Goal: Task Accomplishment & Management: Manage account settings

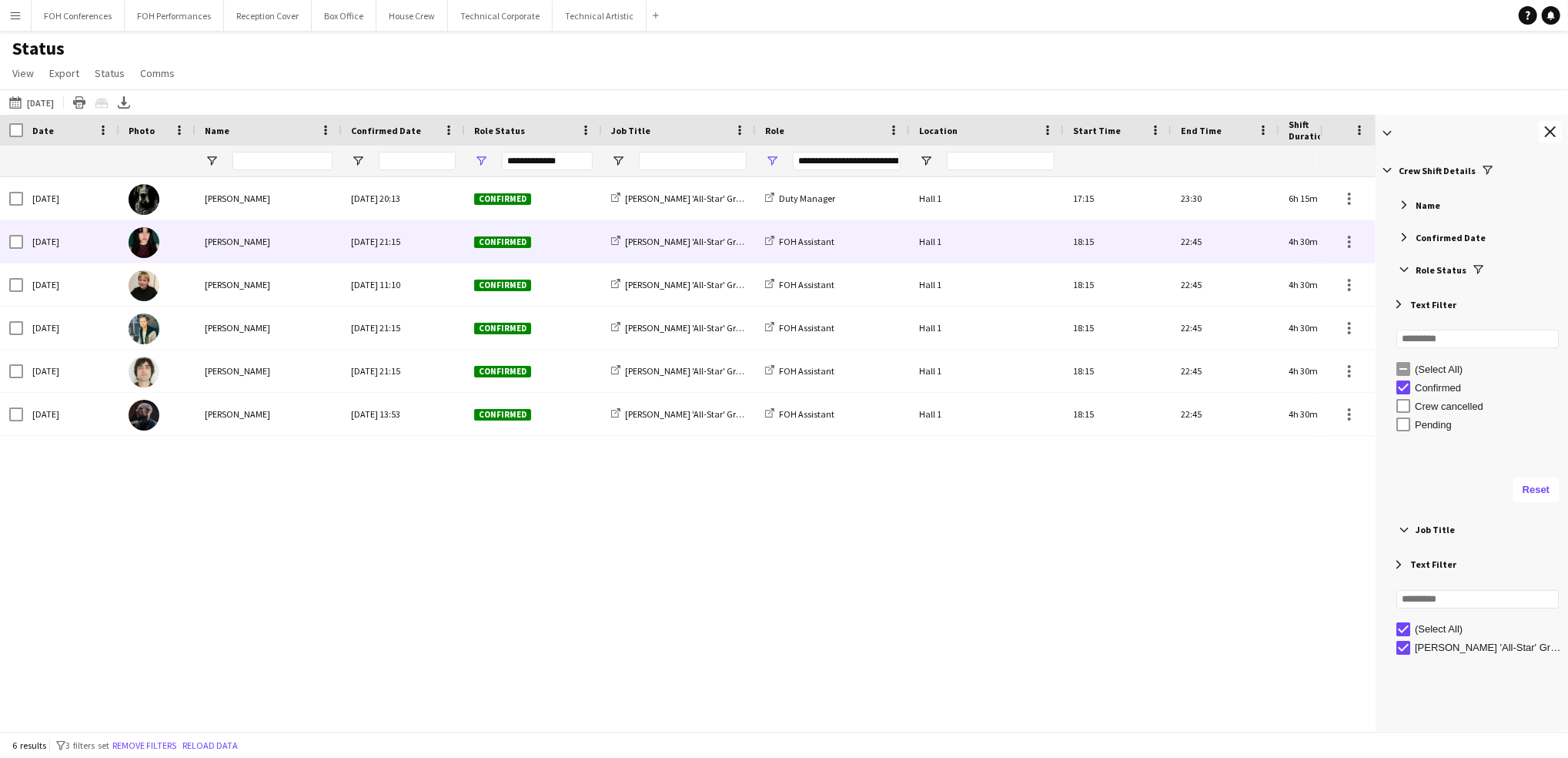
scroll to position [116, 0]
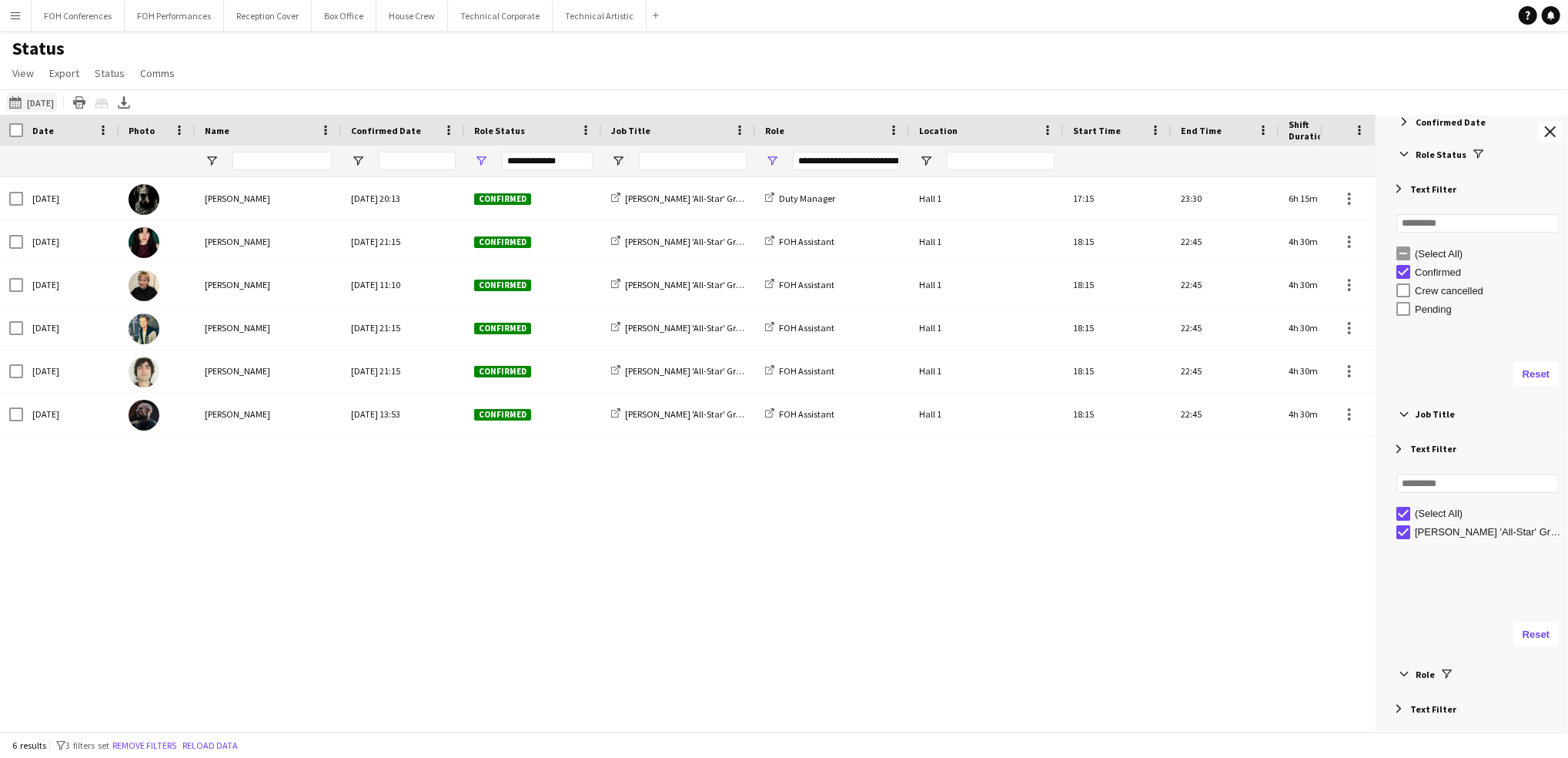
click at [25, 101] on app-icon "[DATE] to [DATE]" at bounding box center [18, 102] width 18 height 12
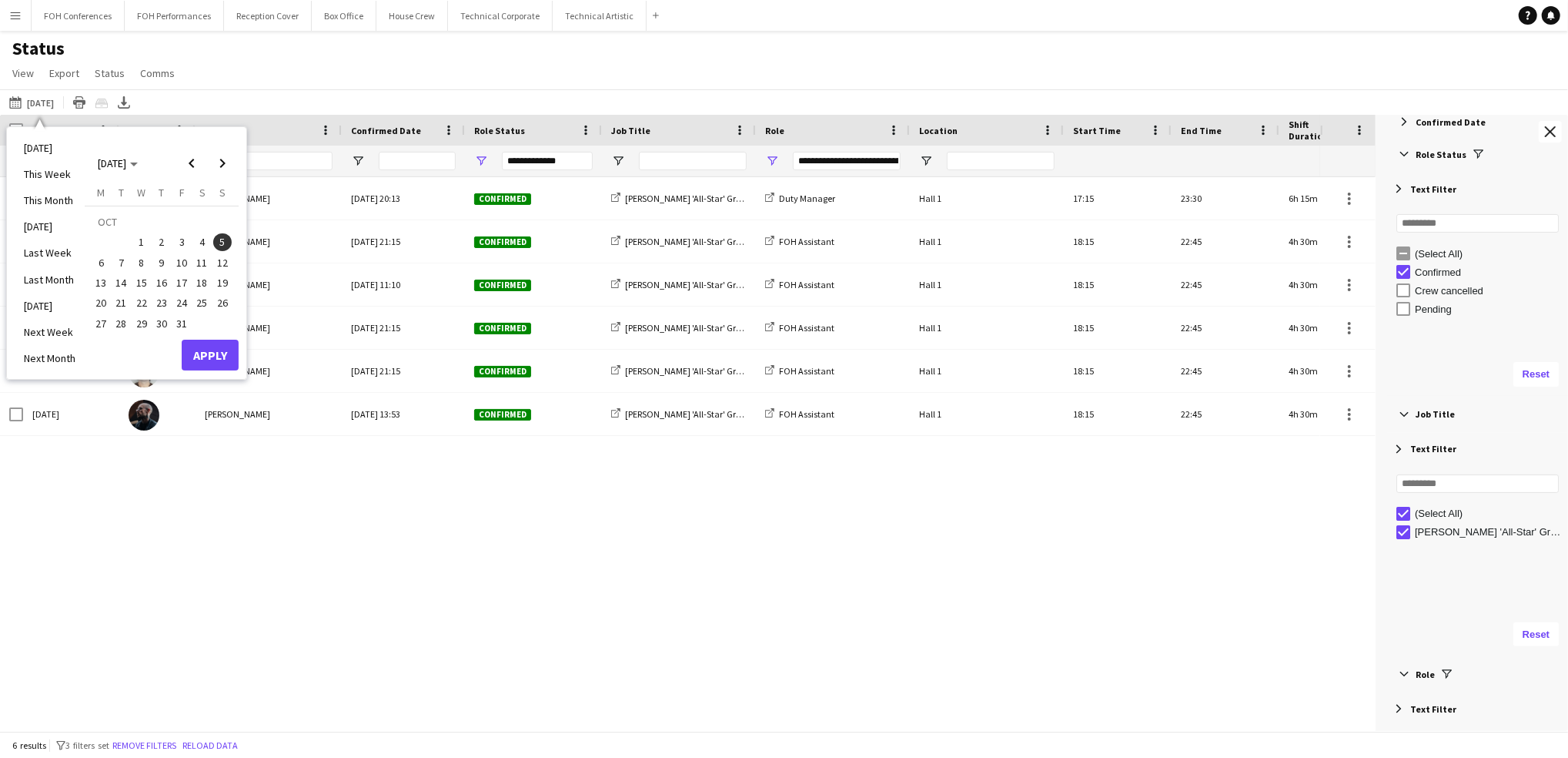
click at [103, 259] on span "6" at bounding box center [100, 262] width 19 height 19
click at [215, 354] on button "Apply" at bounding box center [210, 355] width 57 height 31
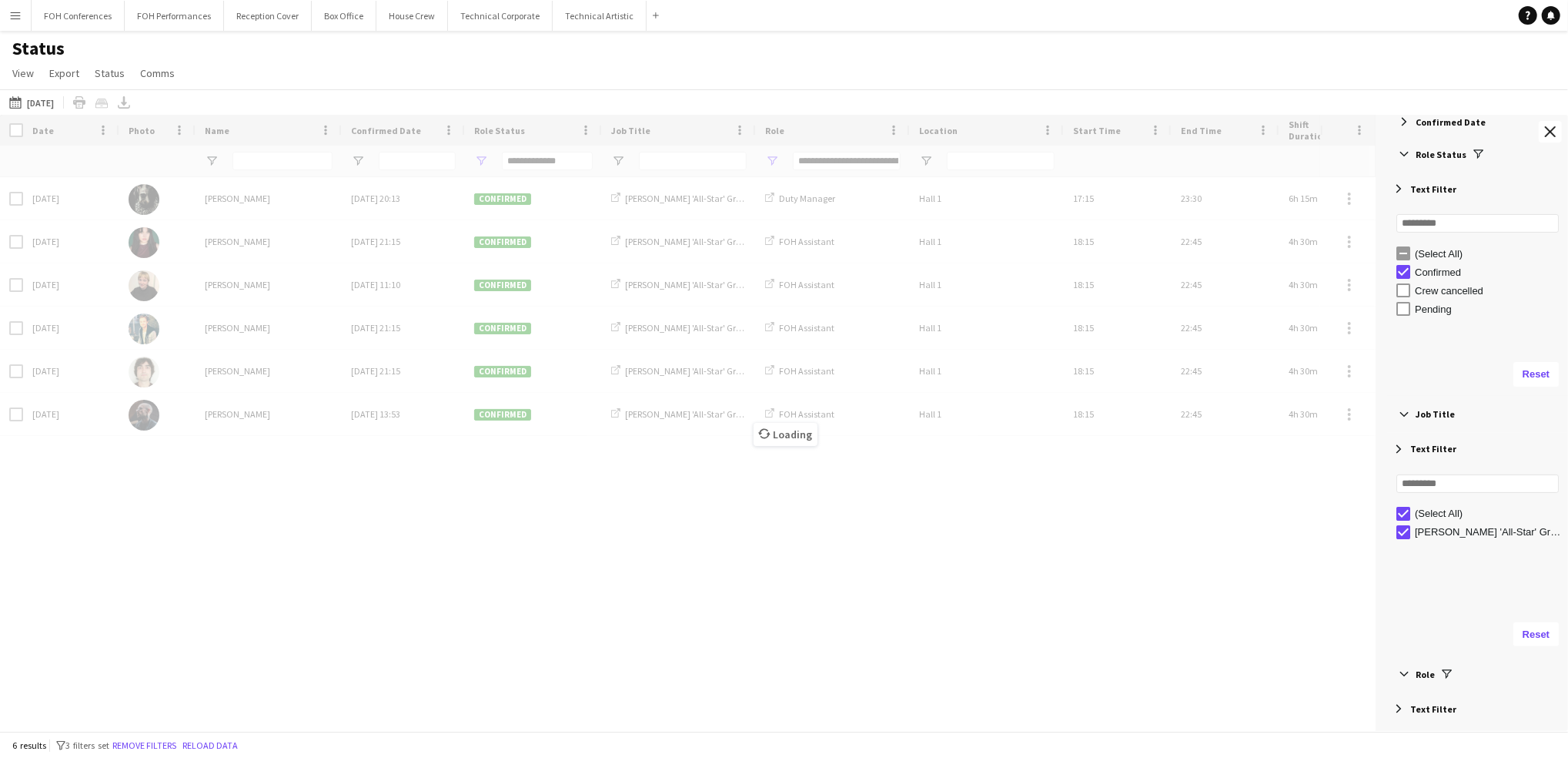
type input "**********"
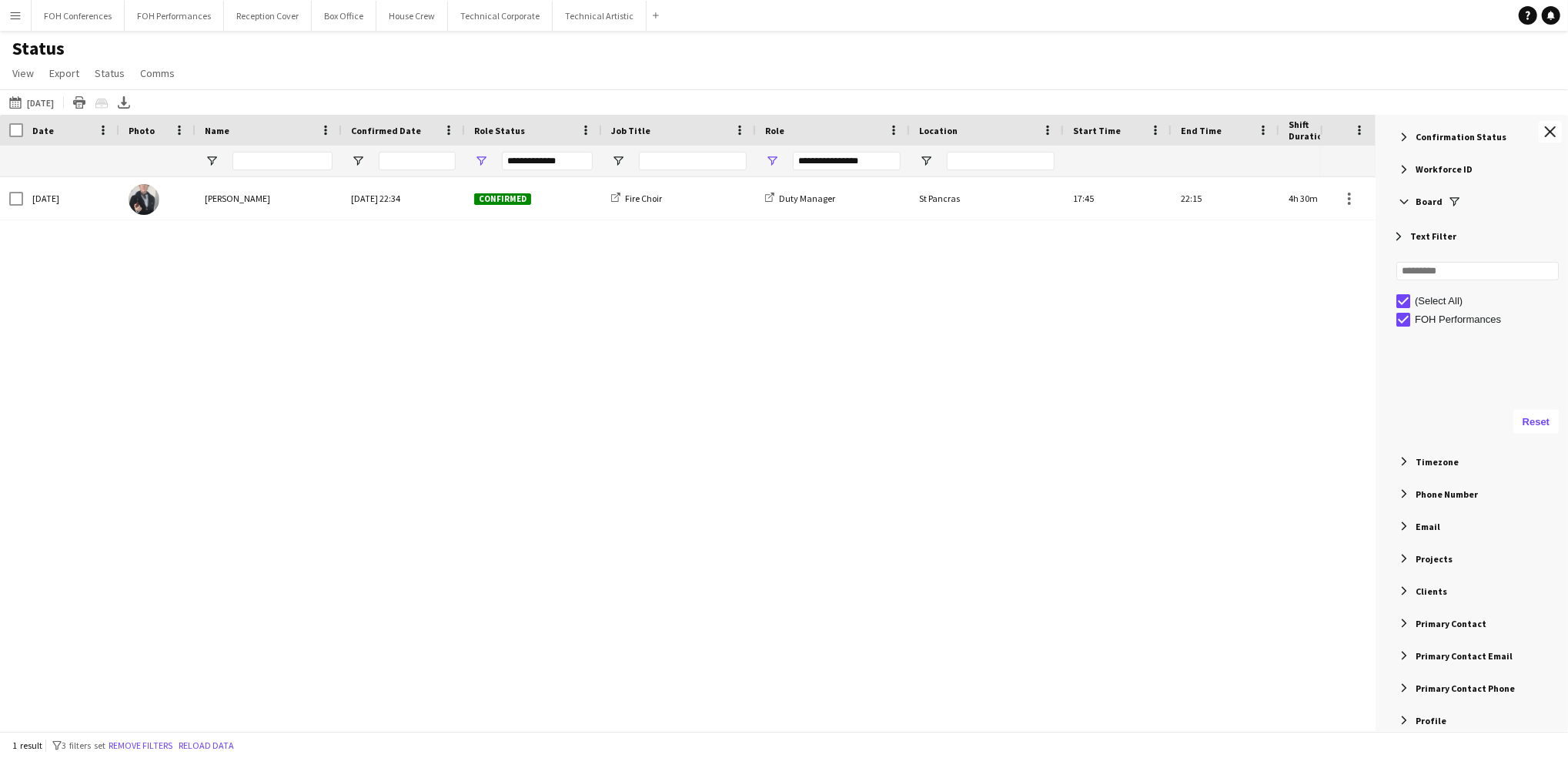
scroll to position [821, 0]
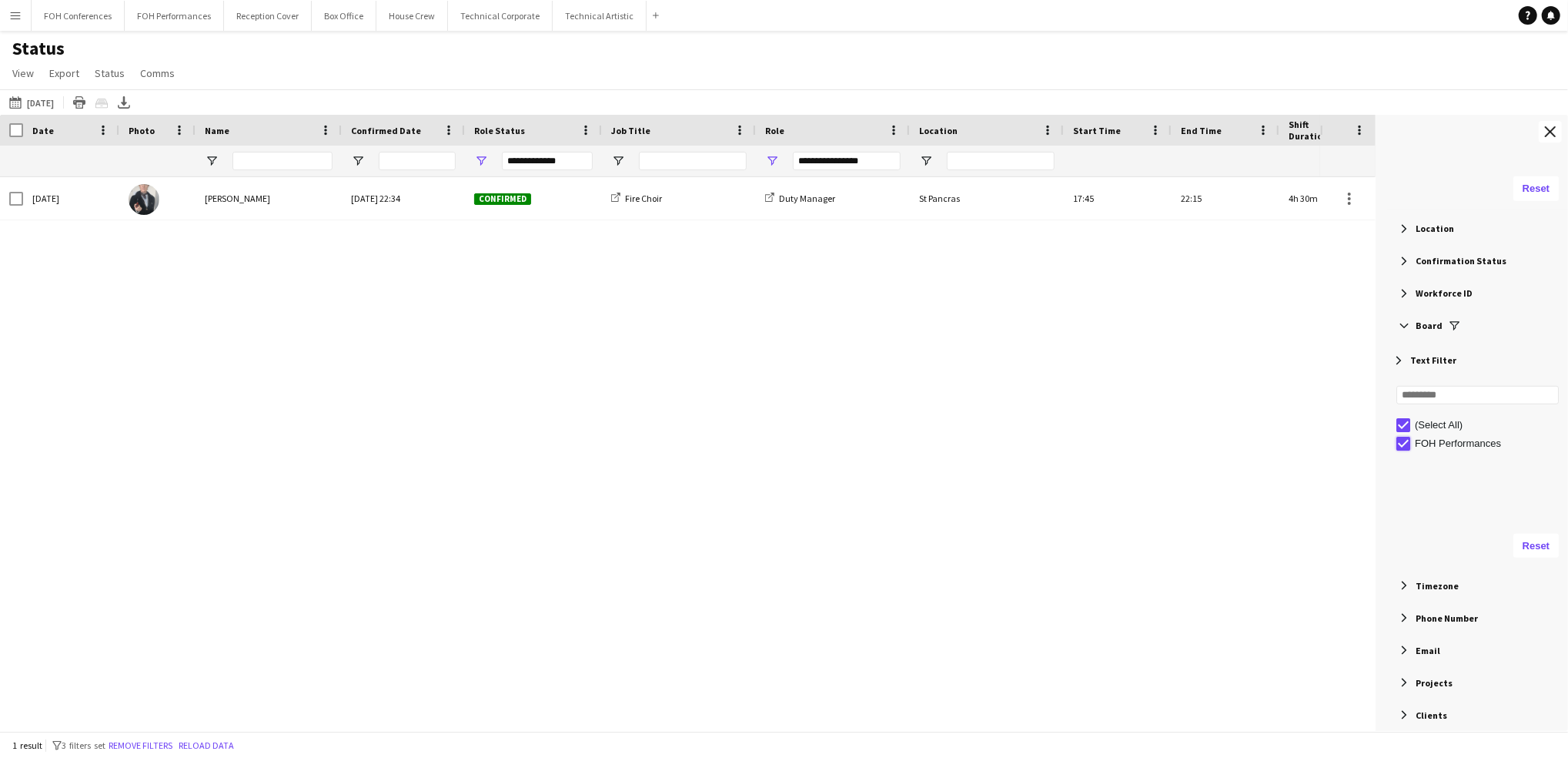
type input "***"
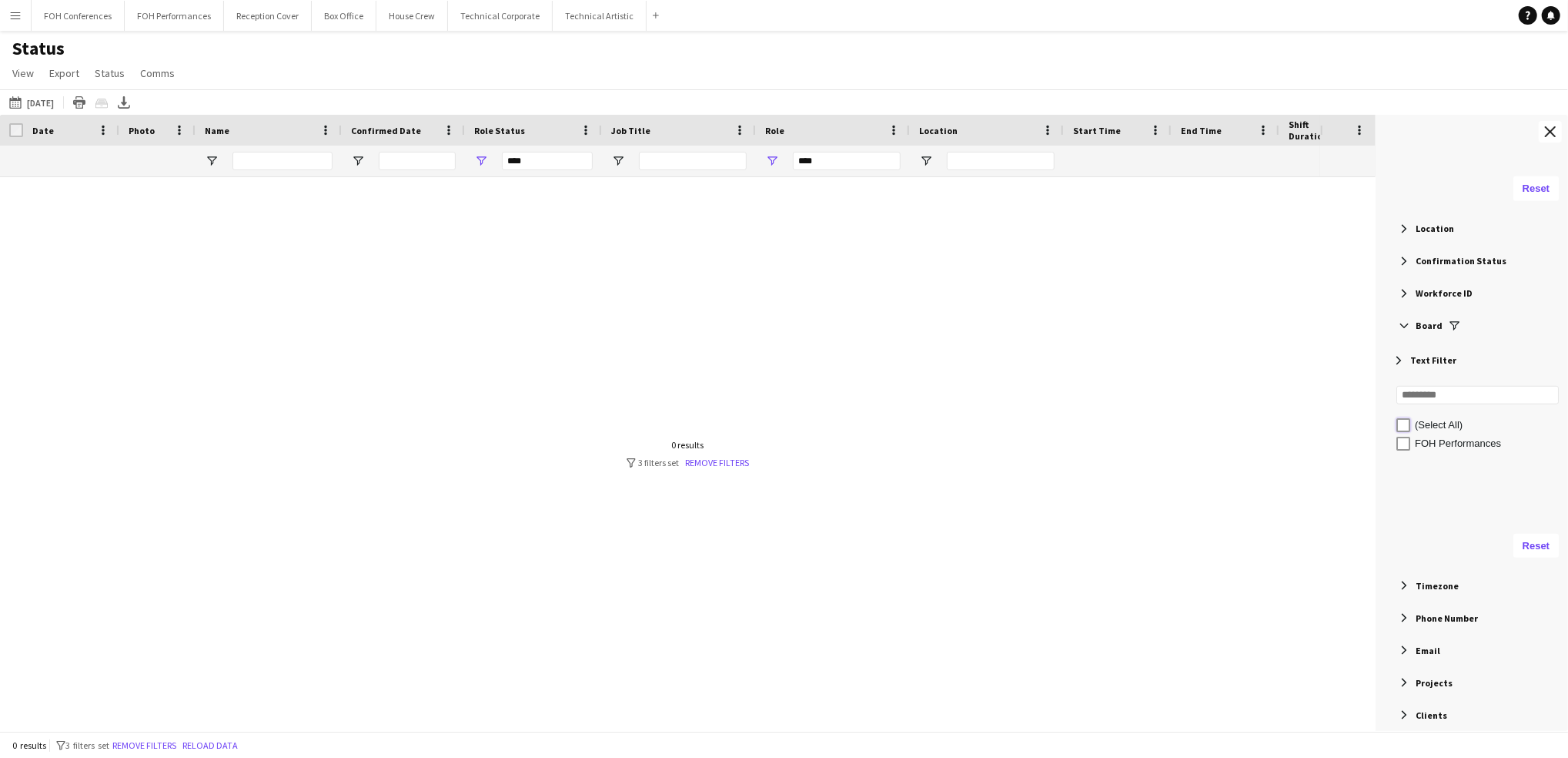
type input "**********"
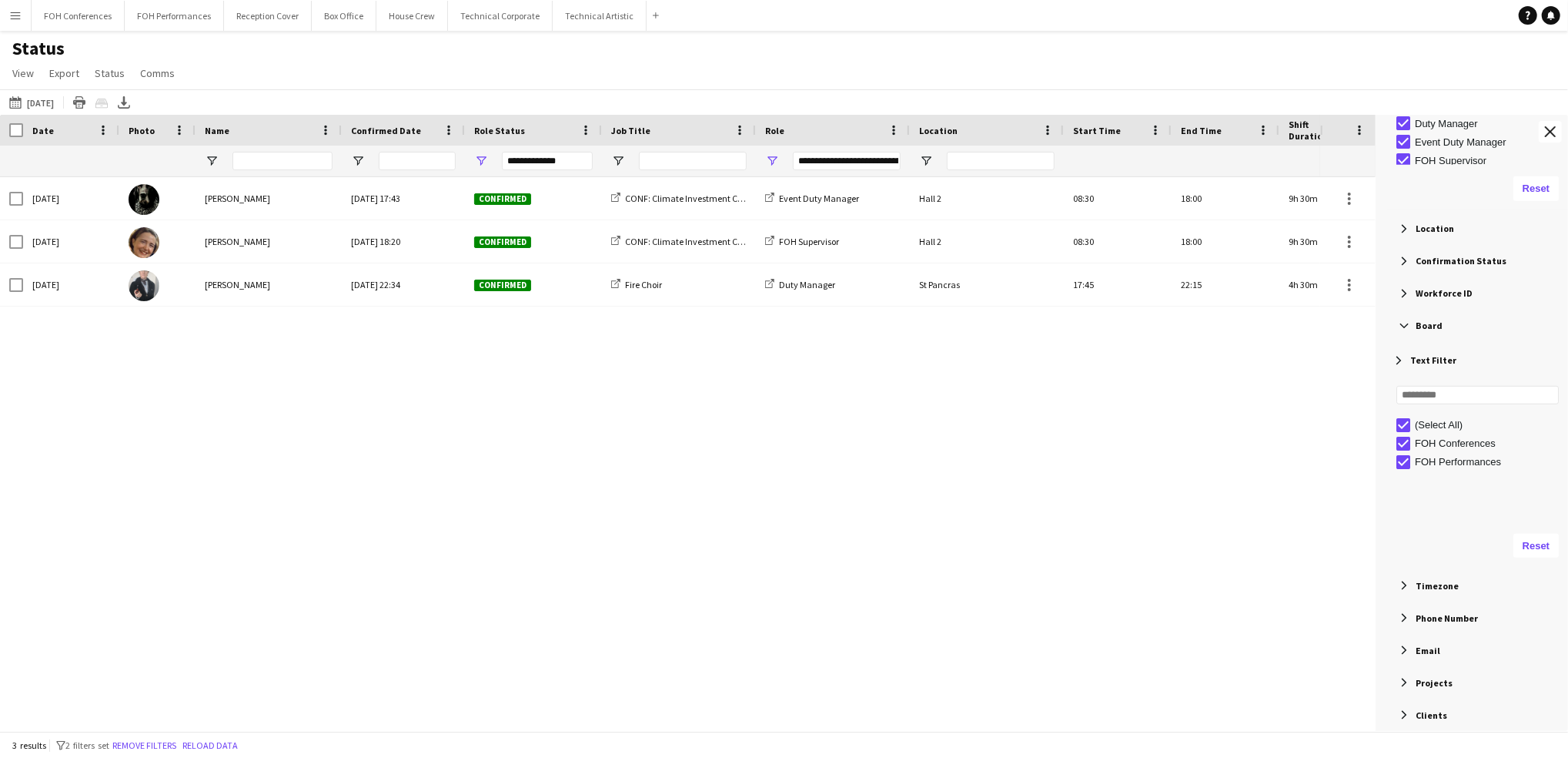
scroll to position [5, 0]
click at [127, 103] on icon at bounding box center [124, 100] width 7 height 9
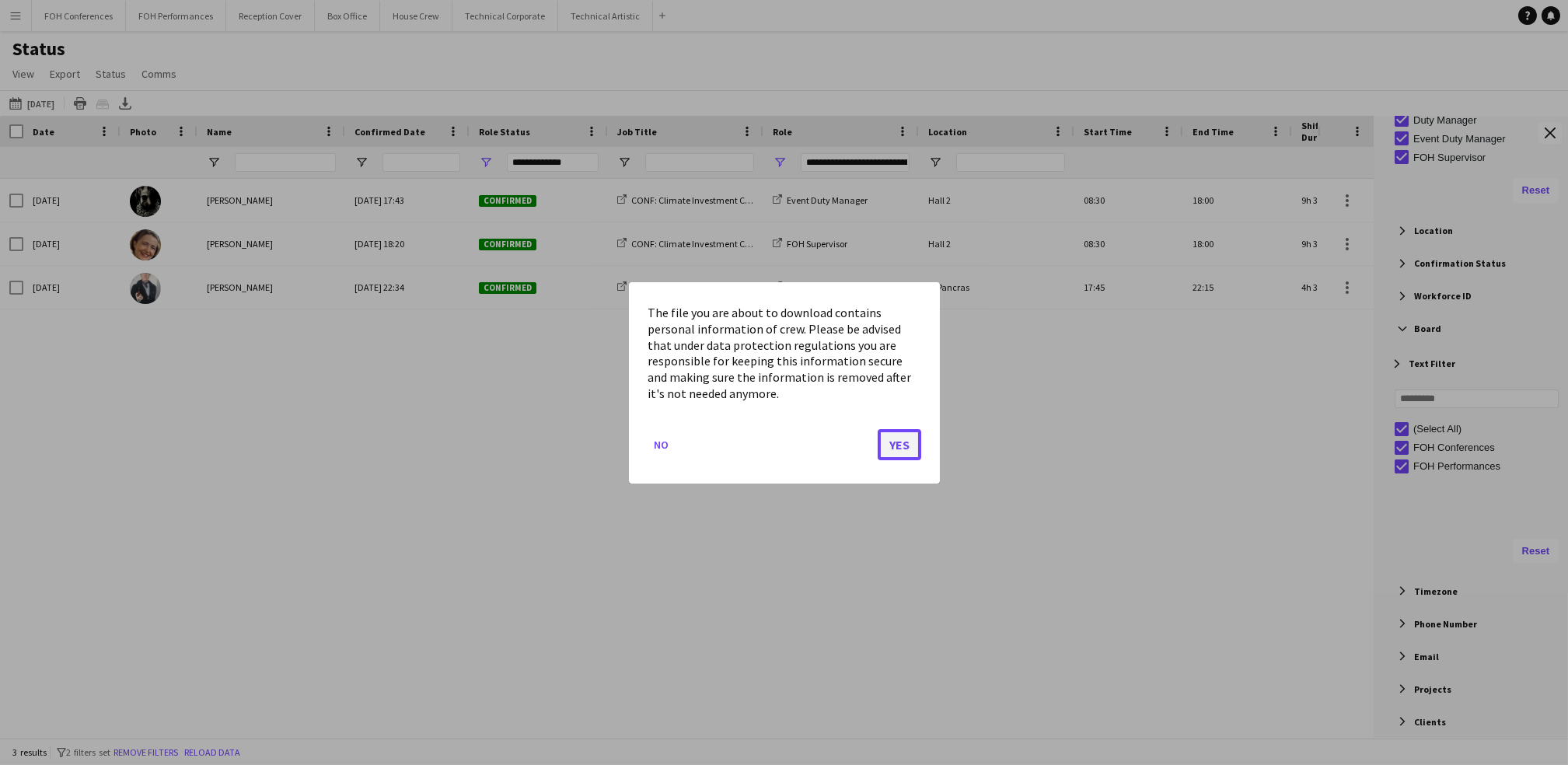
click at [893, 442] on button "Yes" at bounding box center [899, 444] width 44 height 31
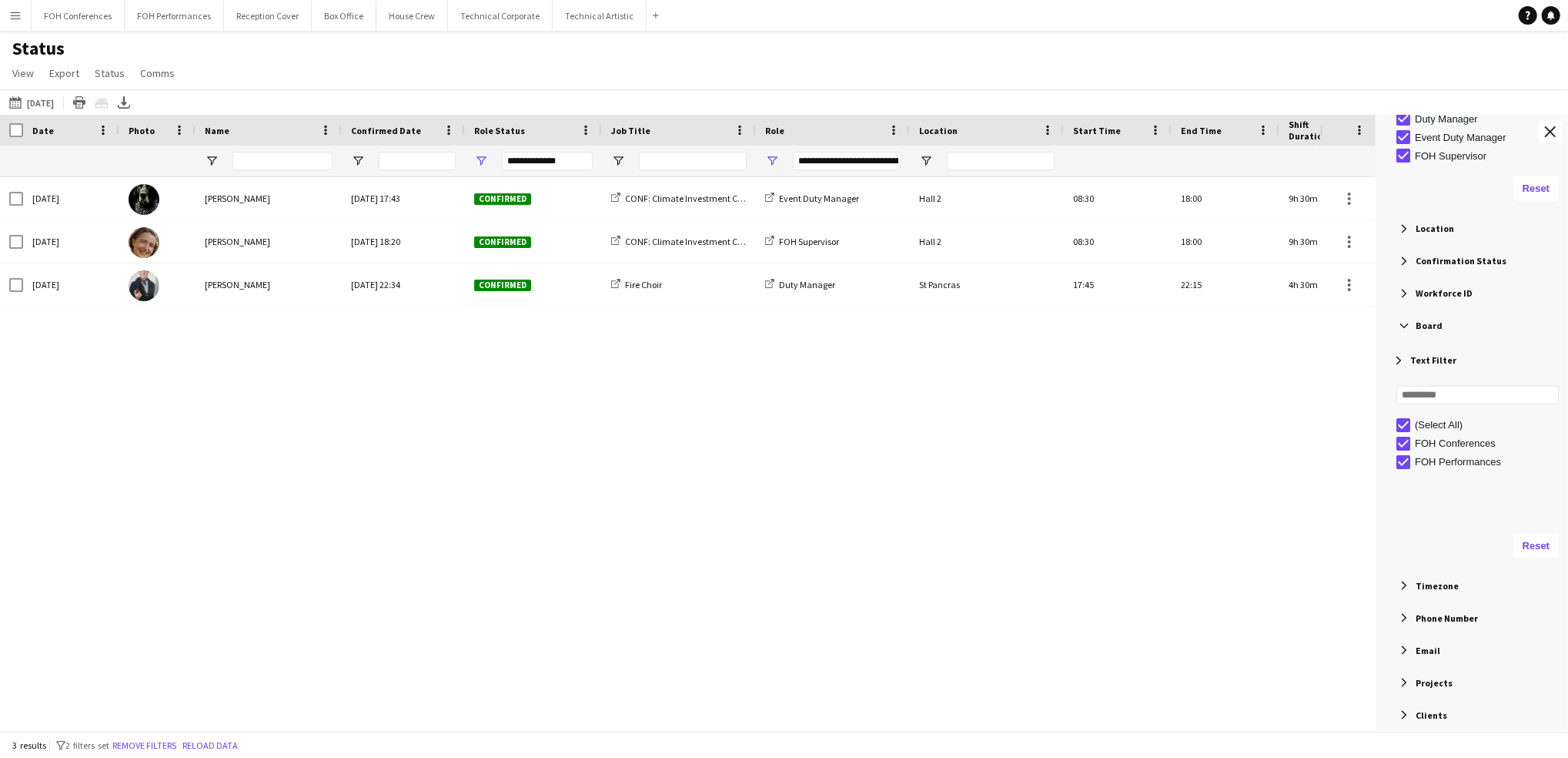
click at [510, 527] on div "[DATE] [PERSON_NAME][DATE] 22:34 Confirmed Fire Choir Duty Manager St Pancras 1…" at bounding box center [660, 445] width 1320 height 536
click at [53, 98] on button "[DATE] to [DATE] [DATE]" at bounding box center [32, 102] width 51 height 19
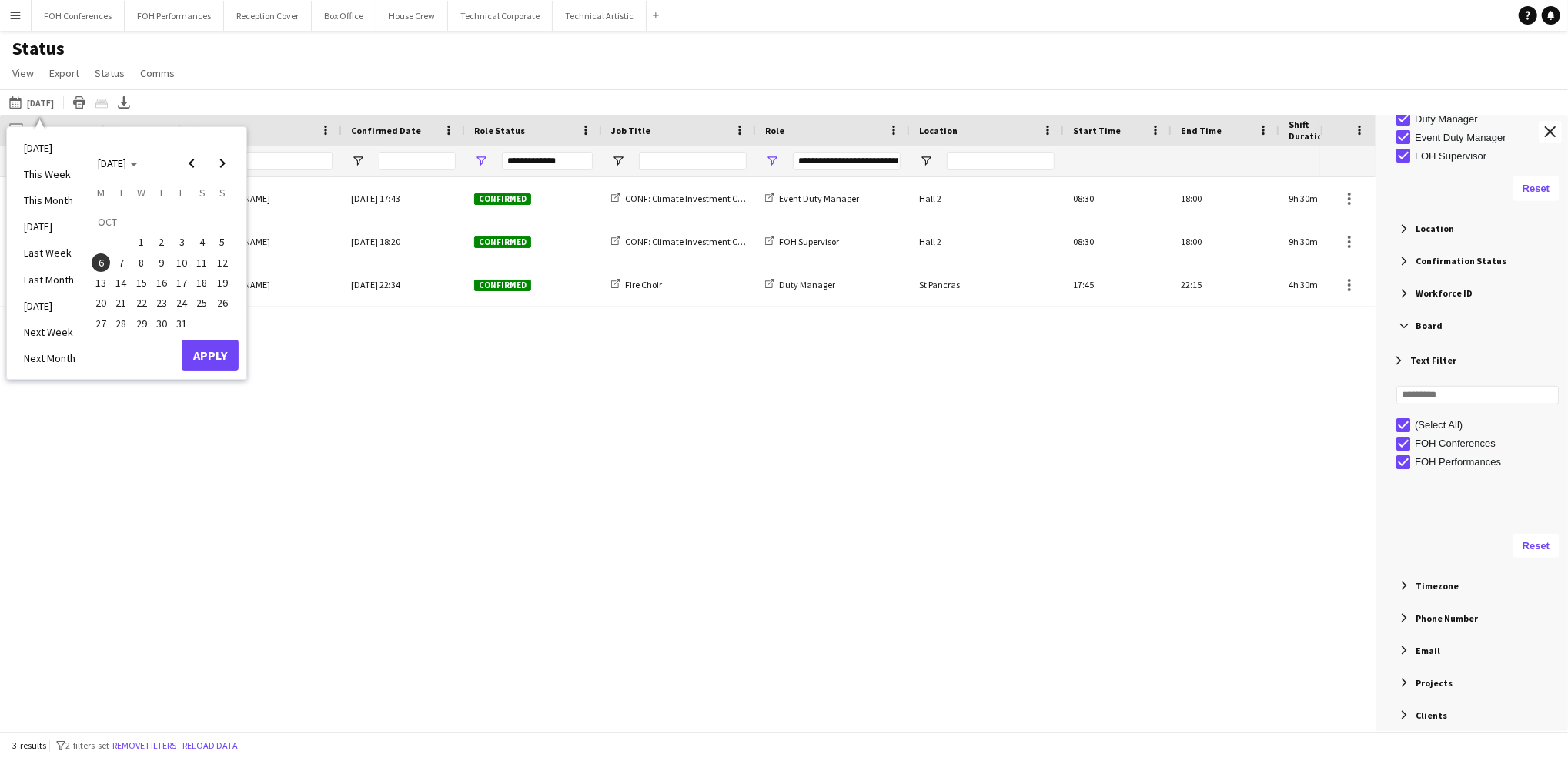
click at [121, 257] on span "7" at bounding box center [121, 262] width 19 height 19
click at [198, 346] on button "Apply" at bounding box center [210, 355] width 57 height 31
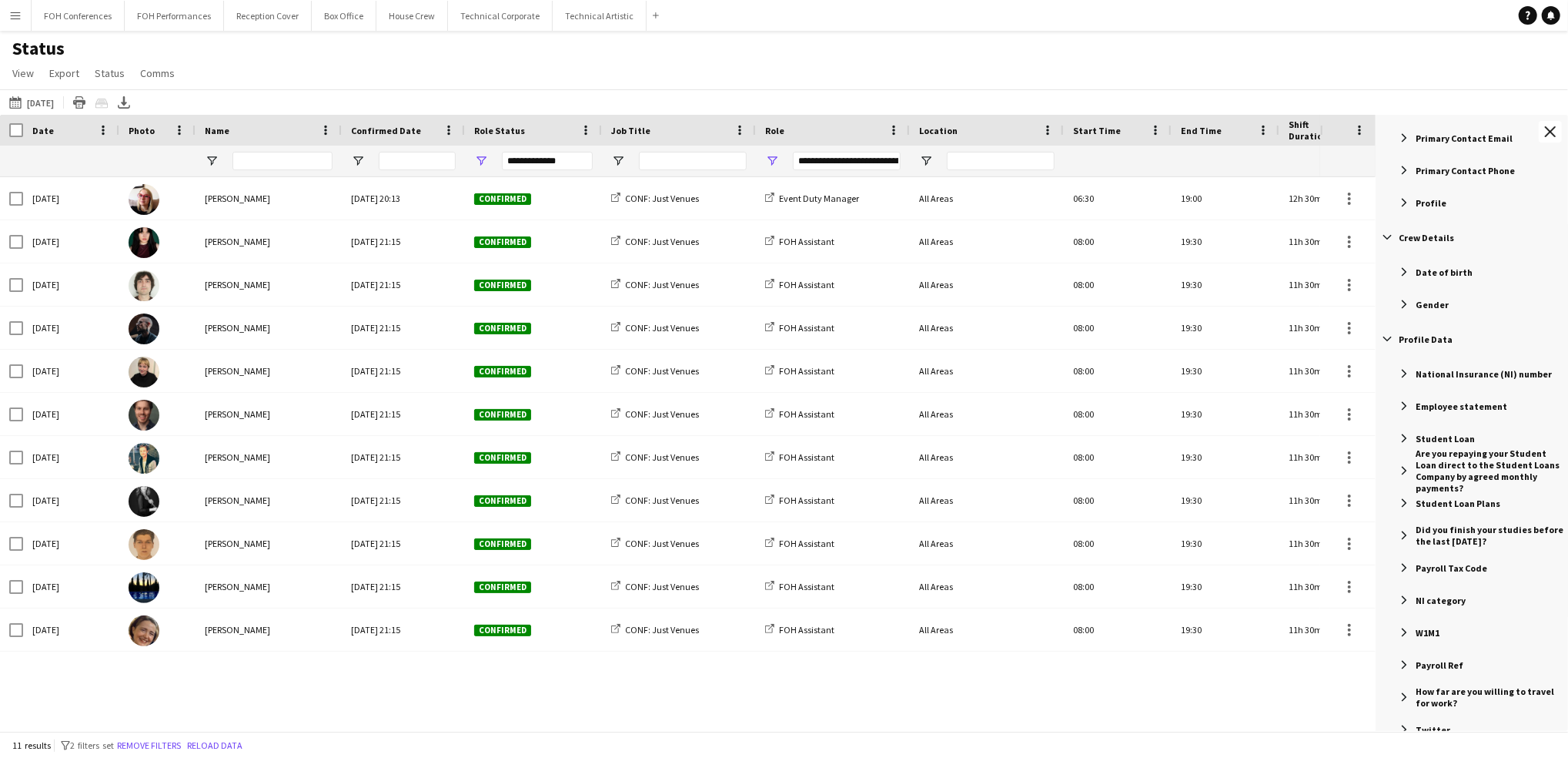
scroll to position [1540, 0]
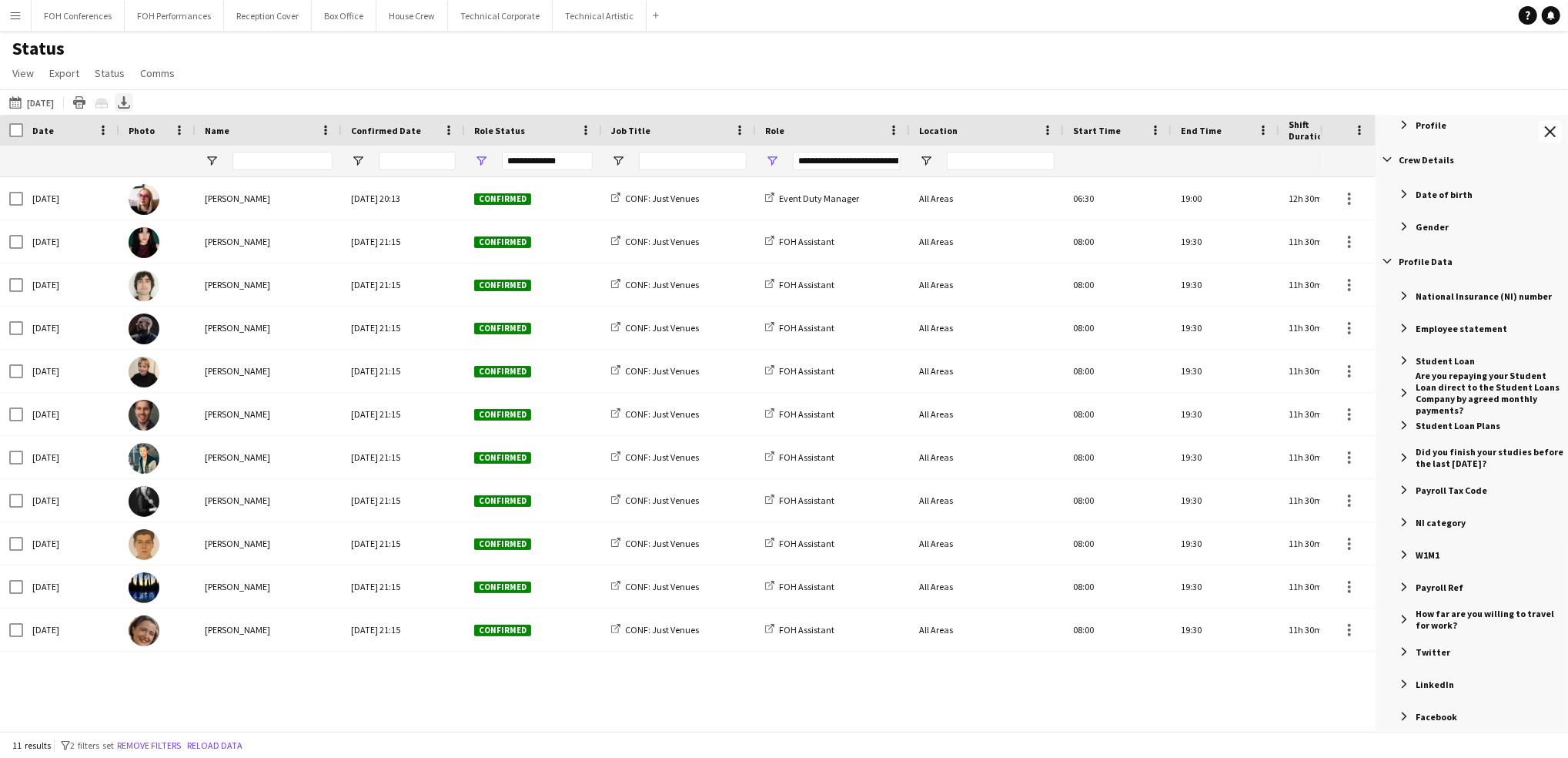
click at [130, 103] on icon "Export XLSX" at bounding box center [124, 102] width 12 height 12
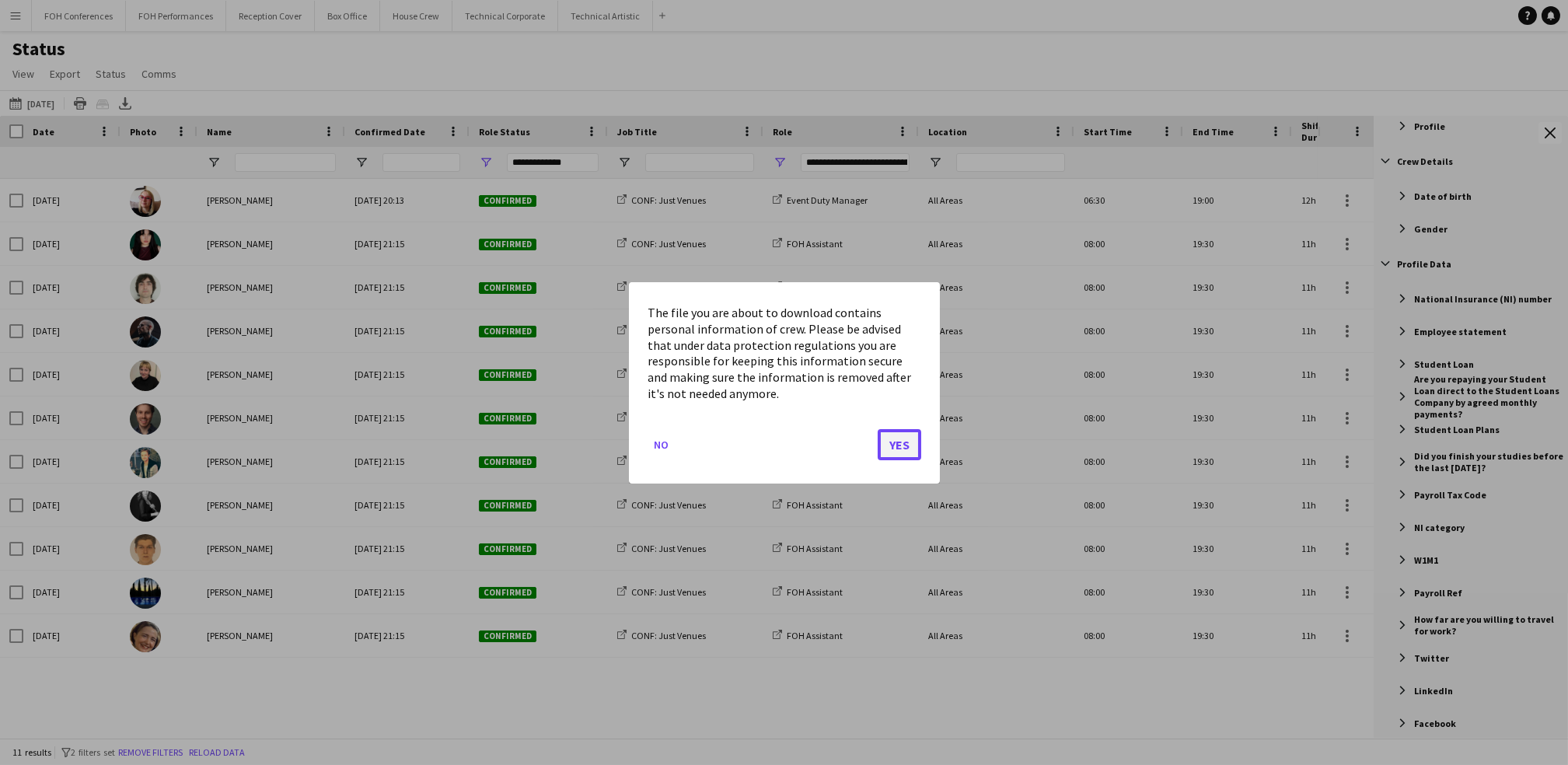
click at [904, 443] on button "Yes" at bounding box center [899, 444] width 44 height 31
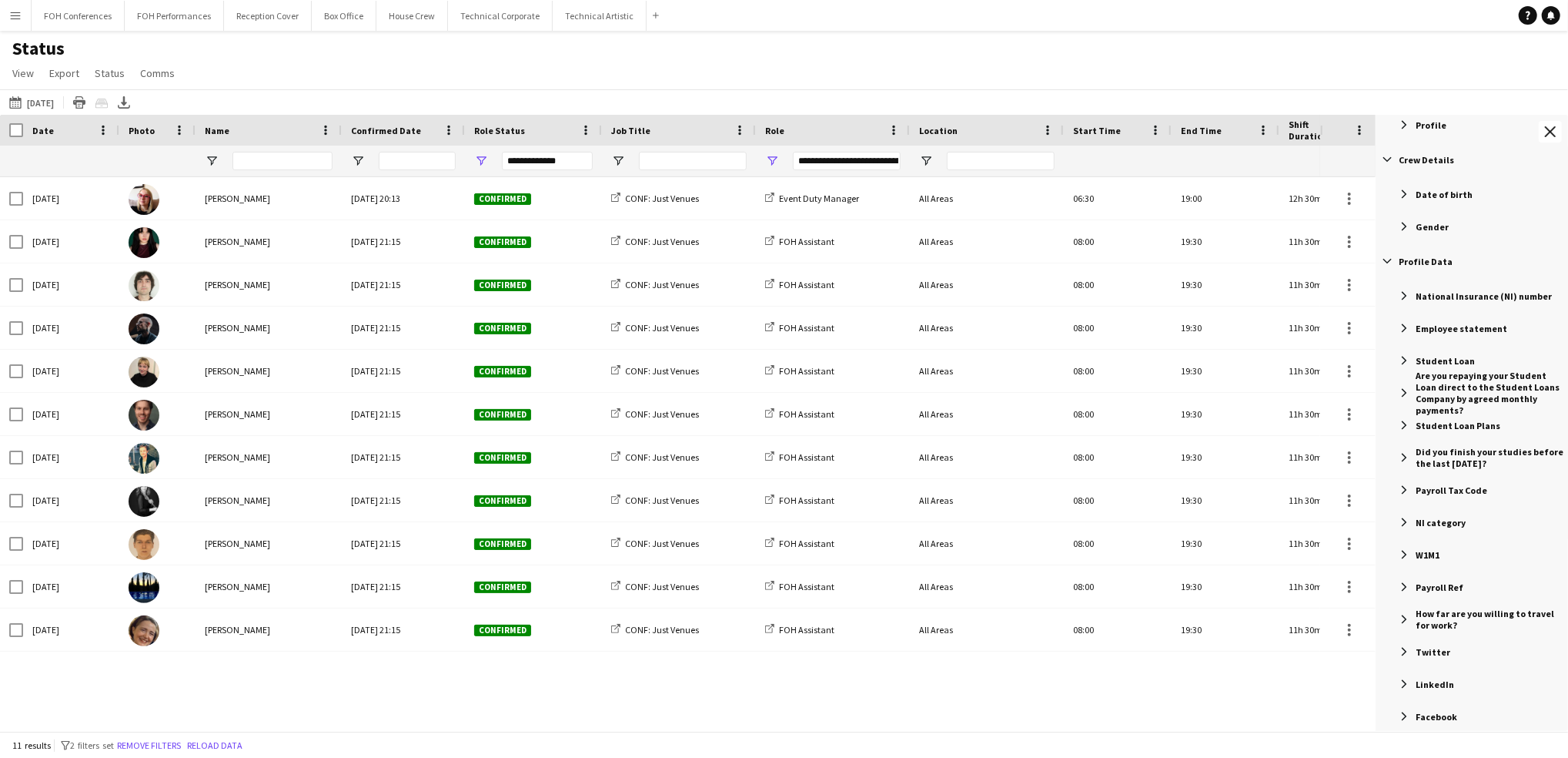
click at [845, 55] on div "Status View Views Default view Call Sheets GB View Weekly Staffing Report ZD TE…" at bounding box center [784, 63] width 1568 height 52
click at [57, 106] on button "[DATE] to [DATE] [DATE]" at bounding box center [32, 102] width 51 height 19
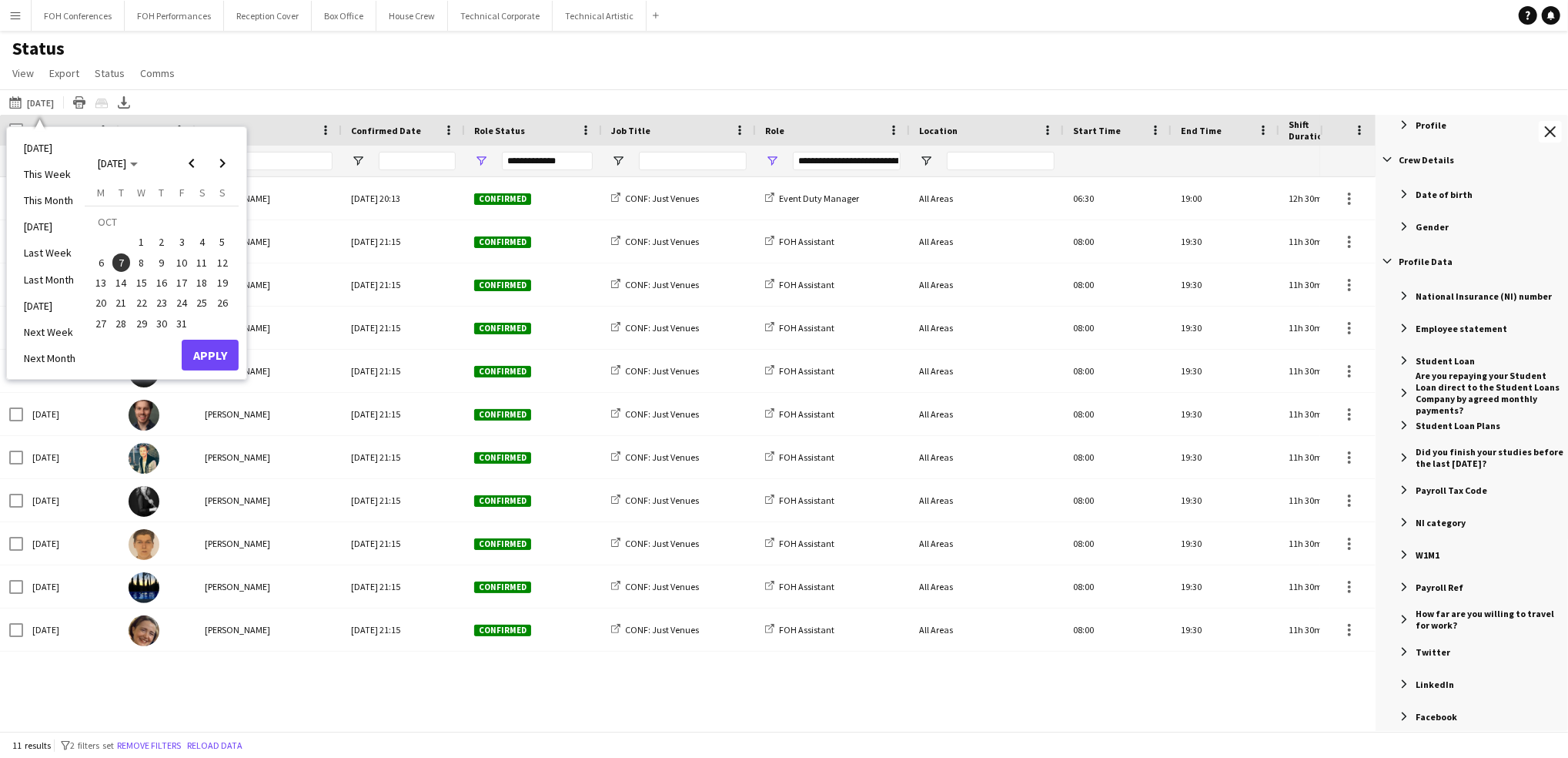
click at [150, 259] on button "8" at bounding box center [142, 262] width 20 height 20
click at [208, 348] on button "Apply" at bounding box center [210, 355] width 57 height 31
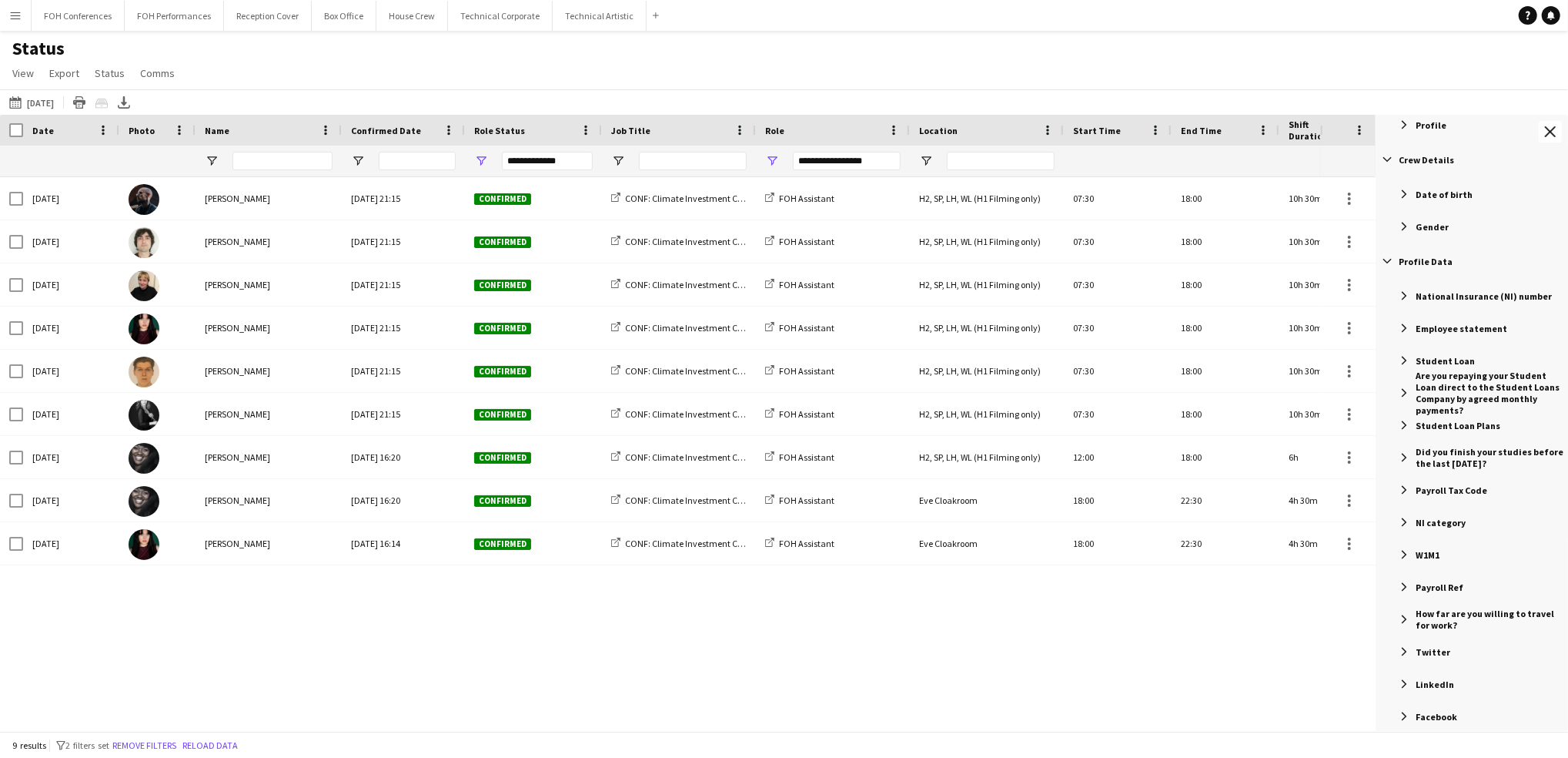
click at [195, 630] on div "[DATE] [PERSON_NAME] [DATE] 21:15 Confirmed CONF: Climate Investment Conference…" at bounding box center [660, 445] width 1320 height 536
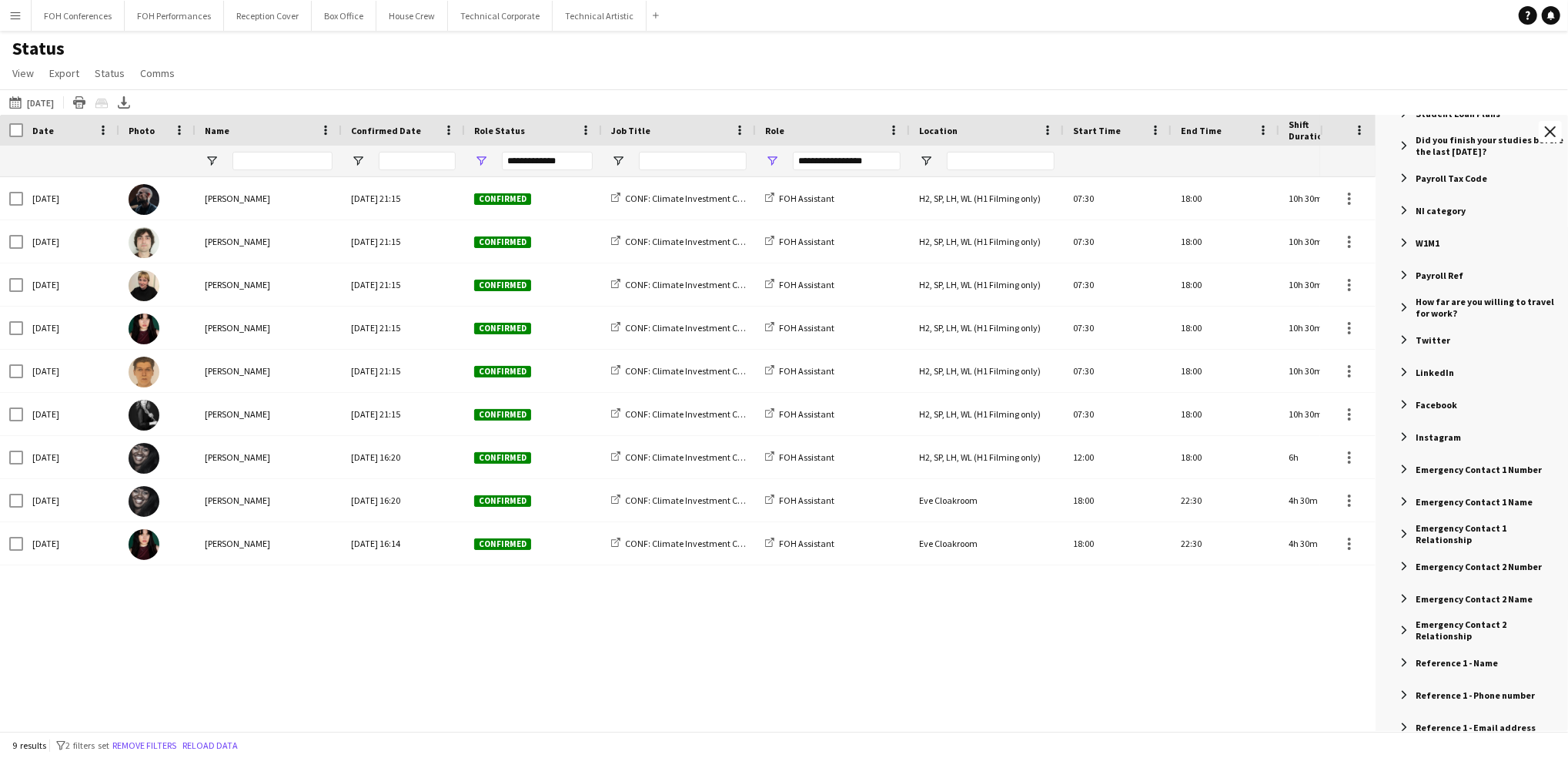
scroll to position [1849, 0]
click at [304, 653] on div "[DATE] [PERSON_NAME] [DATE] 21:15 Confirmed CONF: Climate Investment Conference…" at bounding box center [660, 445] width 1320 height 536
click at [133, 95] on div "Export XLSX" at bounding box center [124, 102] width 19 height 19
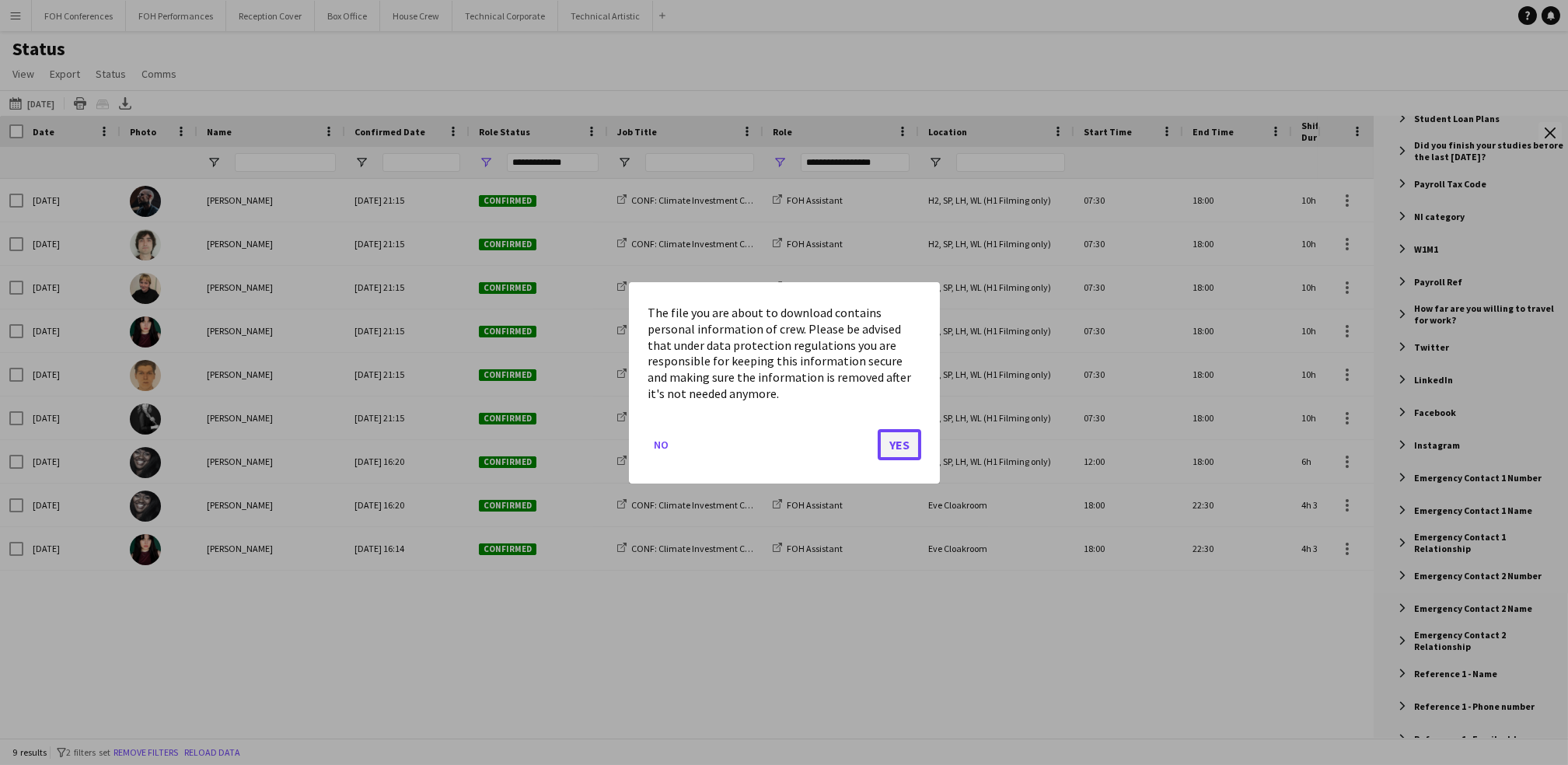
click at [905, 438] on button "Yes" at bounding box center [899, 444] width 44 height 31
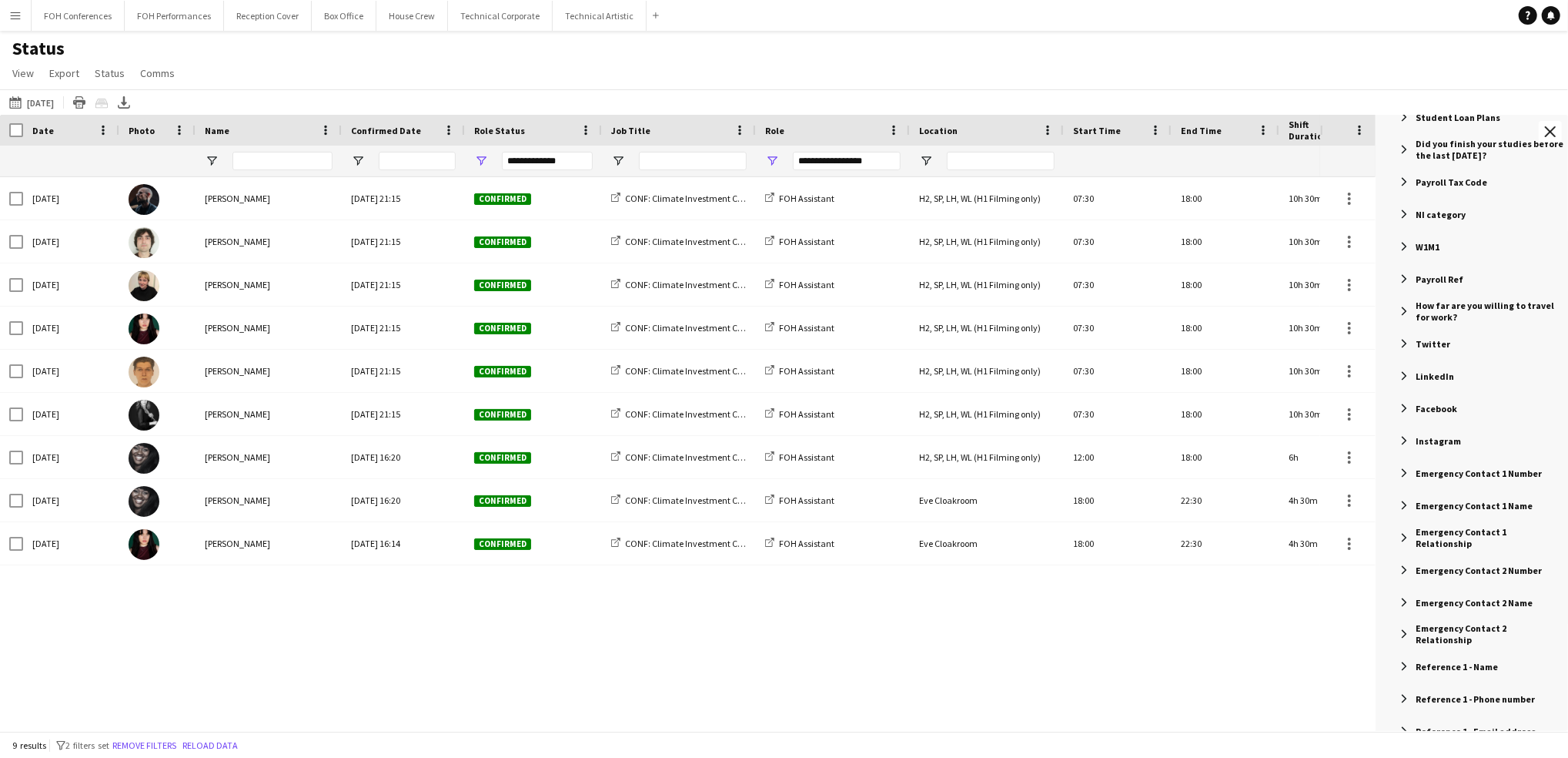
click at [1494, 78] on div "Status View Views Default view Call Sheets GB View Weekly Staffing Report ZD TE…" at bounding box center [784, 63] width 1568 height 52
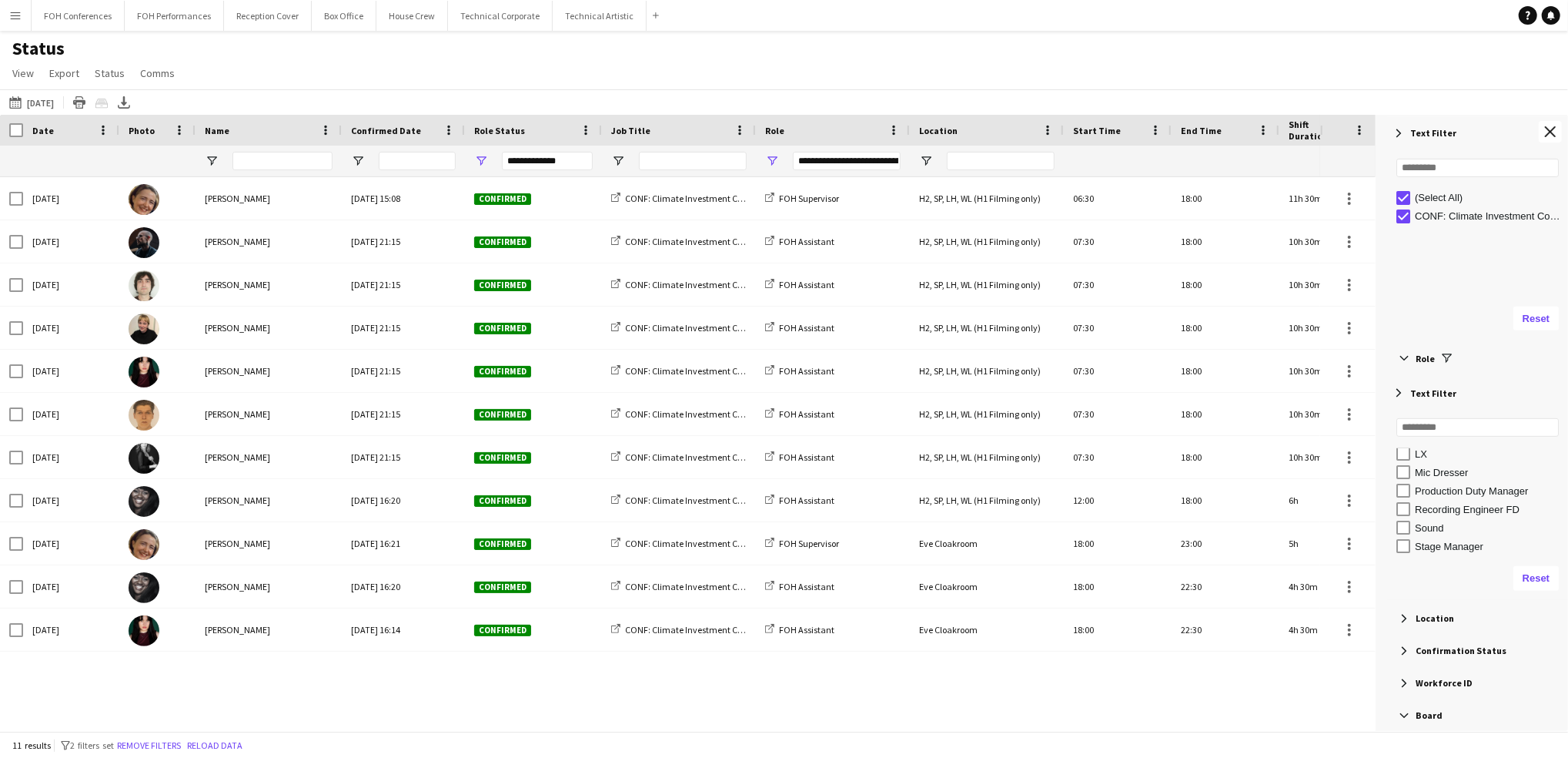
scroll to position [534, 0]
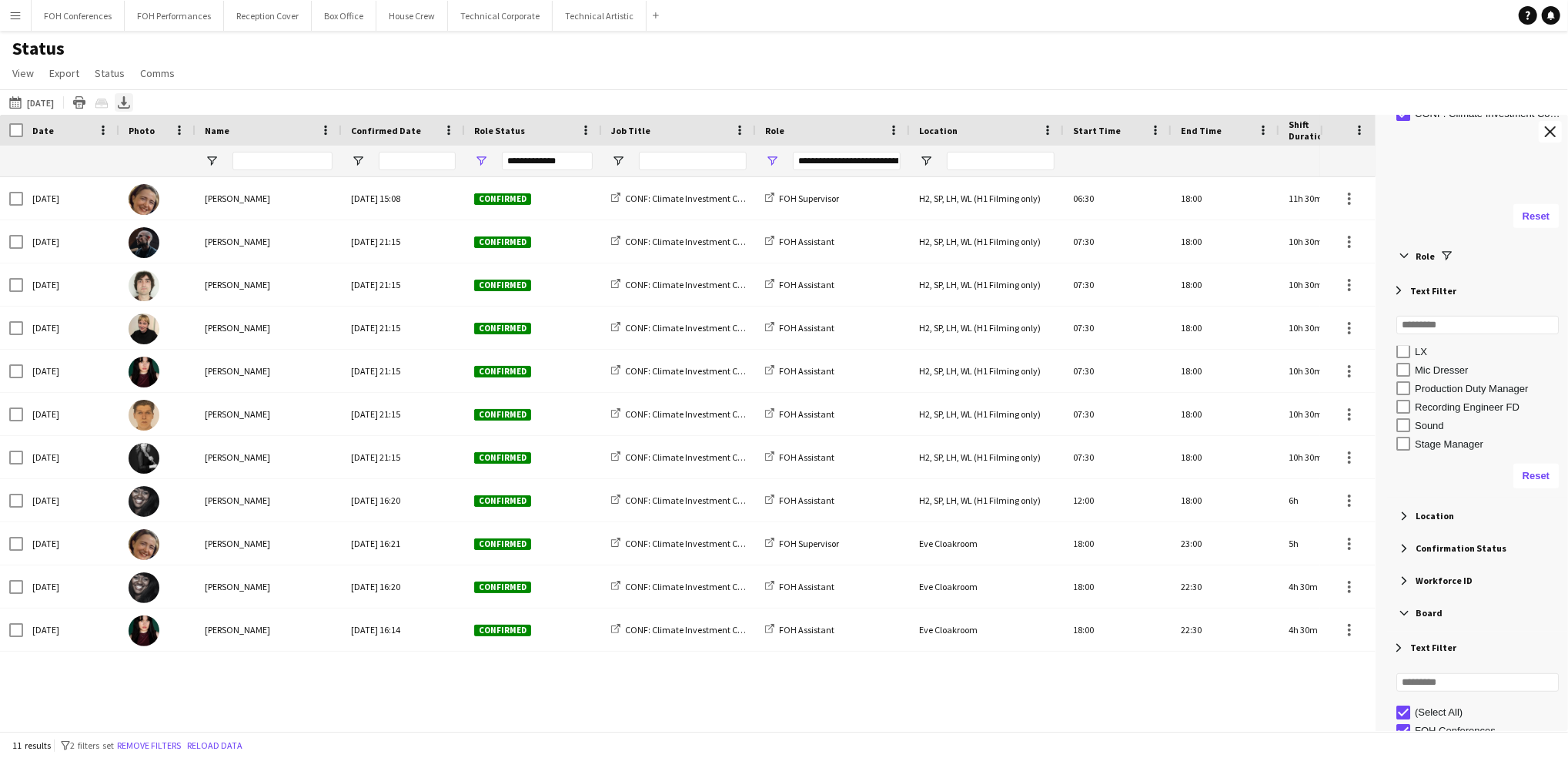
click at [130, 101] on icon "Export XLSX" at bounding box center [124, 102] width 12 height 12
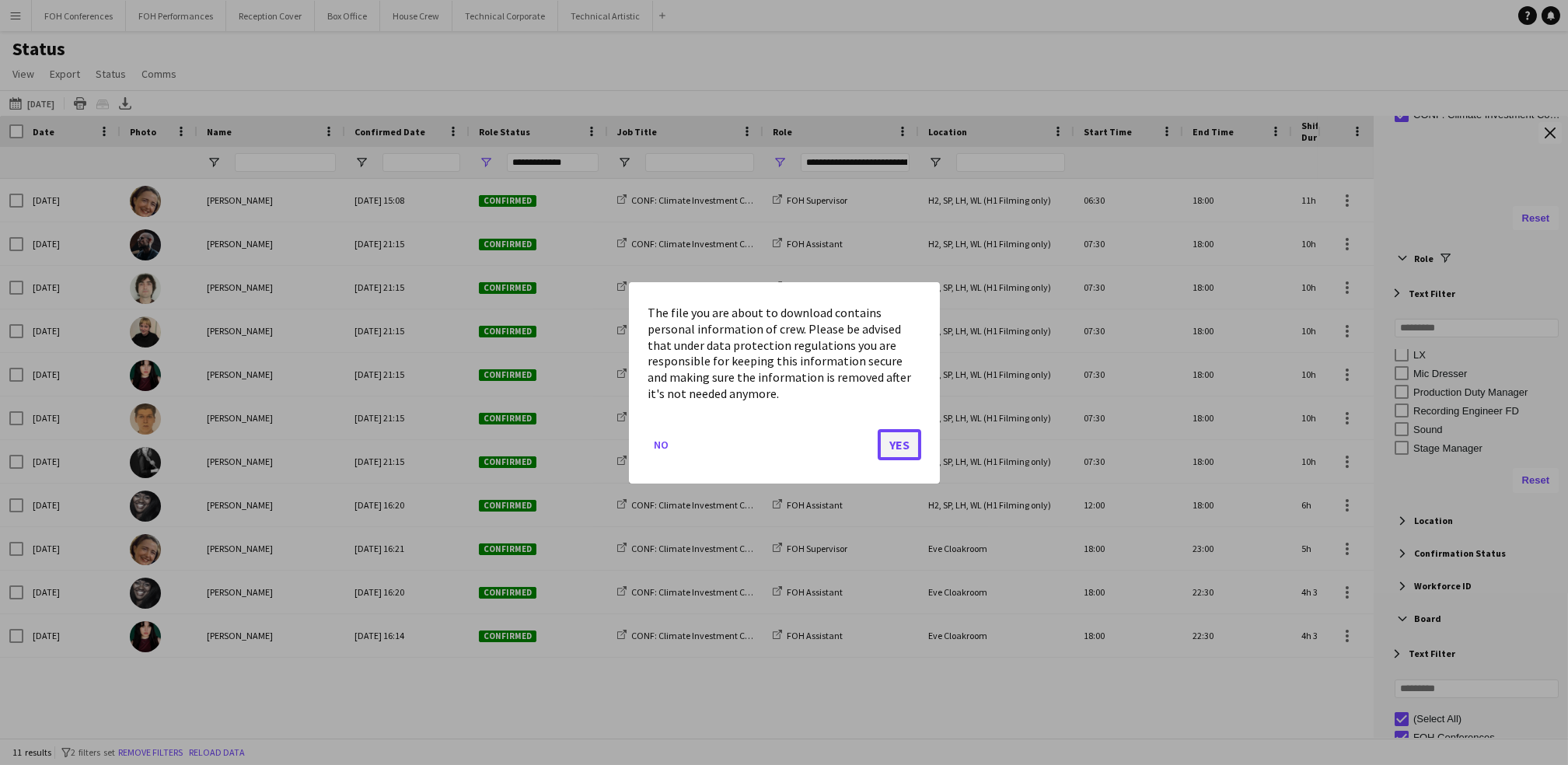
click at [905, 446] on button "Yes" at bounding box center [899, 444] width 44 height 31
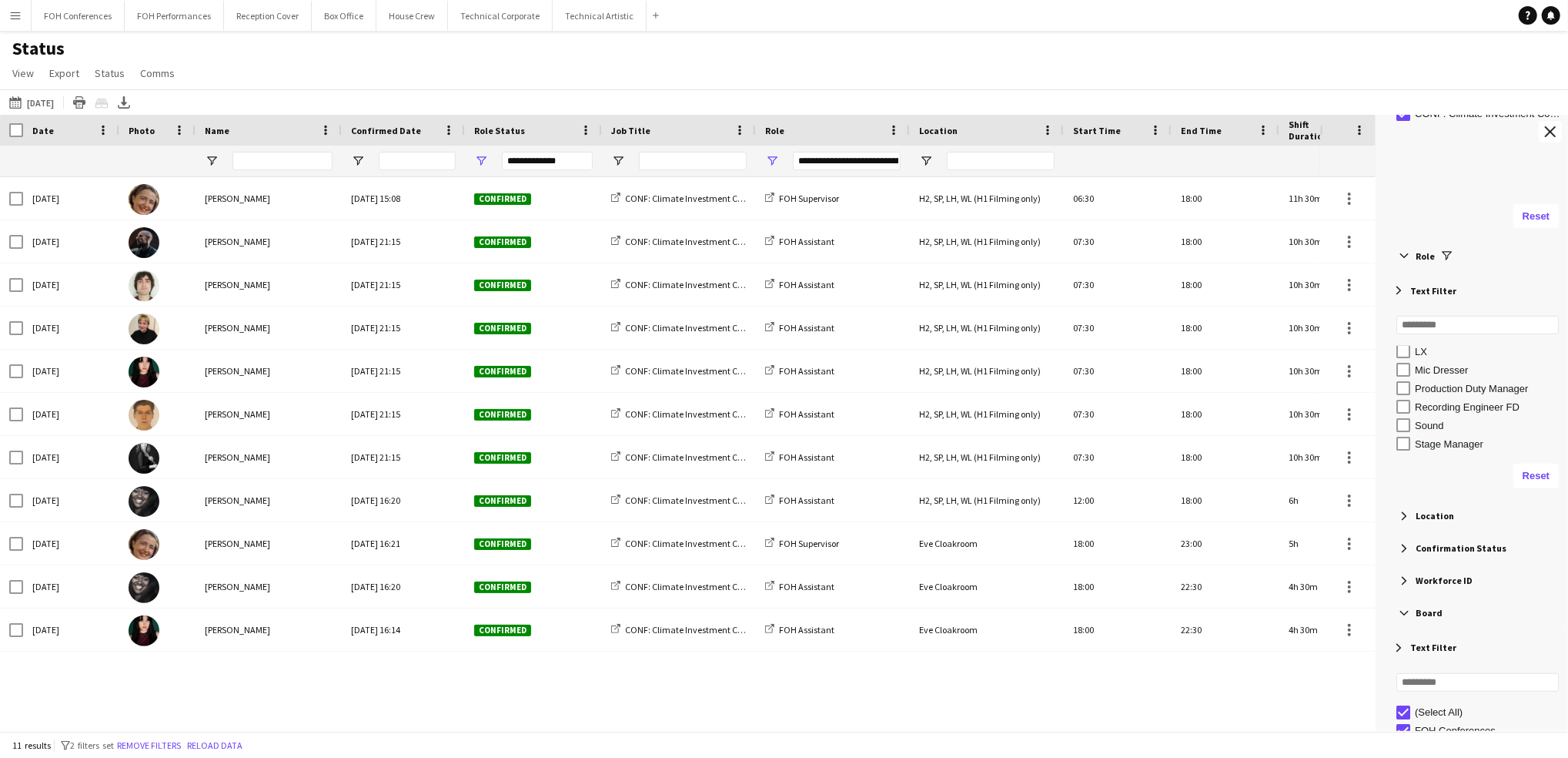
click at [358, 688] on div "[DATE] [PERSON_NAME] [DATE] 21:15 Confirmed CONF: Climate Investment Conference…" at bounding box center [660, 445] width 1320 height 536
click at [44, 98] on button "[DATE] to [DATE] [DATE]" at bounding box center [32, 102] width 51 height 19
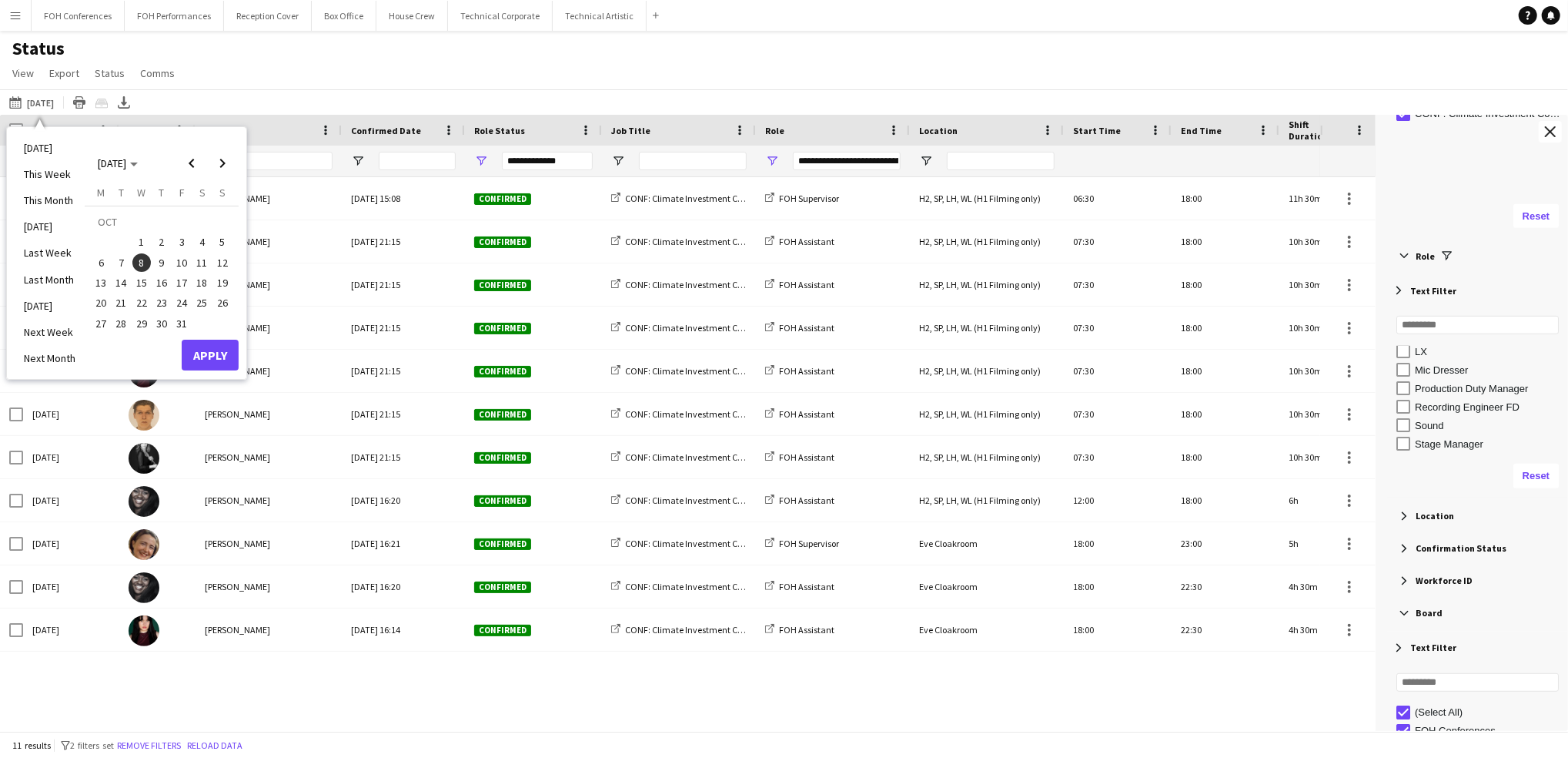
click at [161, 262] on span "9" at bounding box center [161, 262] width 19 height 19
click at [213, 355] on button "Apply" at bounding box center [210, 355] width 57 height 31
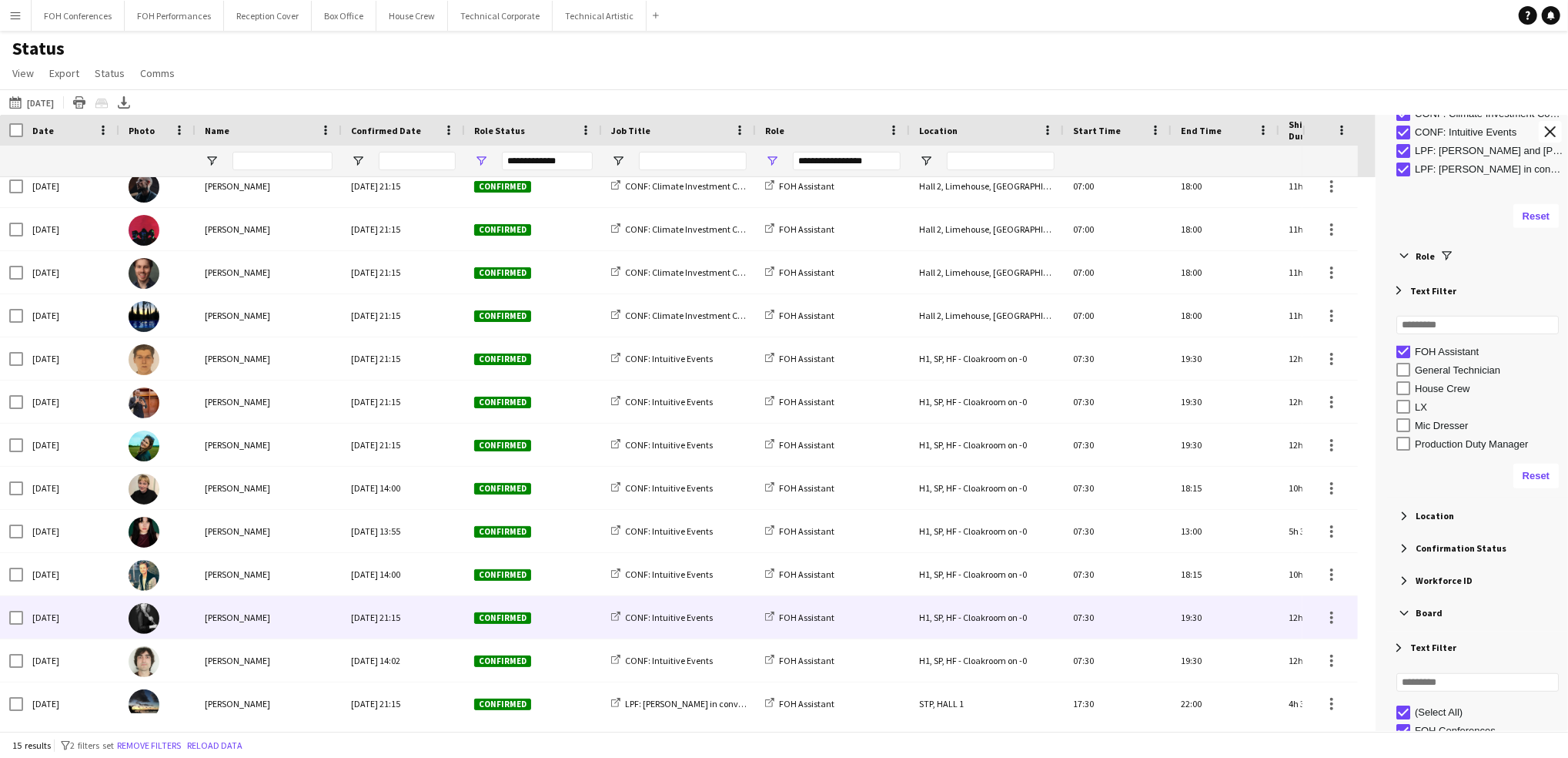
scroll to position [0, 0]
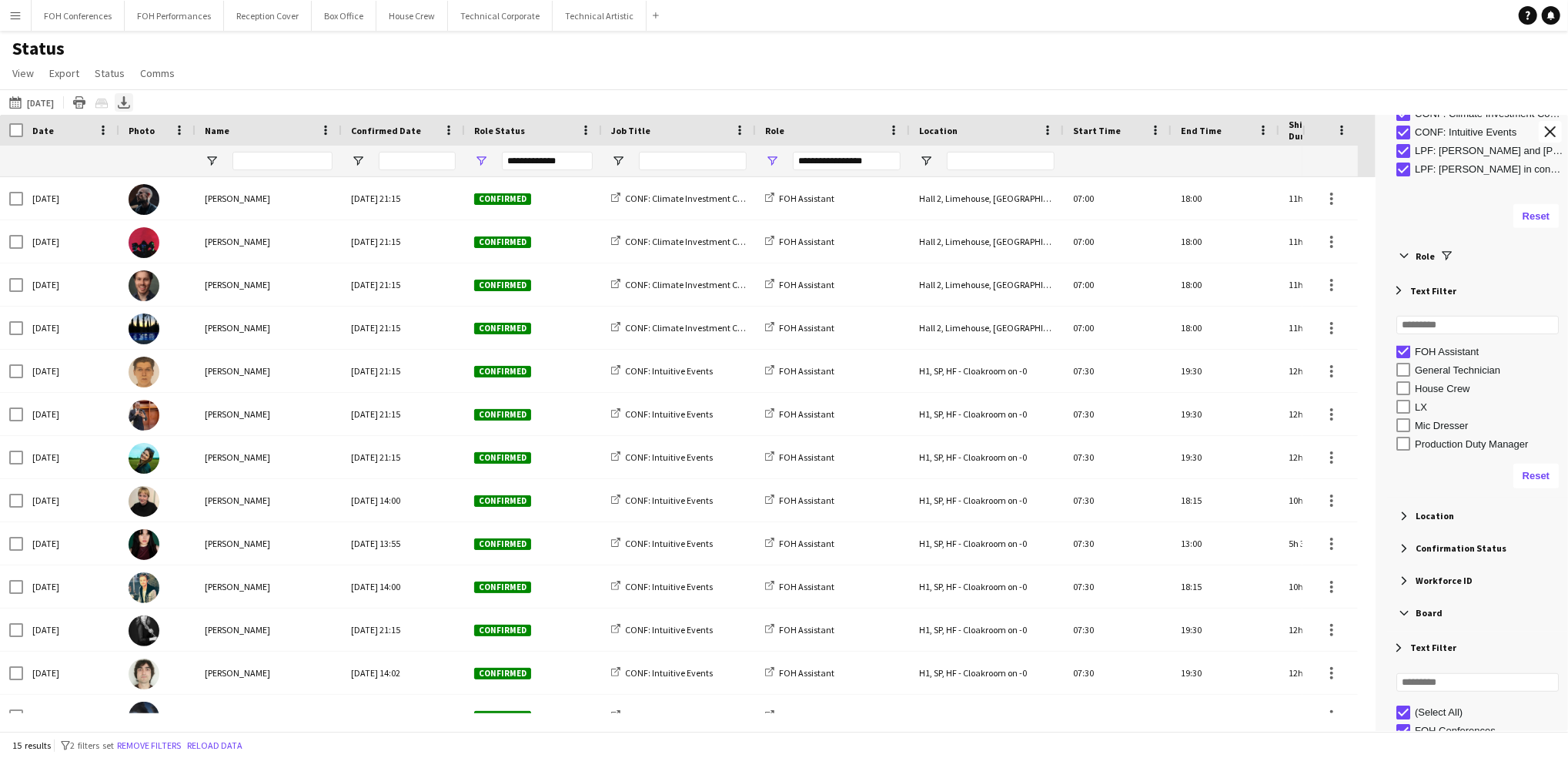
click at [130, 106] on icon "Export XLSX" at bounding box center [124, 102] width 12 height 12
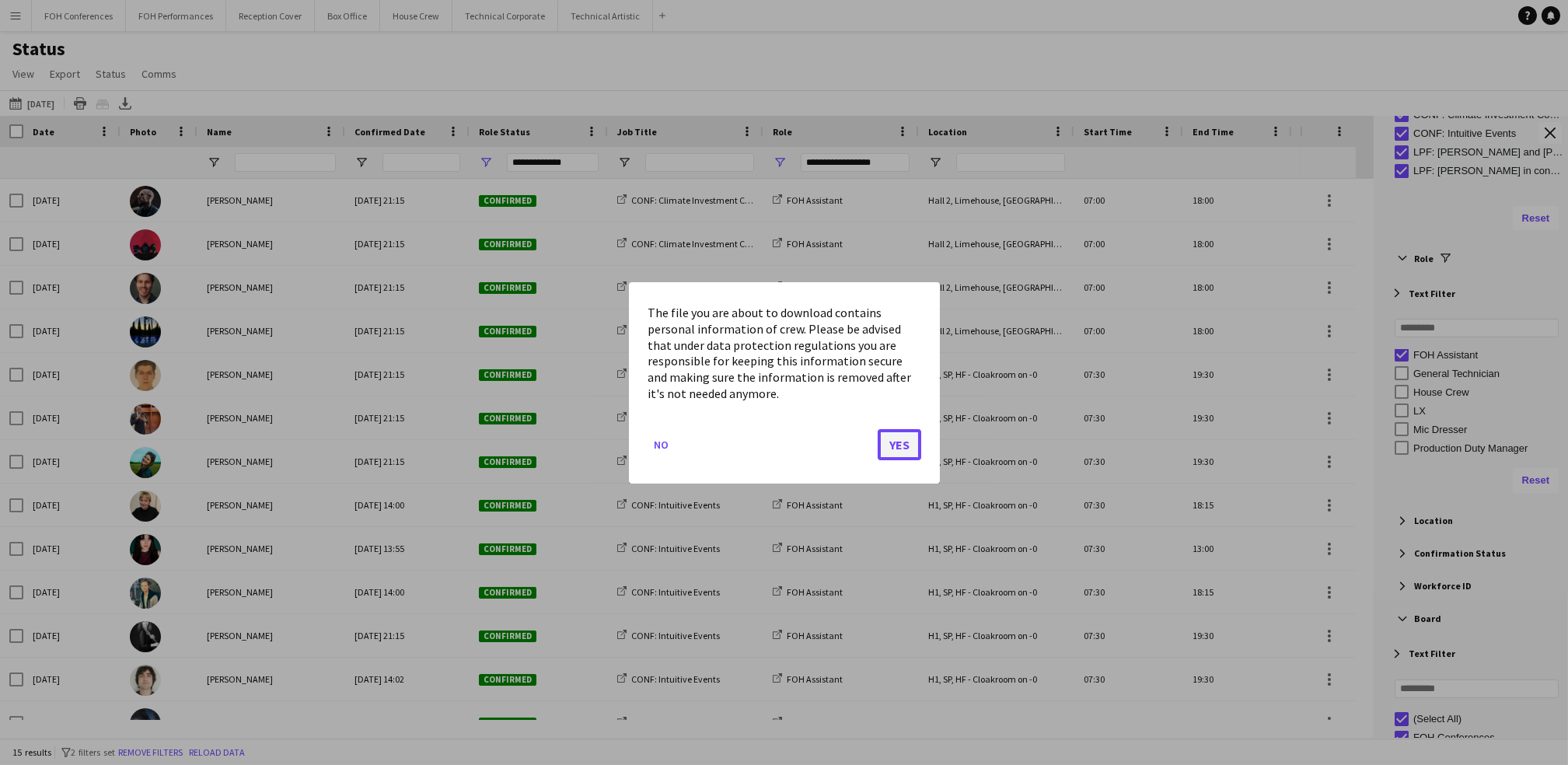
click at [888, 437] on button "Yes" at bounding box center [899, 444] width 44 height 31
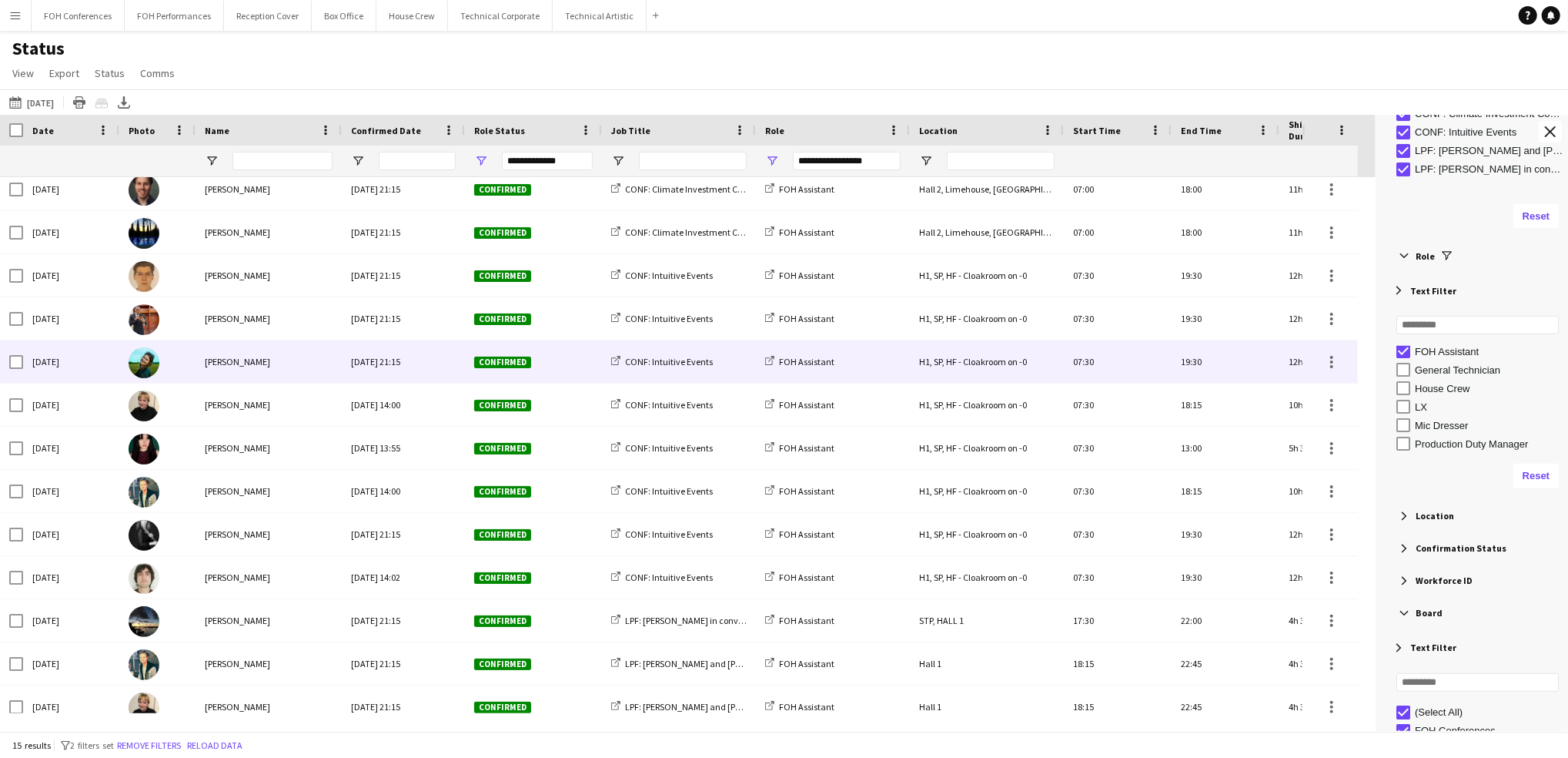
scroll to position [111, 0]
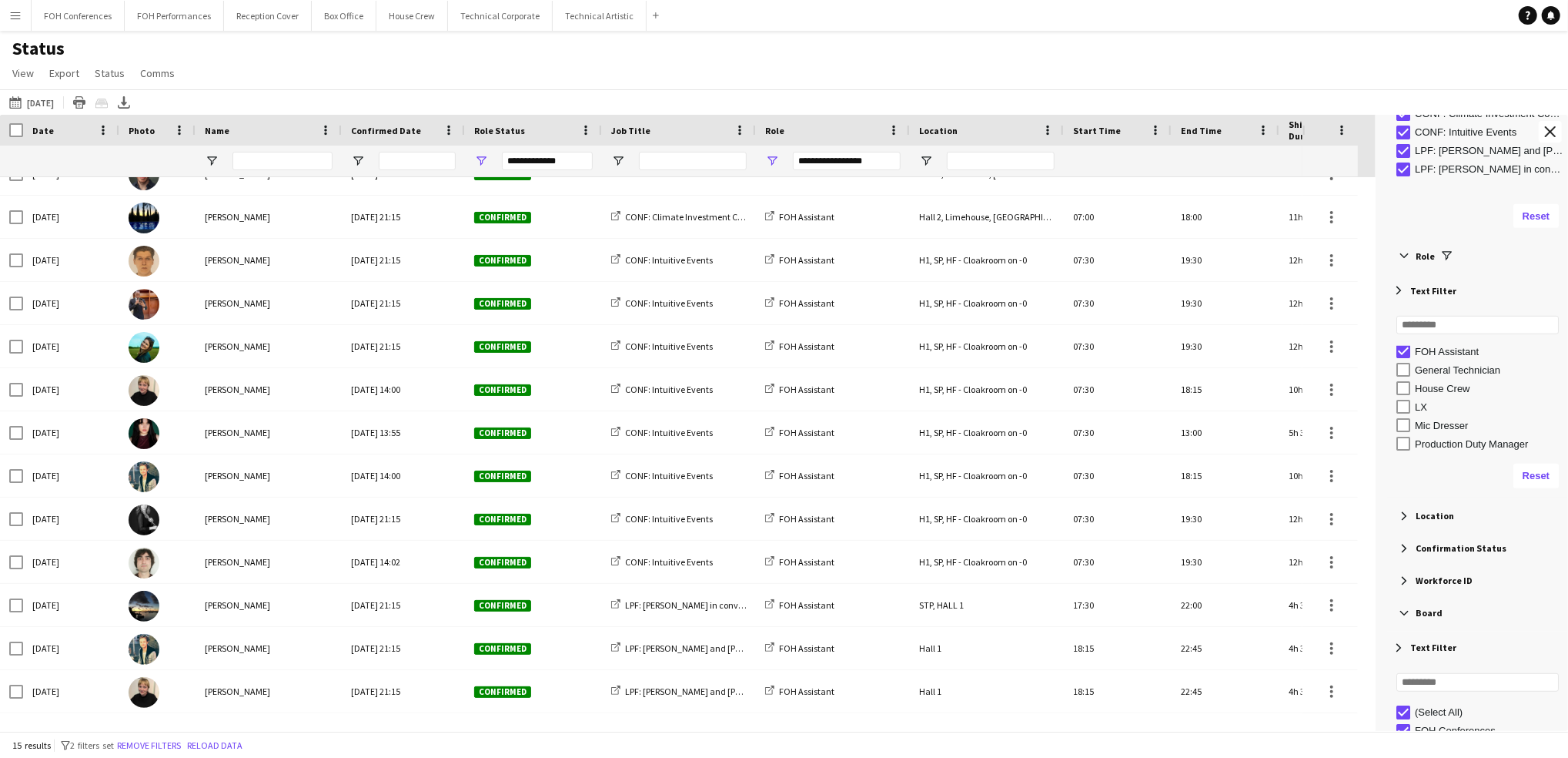
click at [831, 46] on div "Status View Views Default view Call Sheets GB View Weekly Staffing Report ZD TE…" at bounding box center [784, 63] width 1568 height 52
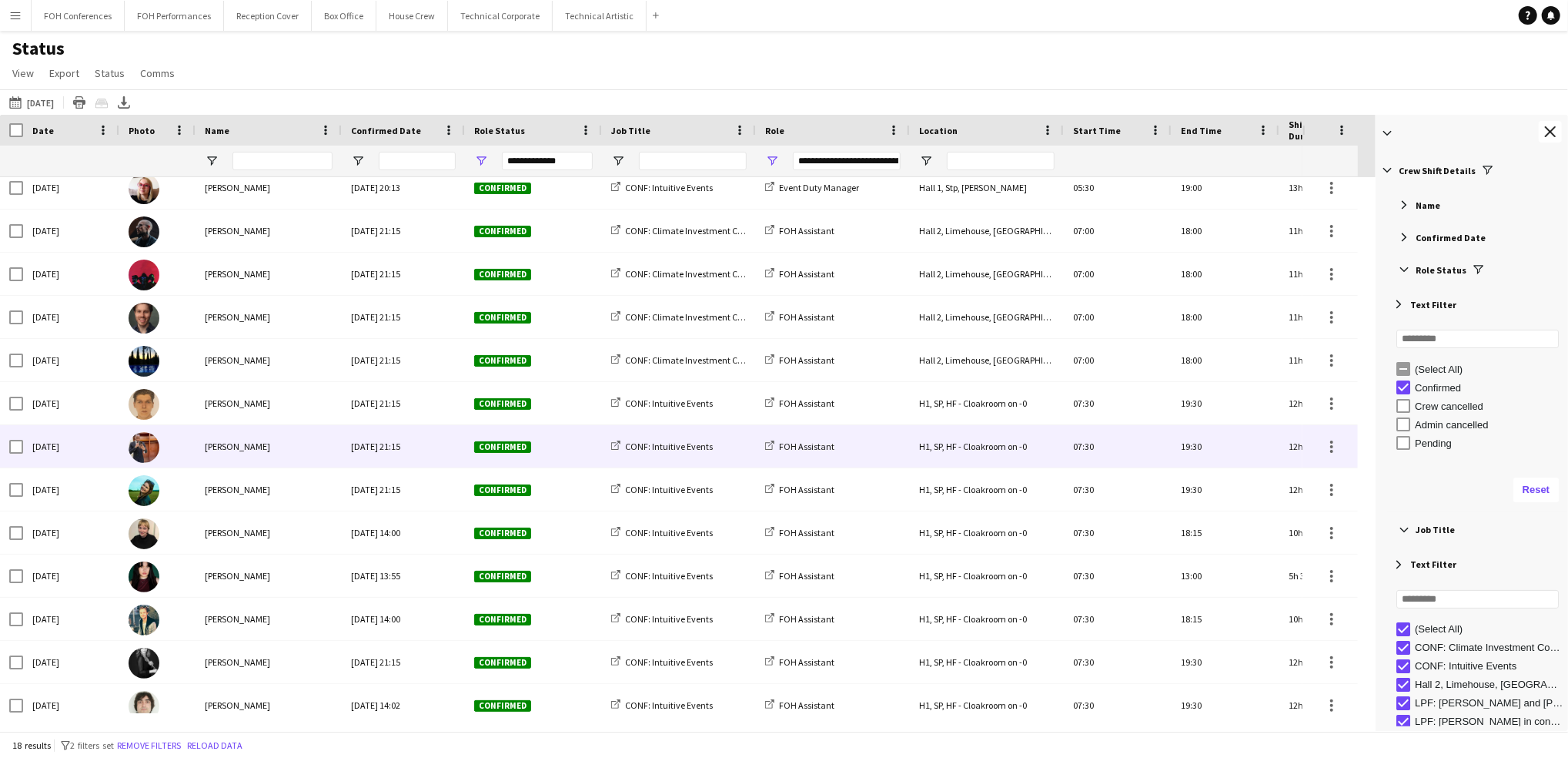
scroll to position [0, 0]
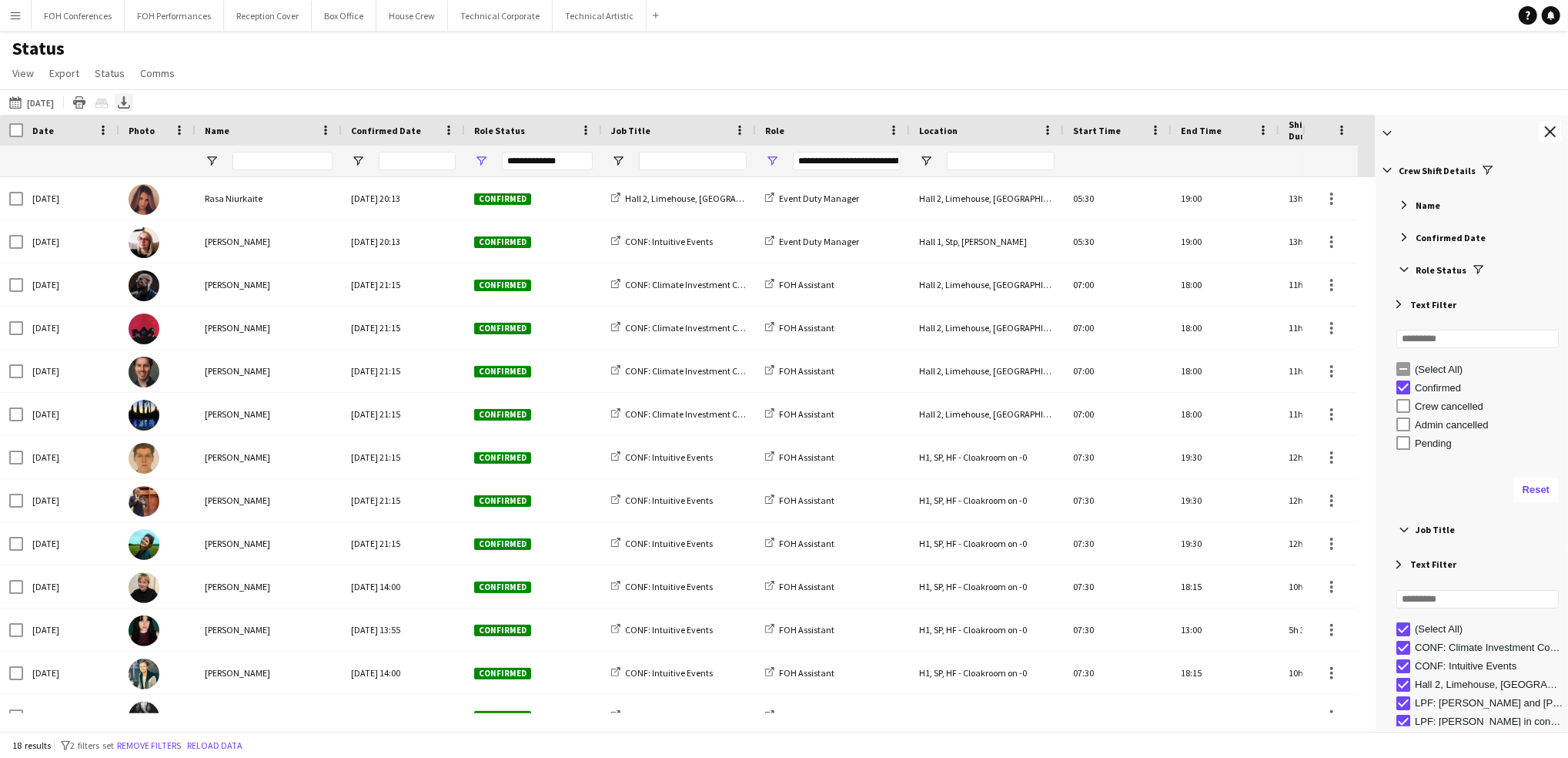
click at [132, 105] on div "Export XLSX" at bounding box center [124, 102] width 19 height 19
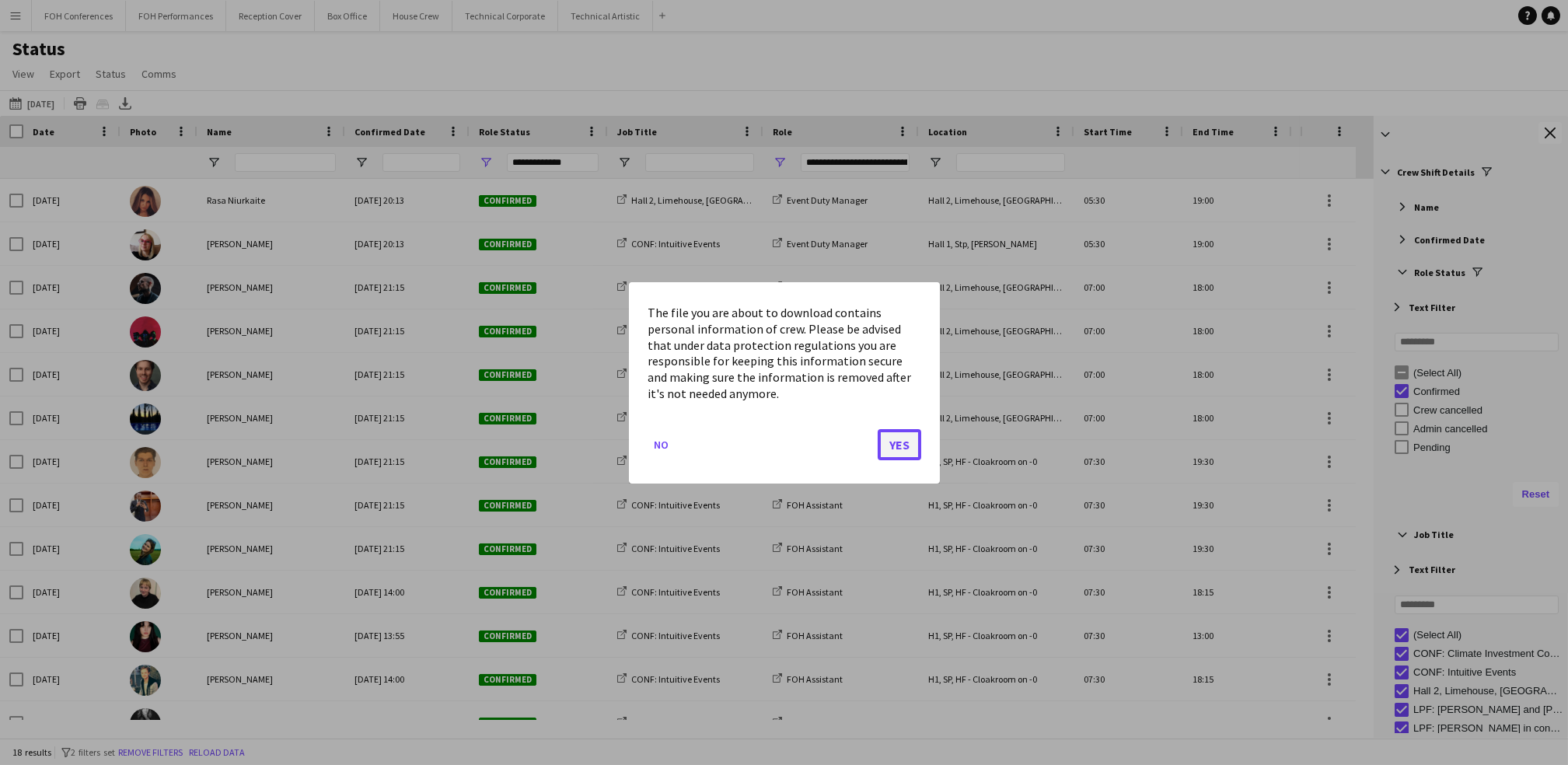
click at [886, 451] on button "Yes" at bounding box center [899, 444] width 44 height 31
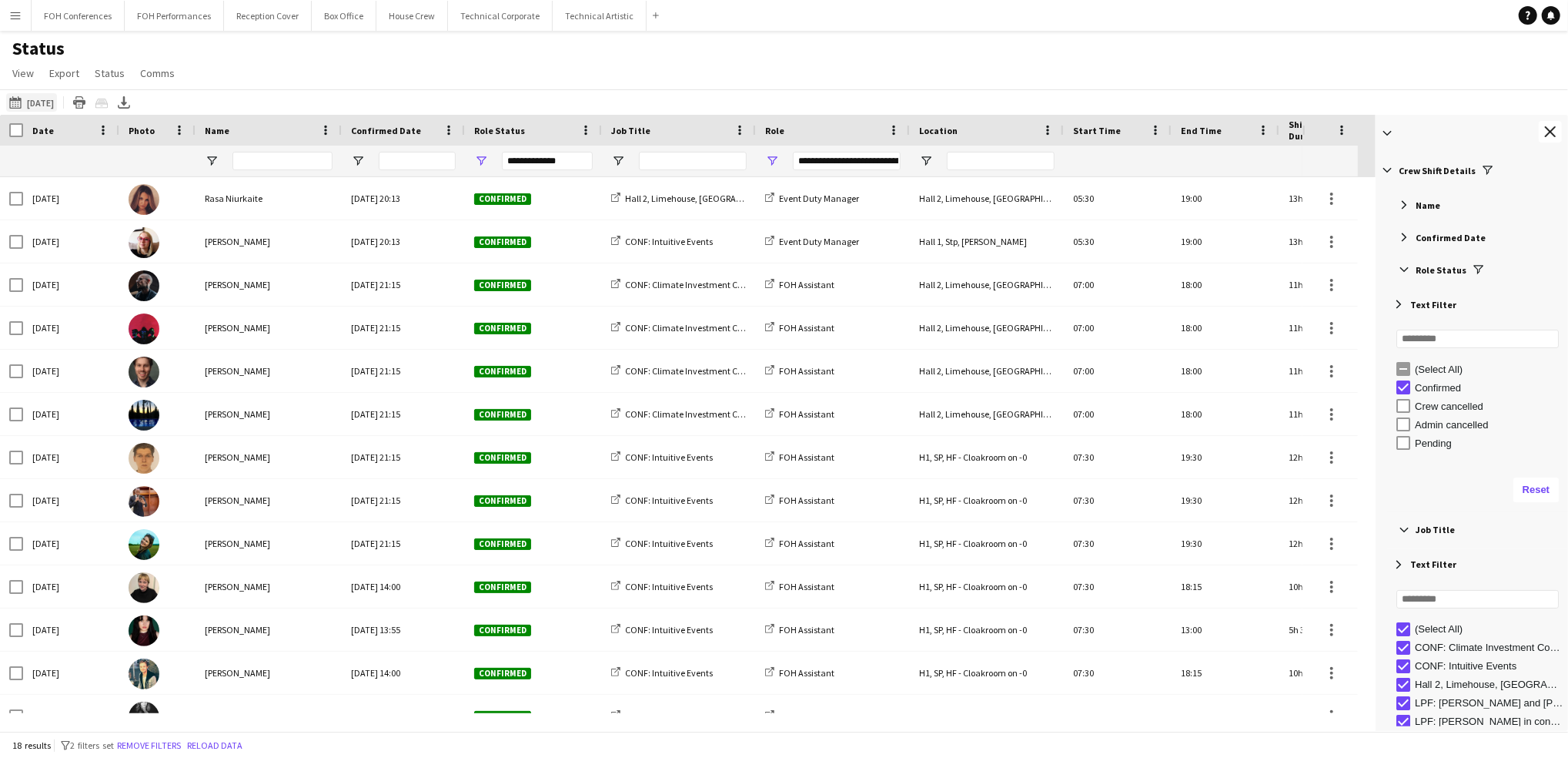
click at [34, 101] on button "[DATE] to [DATE] [DATE]" at bounding box center [32, 102] width 51 height 19
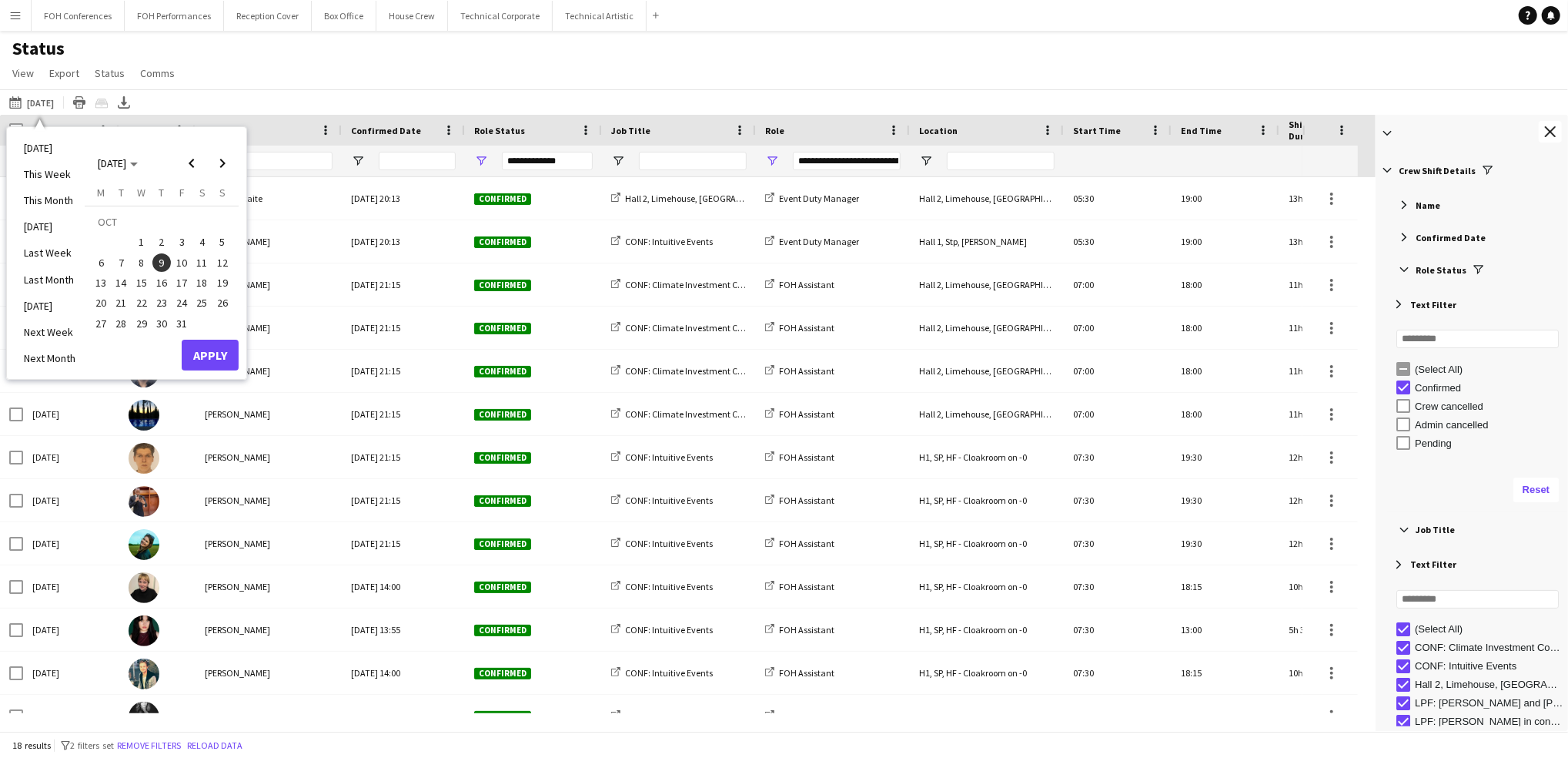
click at [138, 259] on span "8" at bounding box center [142, 262] width 19 height 19
click at [216, 354] on button "Apply" at bounding box center [210, 355] width 57 height 31
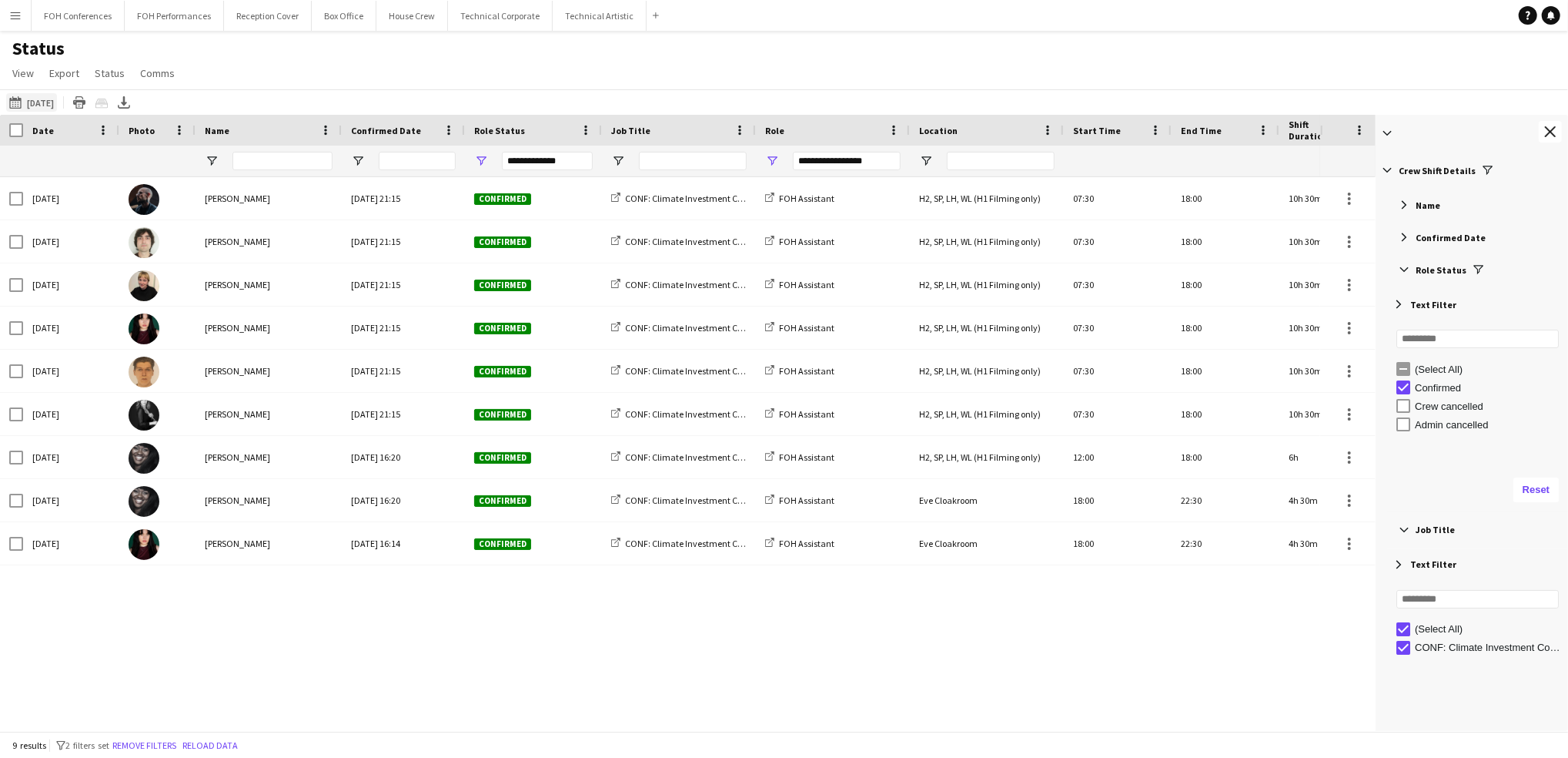
click at [49, 108] on button "[DATE] to [DATE] [DATE]" at bounding box center [32, 102] width 51 height 19
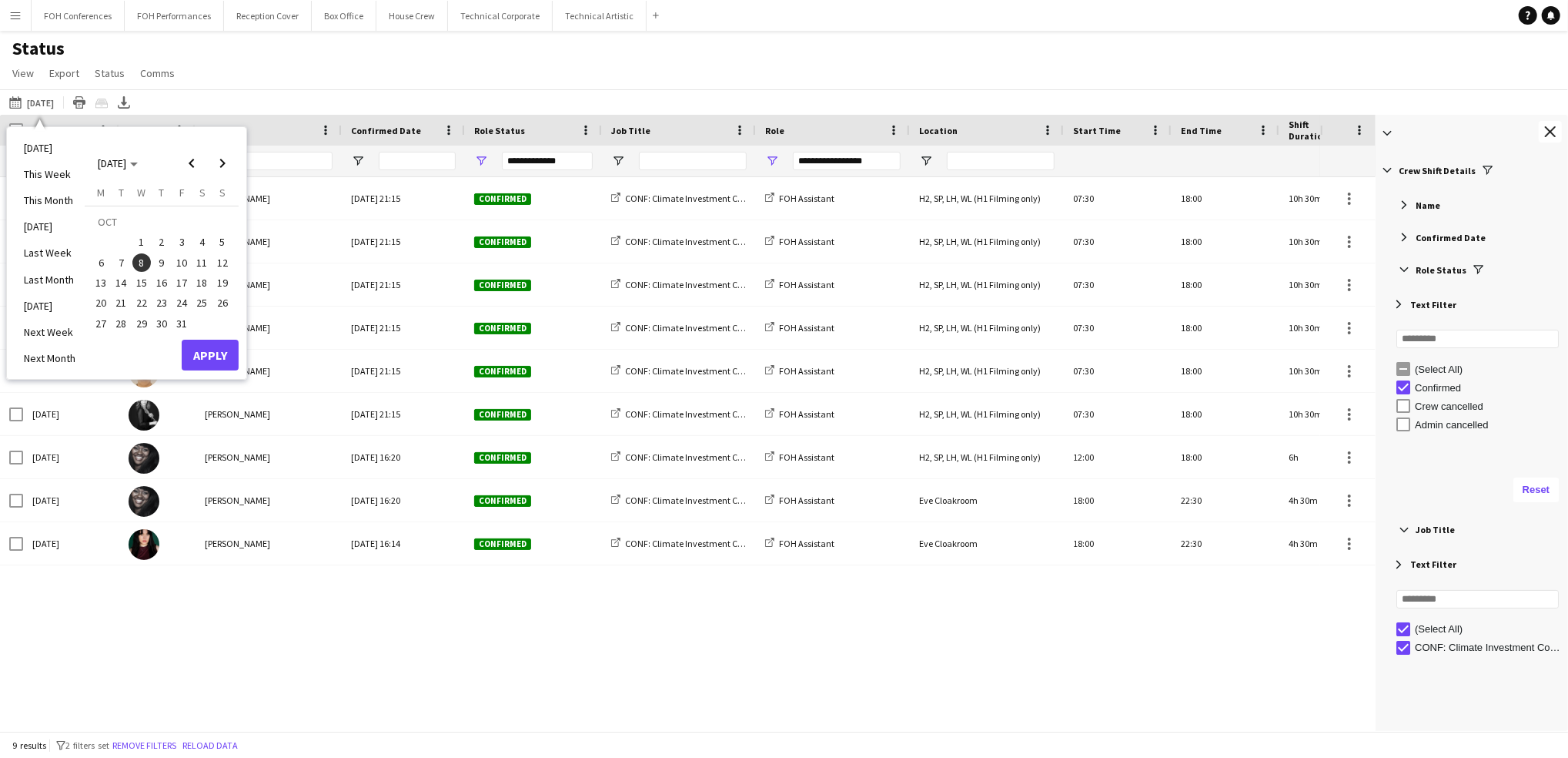
click at [158, 262] on span "9" at bounding box center [161, 262] width 19 height 19
click at [207, 350] on button "Apply" at bounding box center [210, 355] width 57 height 31
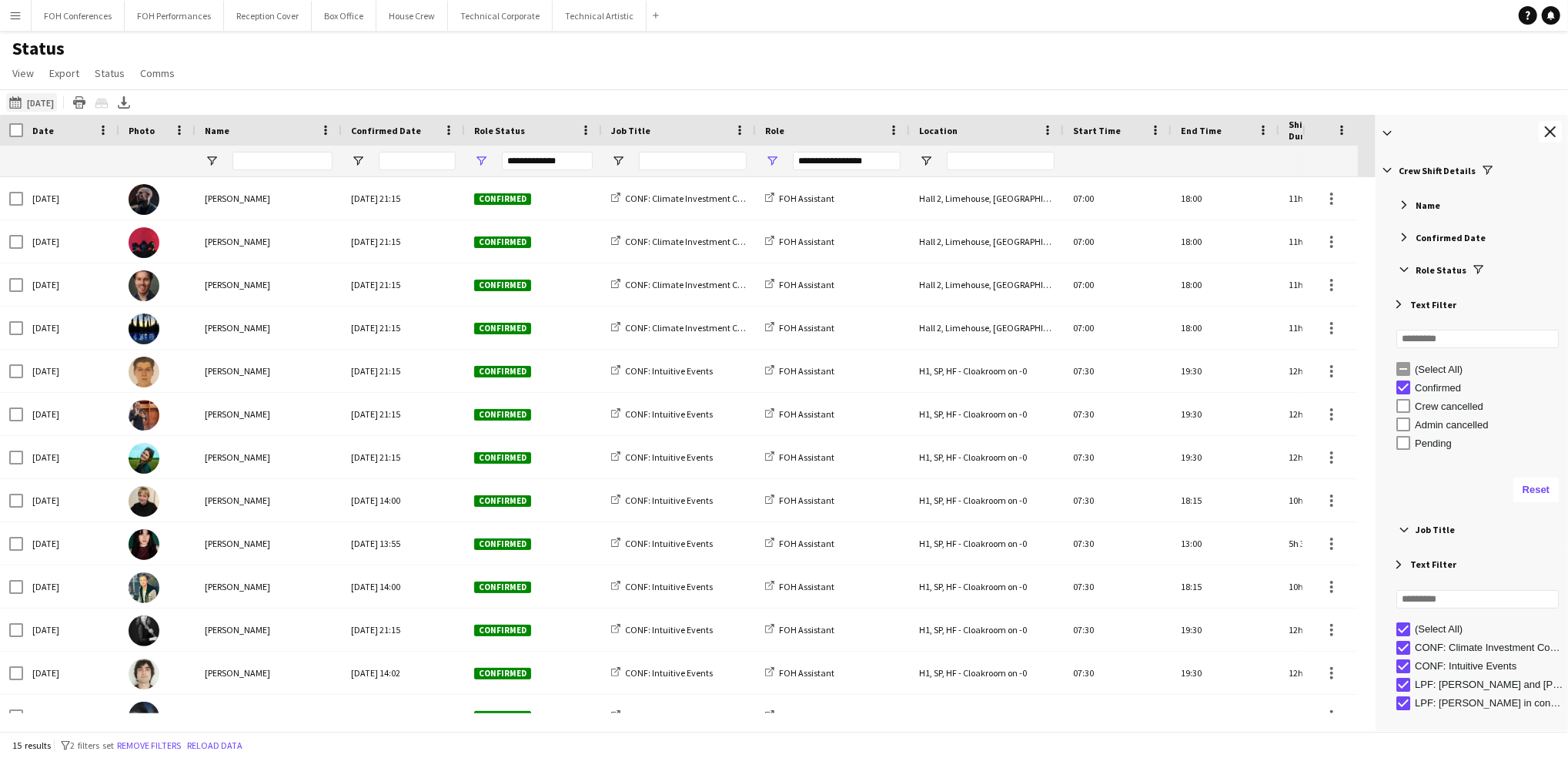
click at [51, 99] on button "[DATE] to [DATE] [DATE]" at bounding box center [32, 102] width 51 height 19
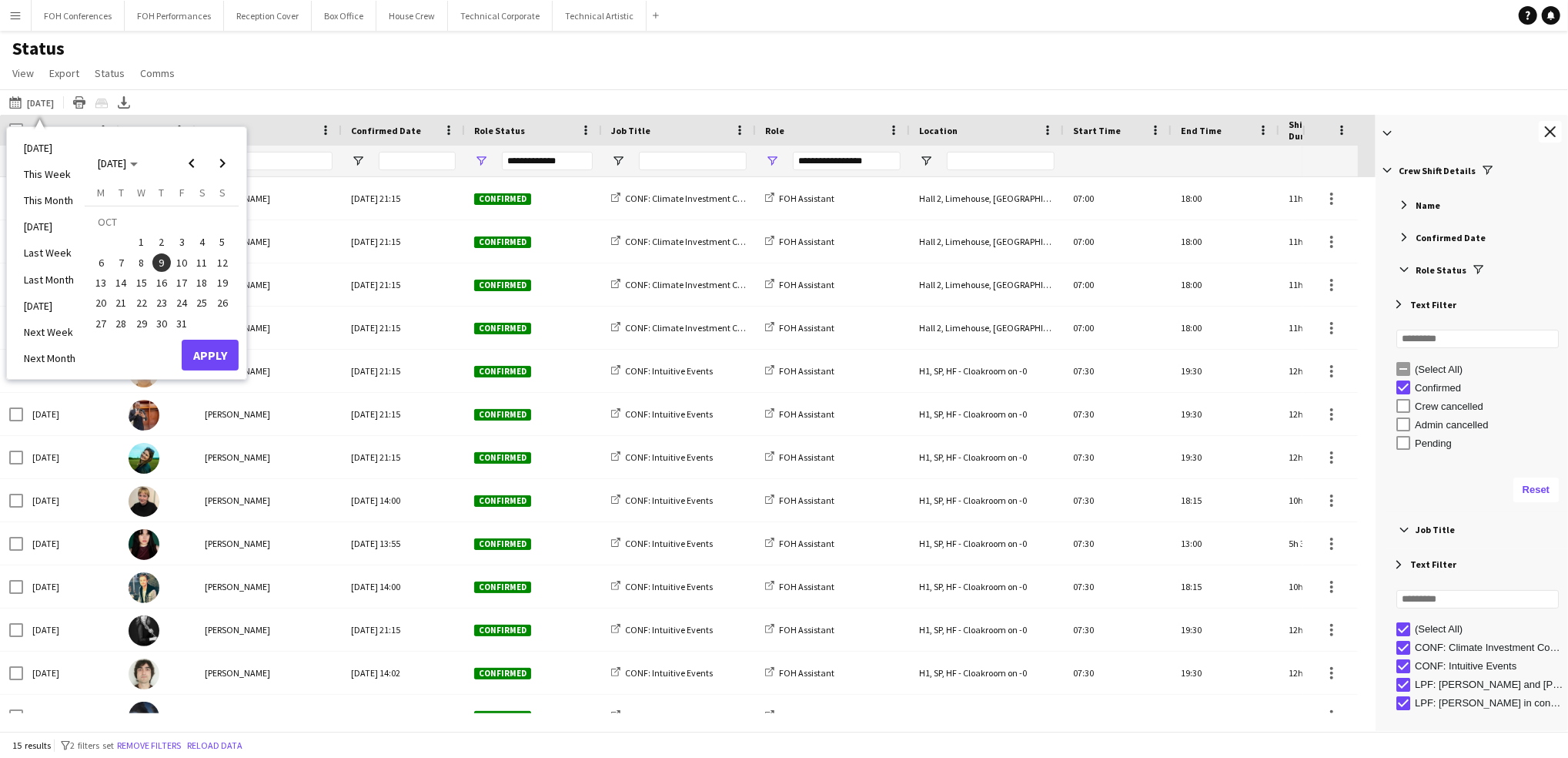
click at [141, 262] on span "8" at bounding box center [142, 262] width 19 height 19
click at [226, 343] on button "Apply" at bounding box center [210, 355] width 57 height 31
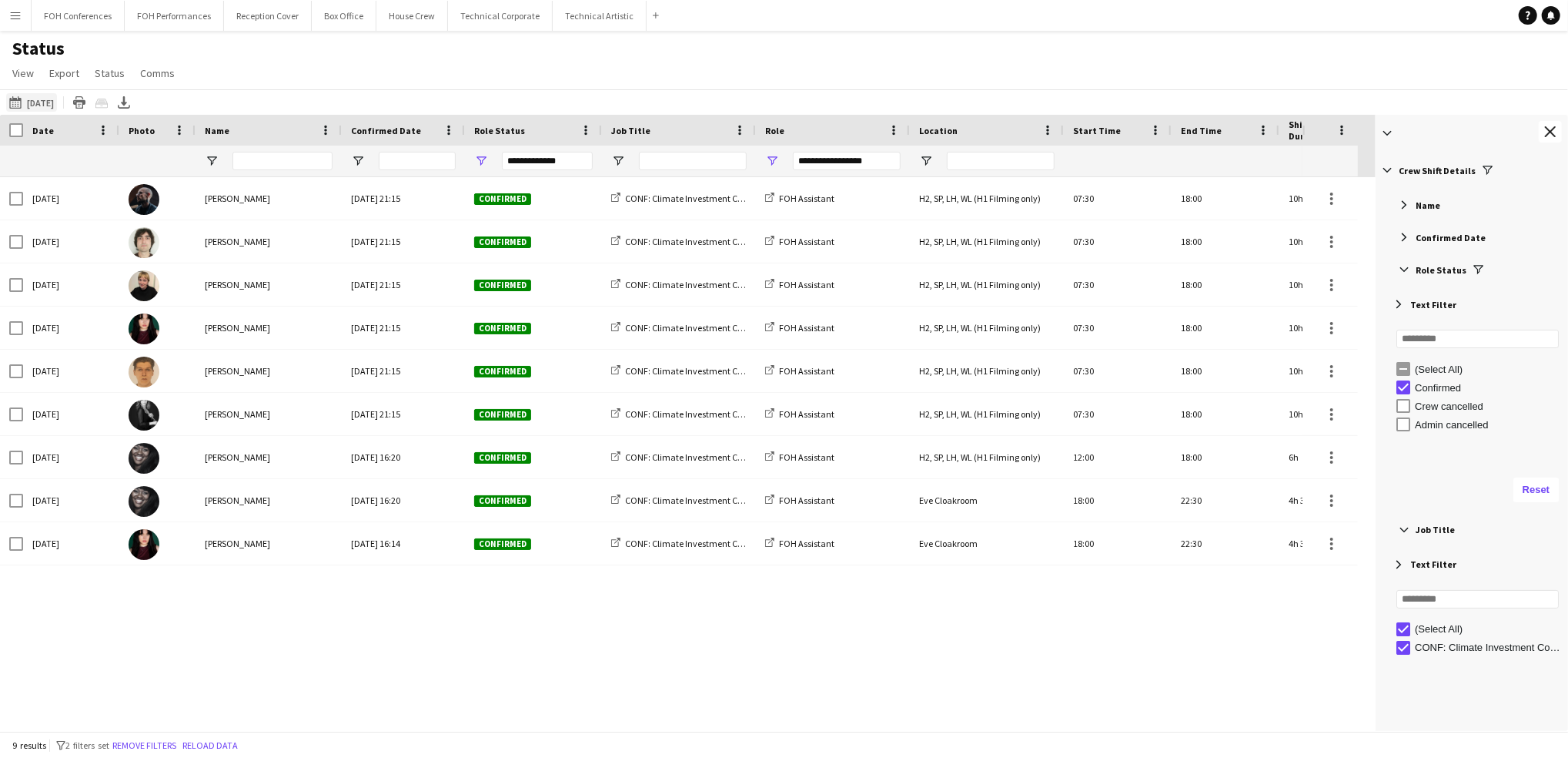
click at [28, 100] on button "[DATE] to [DATE] [DATE]" at bounding box center [32, 102] width 51 height 19
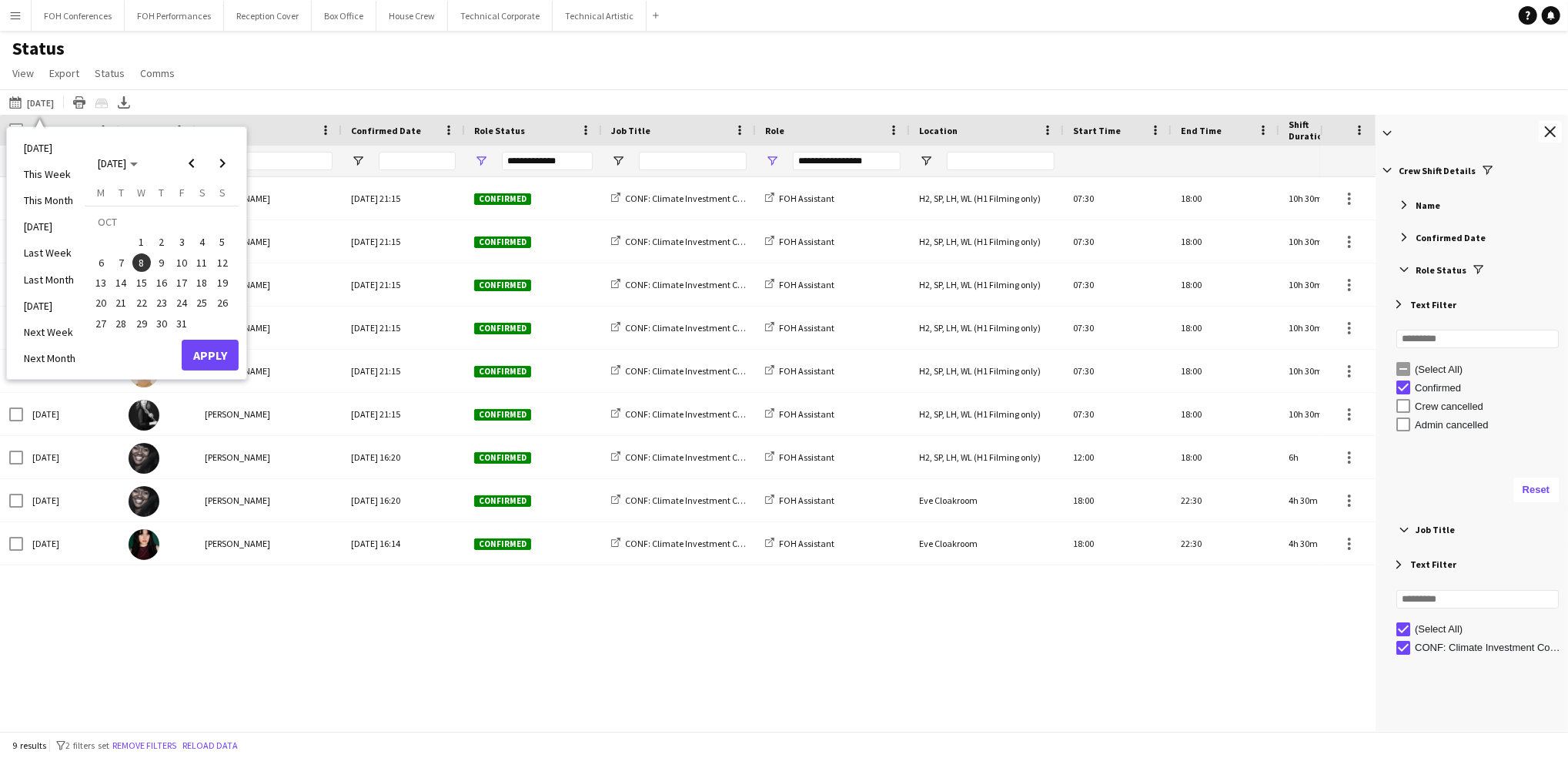
click at [158, 259] on span "9" at bounding box center [161, 262] width 19 height 19
click at [203, 348] on button "Apply" at bounding box center [210, 355] width 57 height 31
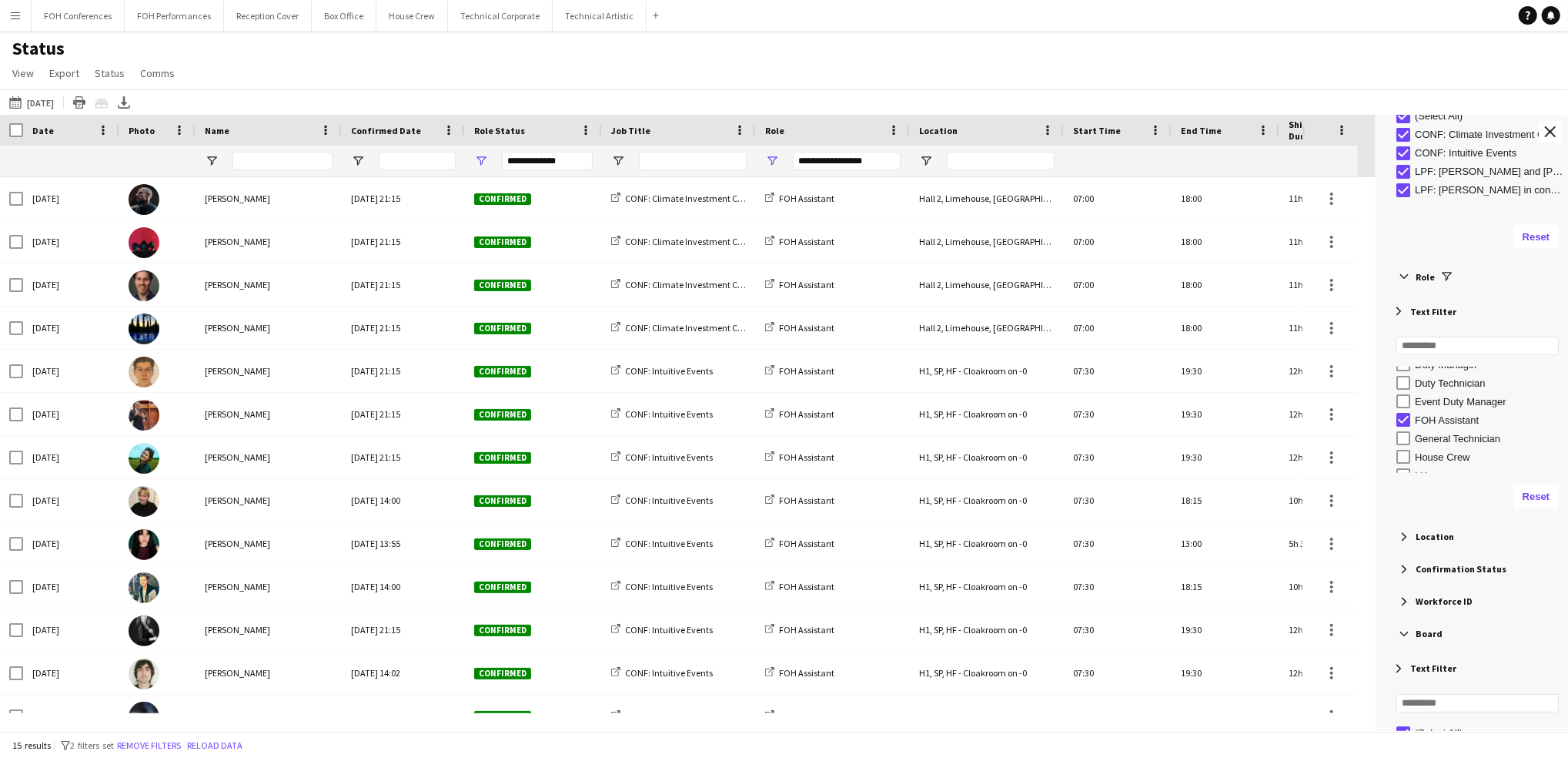
scroll to position [105, 0]
click at [1413, 395] on div "Event Duty Manager" at bounding box center [1482, 400] width 172 height 19
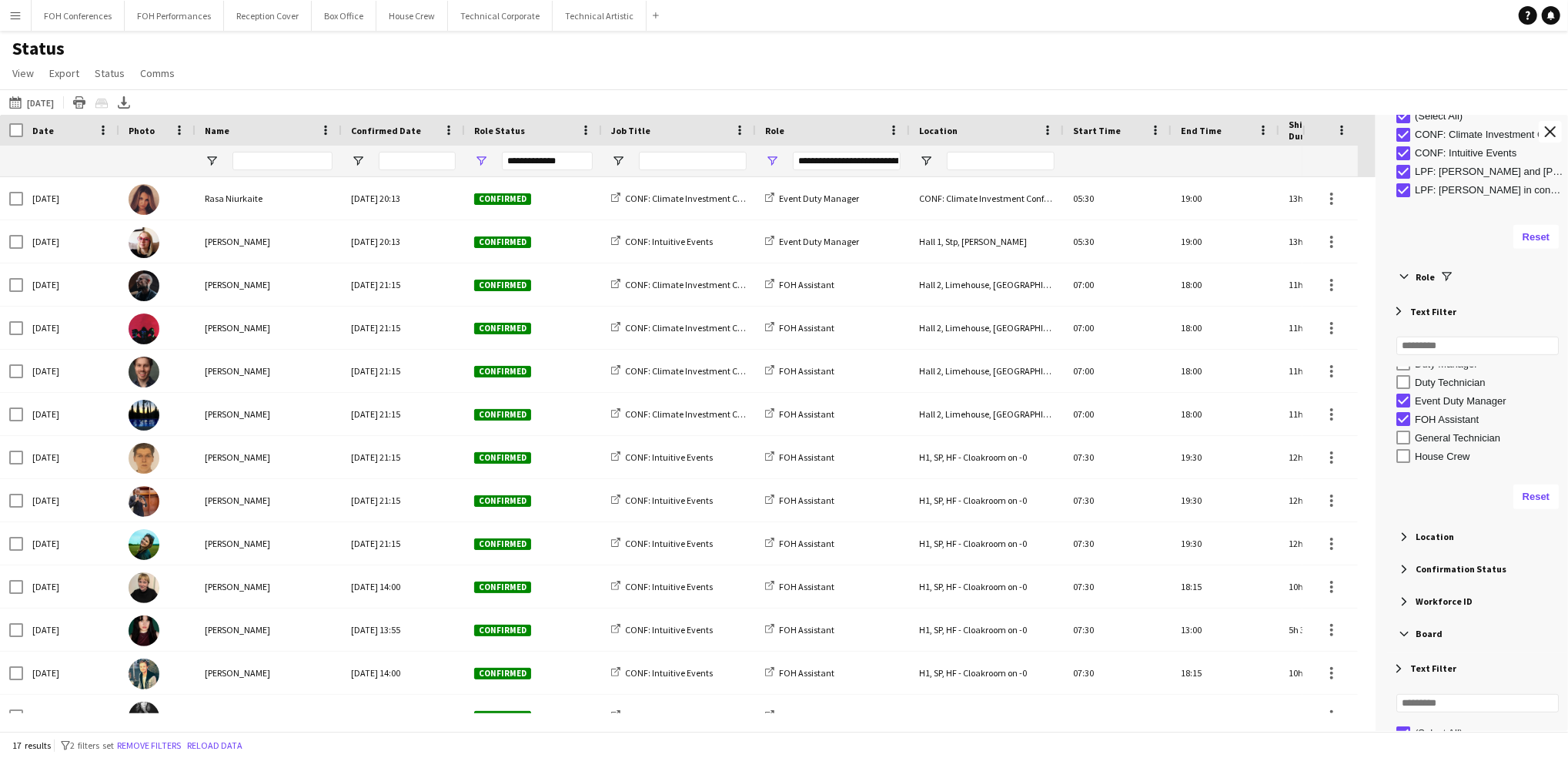
scroll to position [2, 0]
type input "**********"
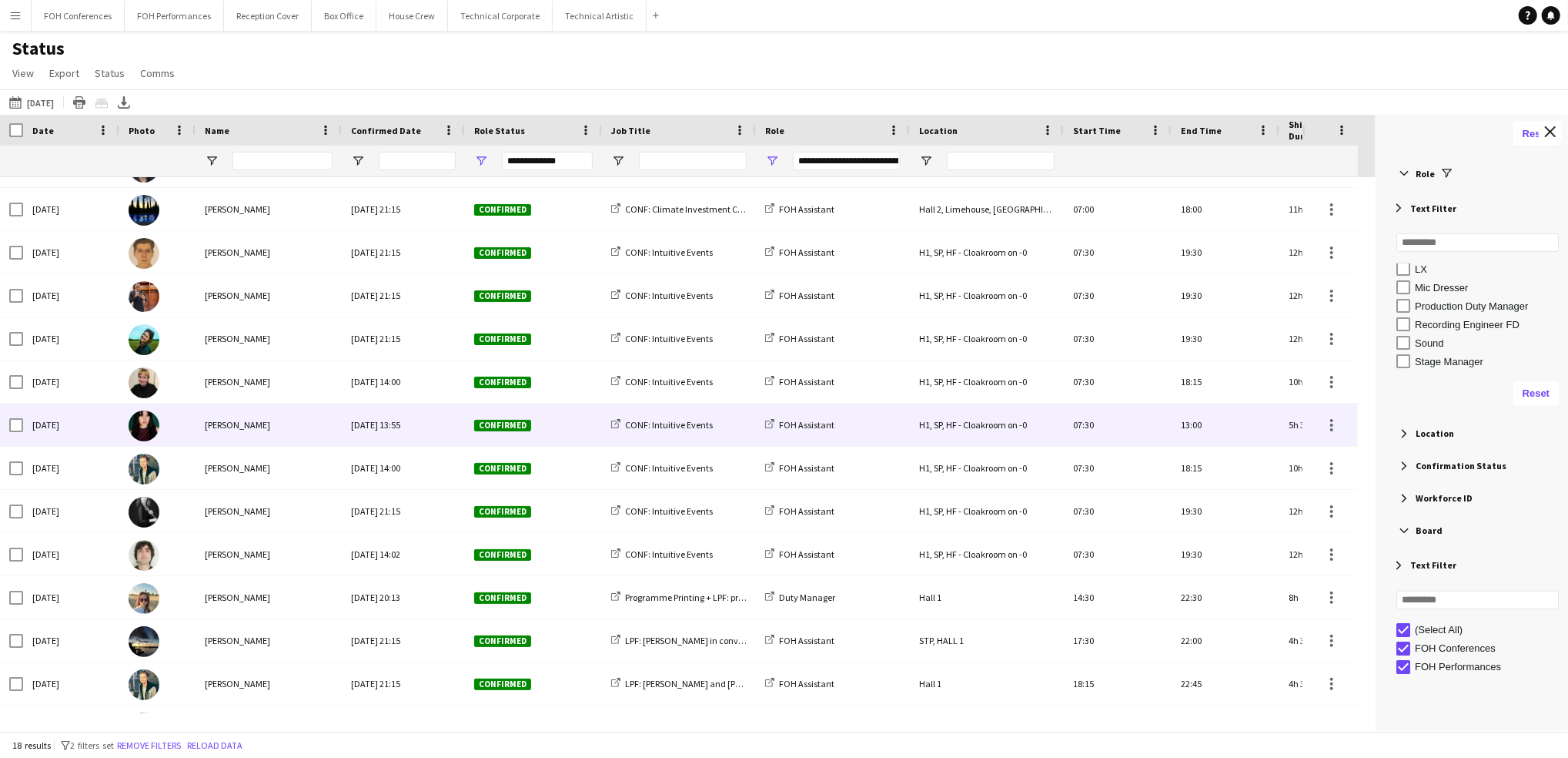
scroll to position [240, 0]
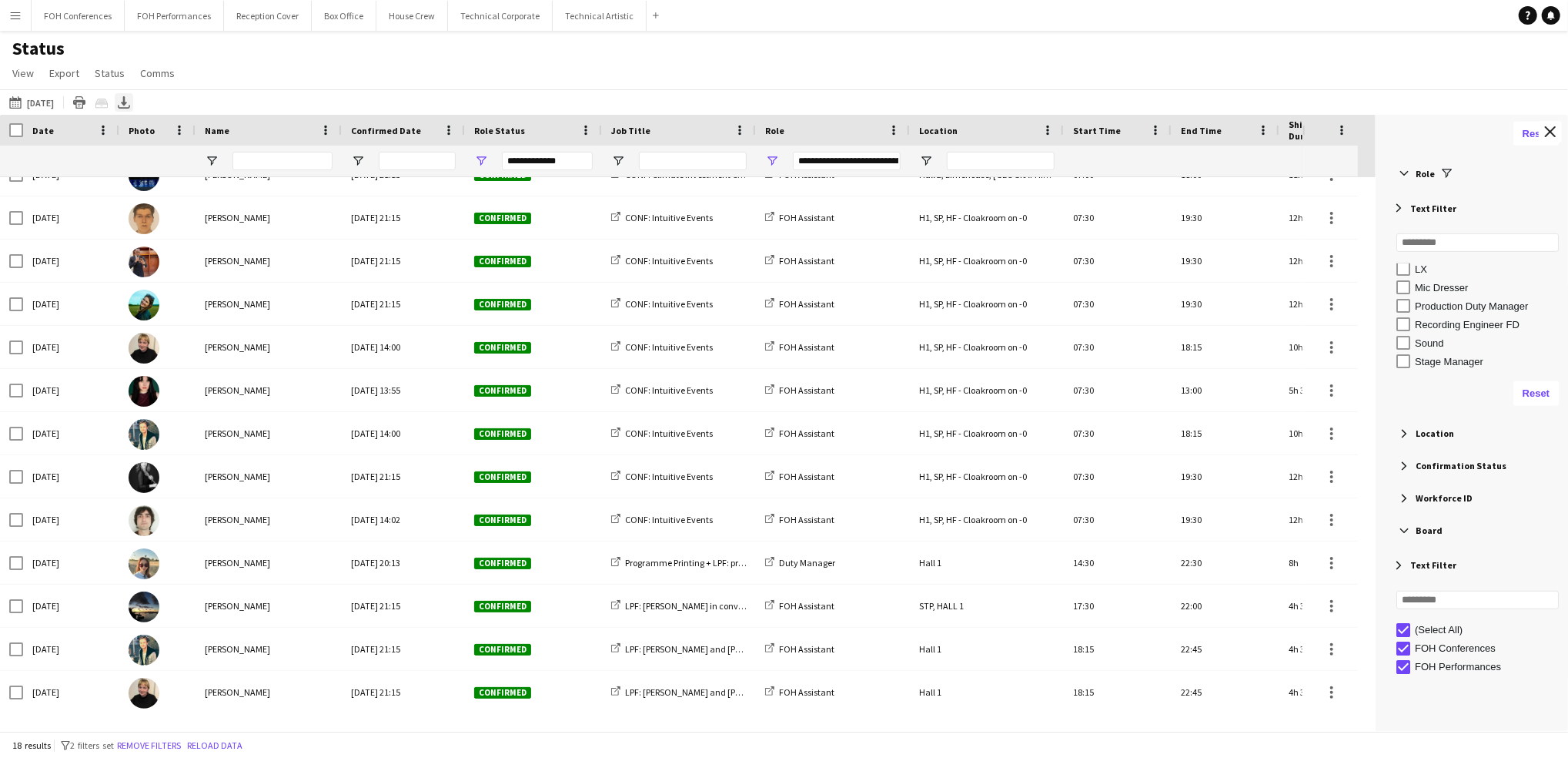
click at [130, 108] on icon at bounding box center [124, 107] width 12 height 4
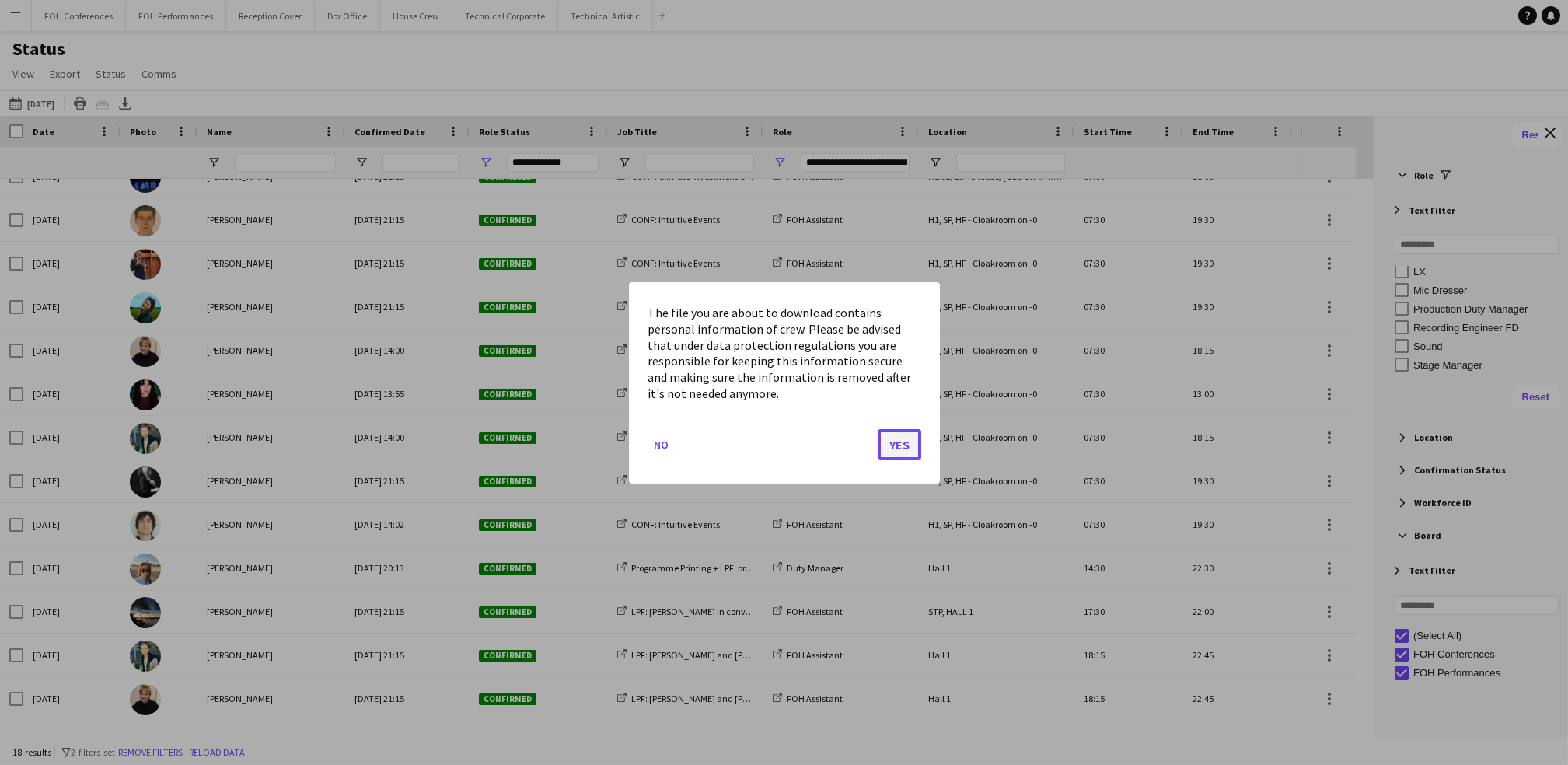
click at [904, 431] on button "Yes" at bounding box center [899, 444] width 44 height 31
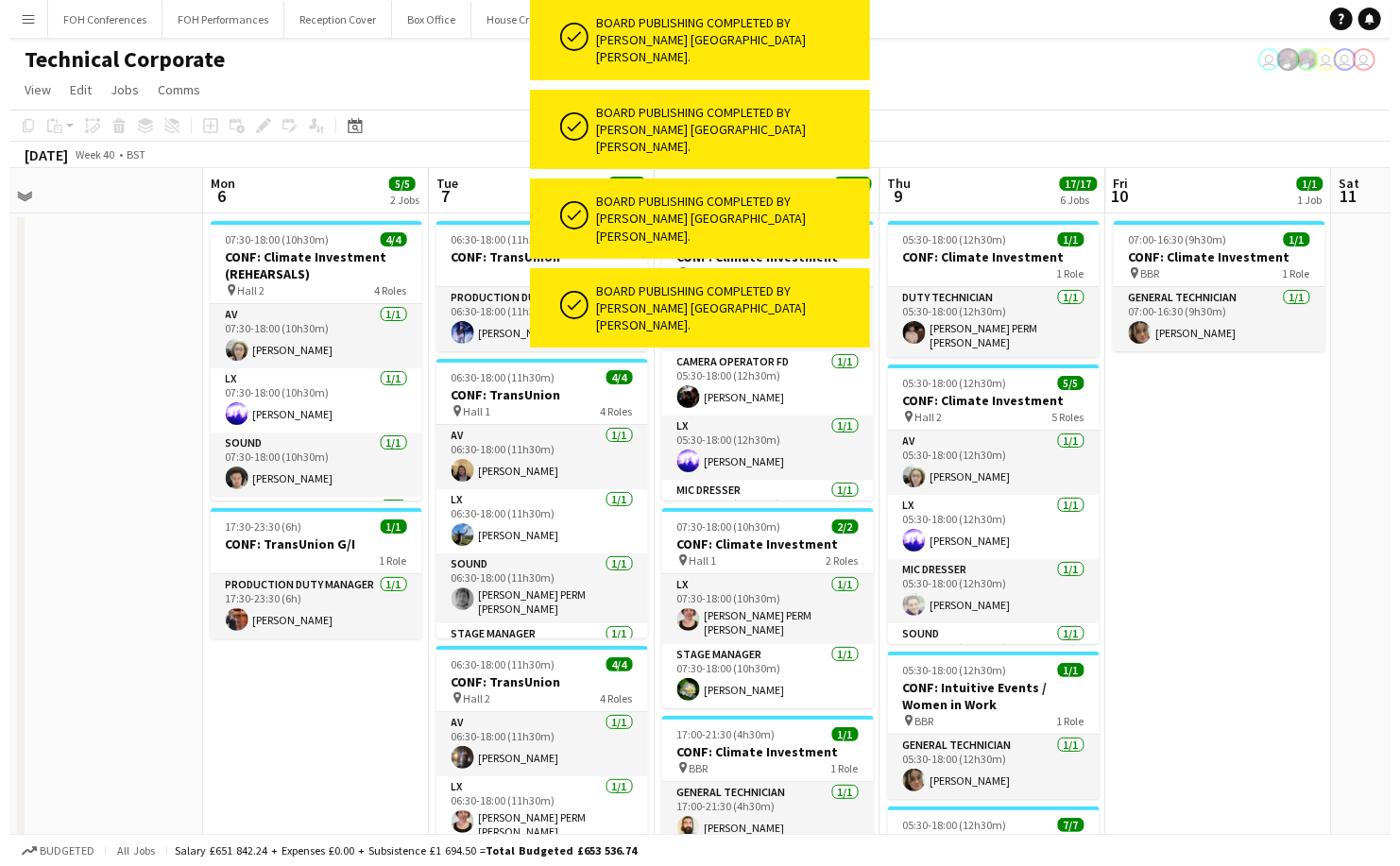
scroll to position [0, 943]
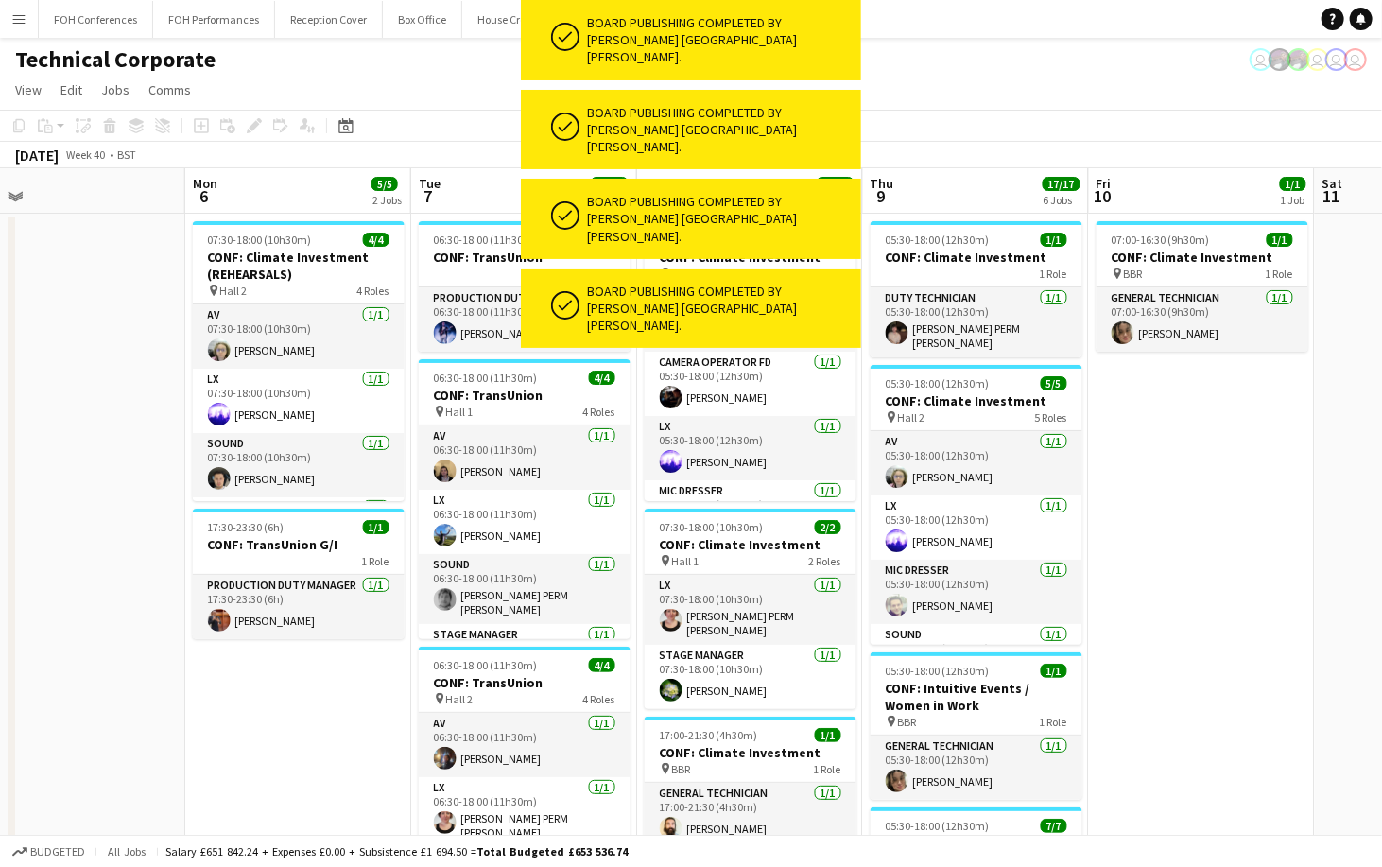
drag, startPoint x: 1110, startPoint y: 181, endPoint x: 972, endPoint y: 201, distance: 139.5
click at [972, 201] on app-calendar-viewport "Wed 1 9/9 4 Jobs Thu 2 9/9 3 Jobs Fri 3 10/10 3 Jobs Sat 4 Sun 5 Mon 6 5/5 2 Jo…" at bounding box center [691, 854] width 1382 height 1372
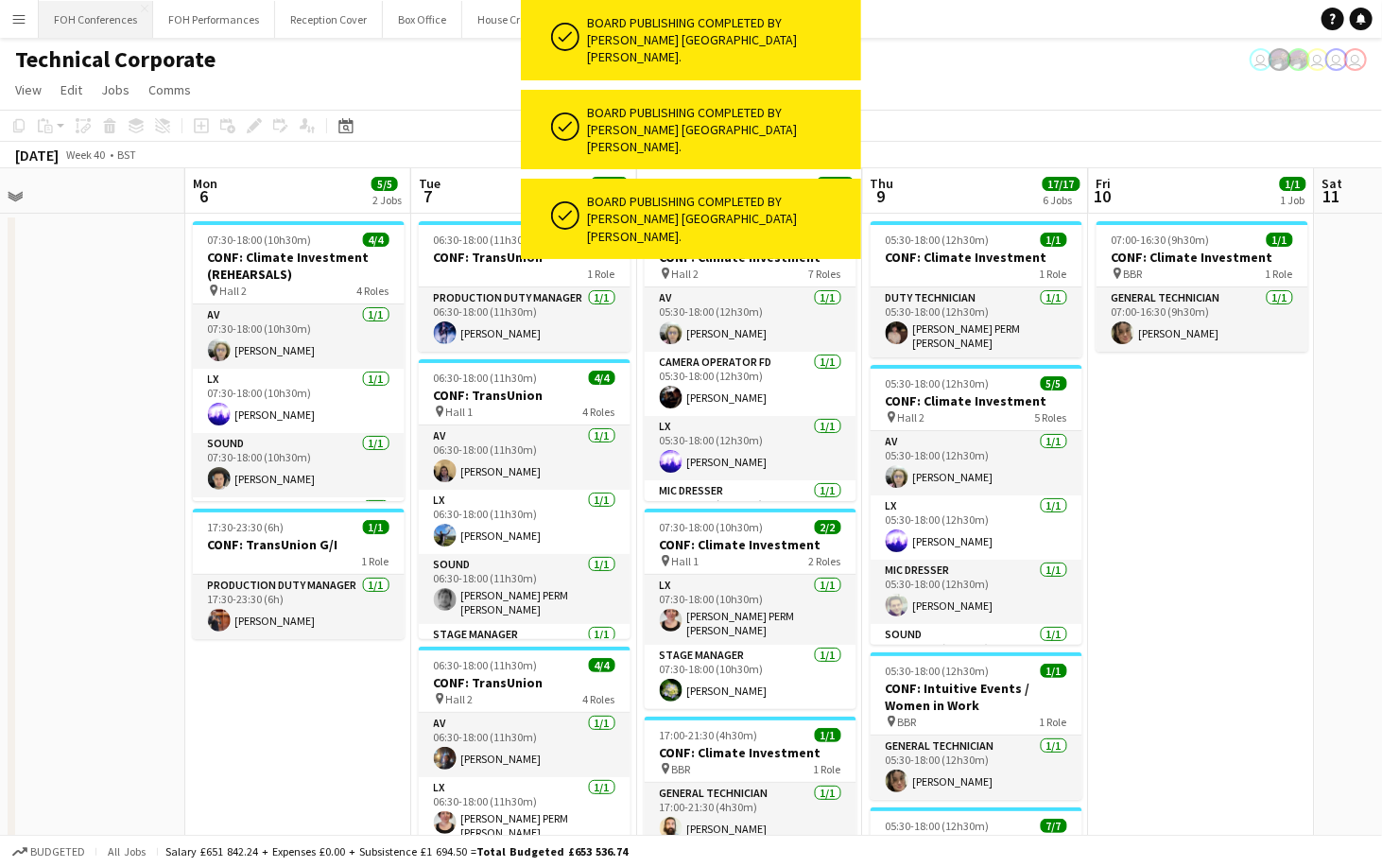
click at [114, 29] on button "FOH Conferences Close" at bounding box center [96, 19] width 114 height 37
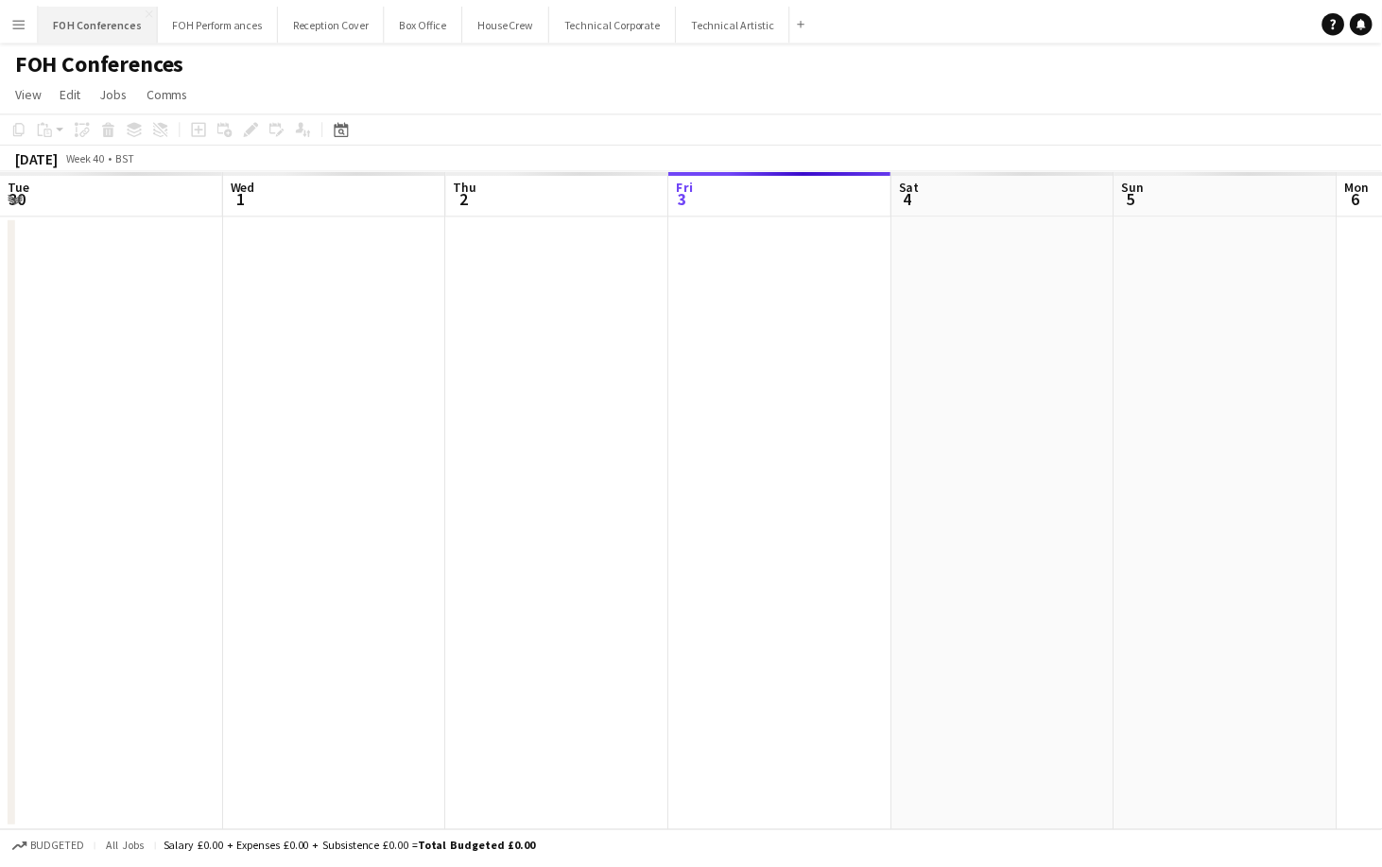
scroll to position [0, 451]
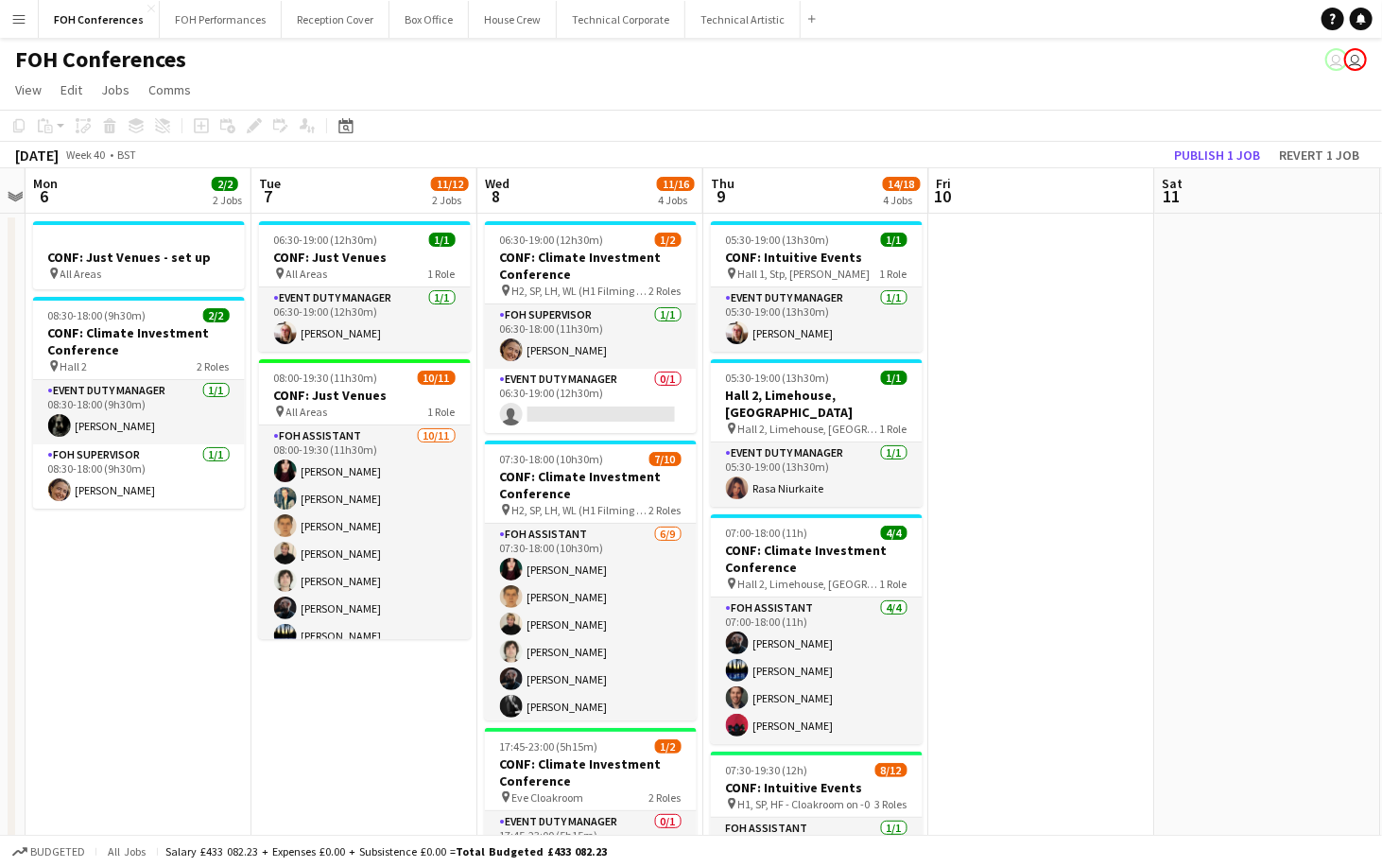
drag, startPoint x: 1236, startPoint y: 196, endPoint x: 358, endPoint y: 204, distance: 878.0
click at [358, 204] on app-calendar-viewport "Thu 2 14/15 2 Jobs Fri 3 9/13 3 Jobs Sat 4 Sun 5 Mon 6 2/2 2 Jobs Tue 7 11/12 2…" at bounding box center [691, 666] width 1382 height 996
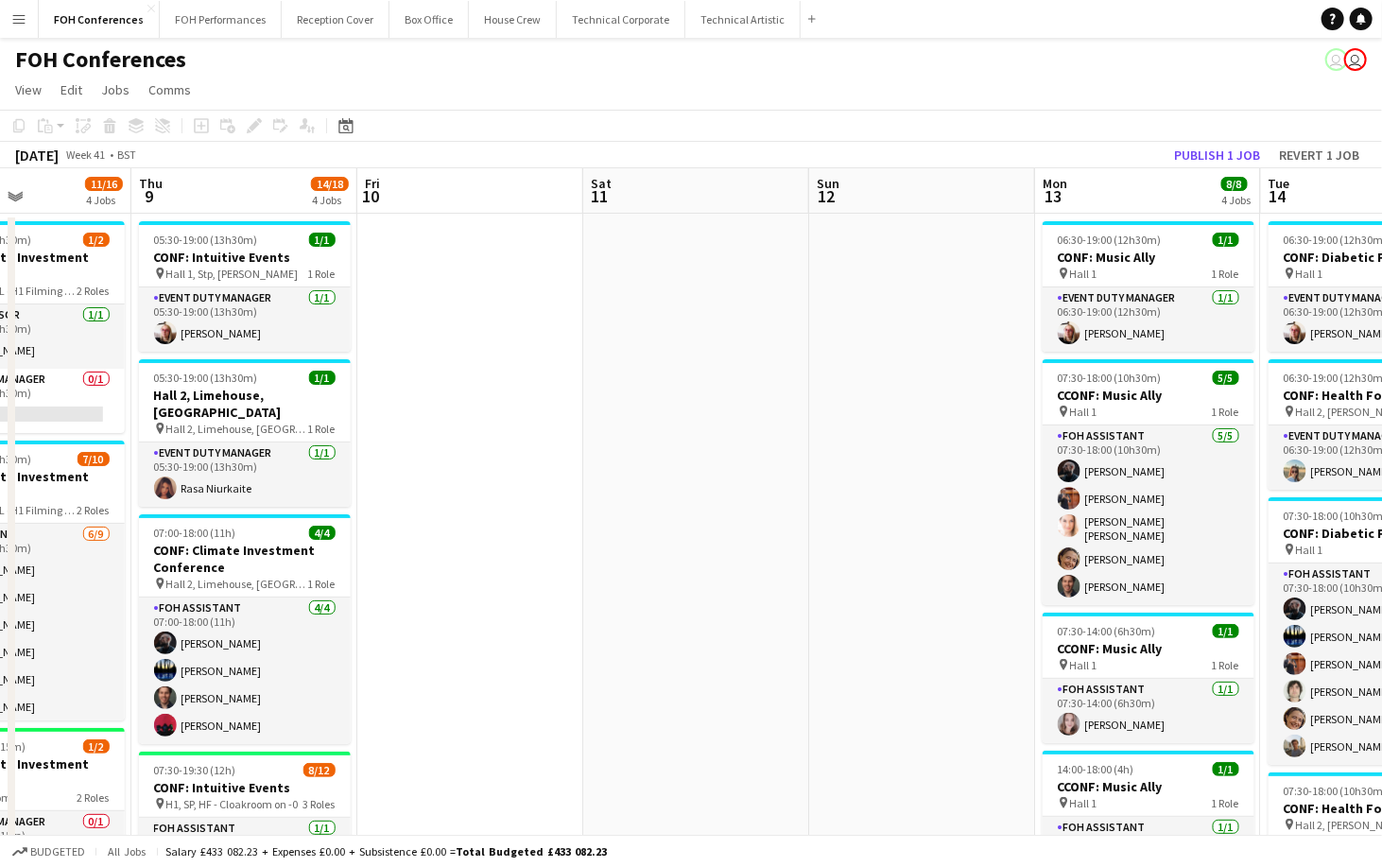
scroll to position [0, 576]
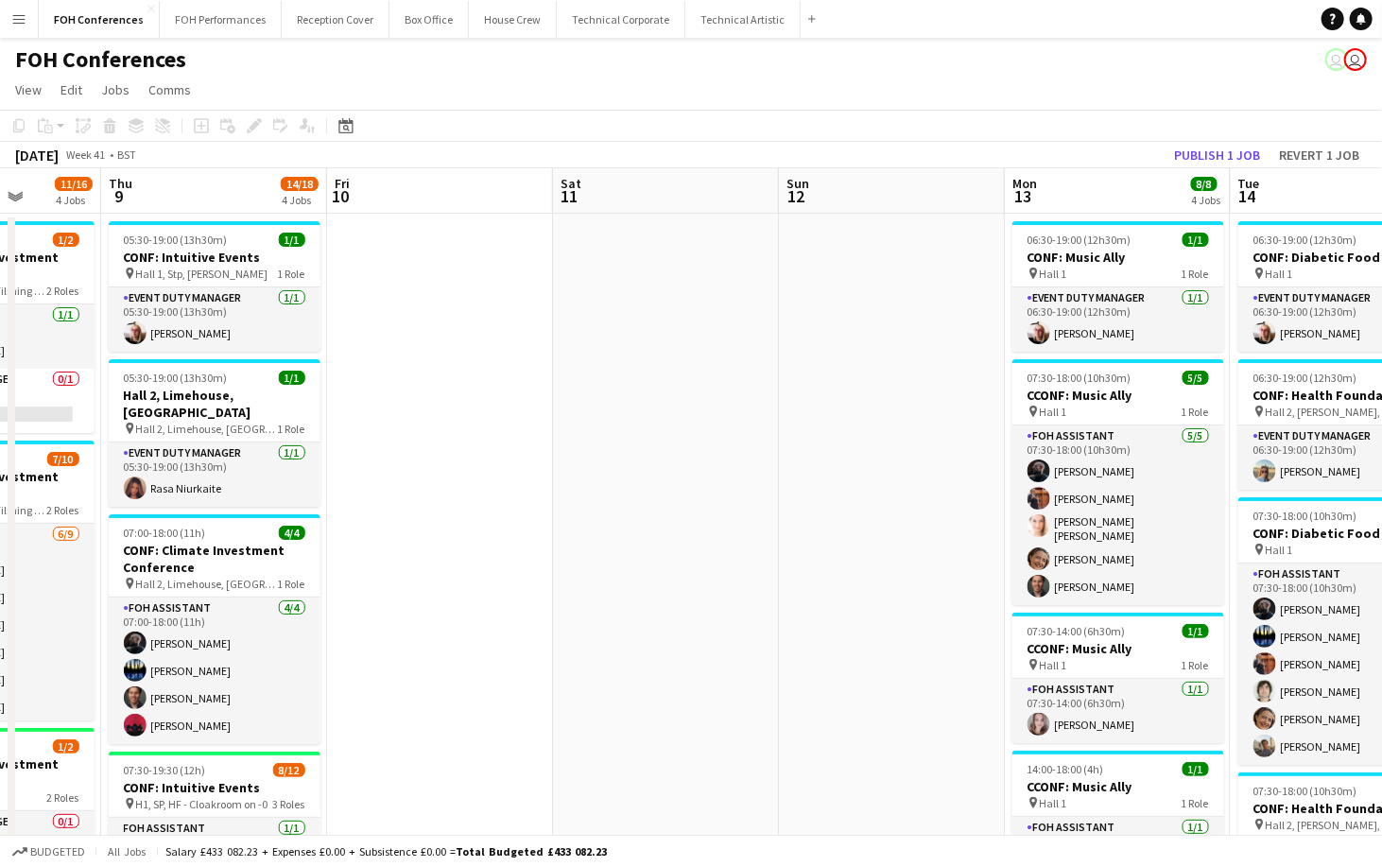
drag, startPoint x: 729, startPoint y: 195, endPoint x: 174, endPoint y: 202, distance: 554.8
click at [174, 202] on app-calendar-viewport "Mon 6 2/2 2 Jobs Tue 7 11/12 2 Jobs Wed 8 11/16 4 Jobs Thu 9 14/18 4 Jobs Fri 1…" at bounding box center [691, 815] width 1382 height 1294
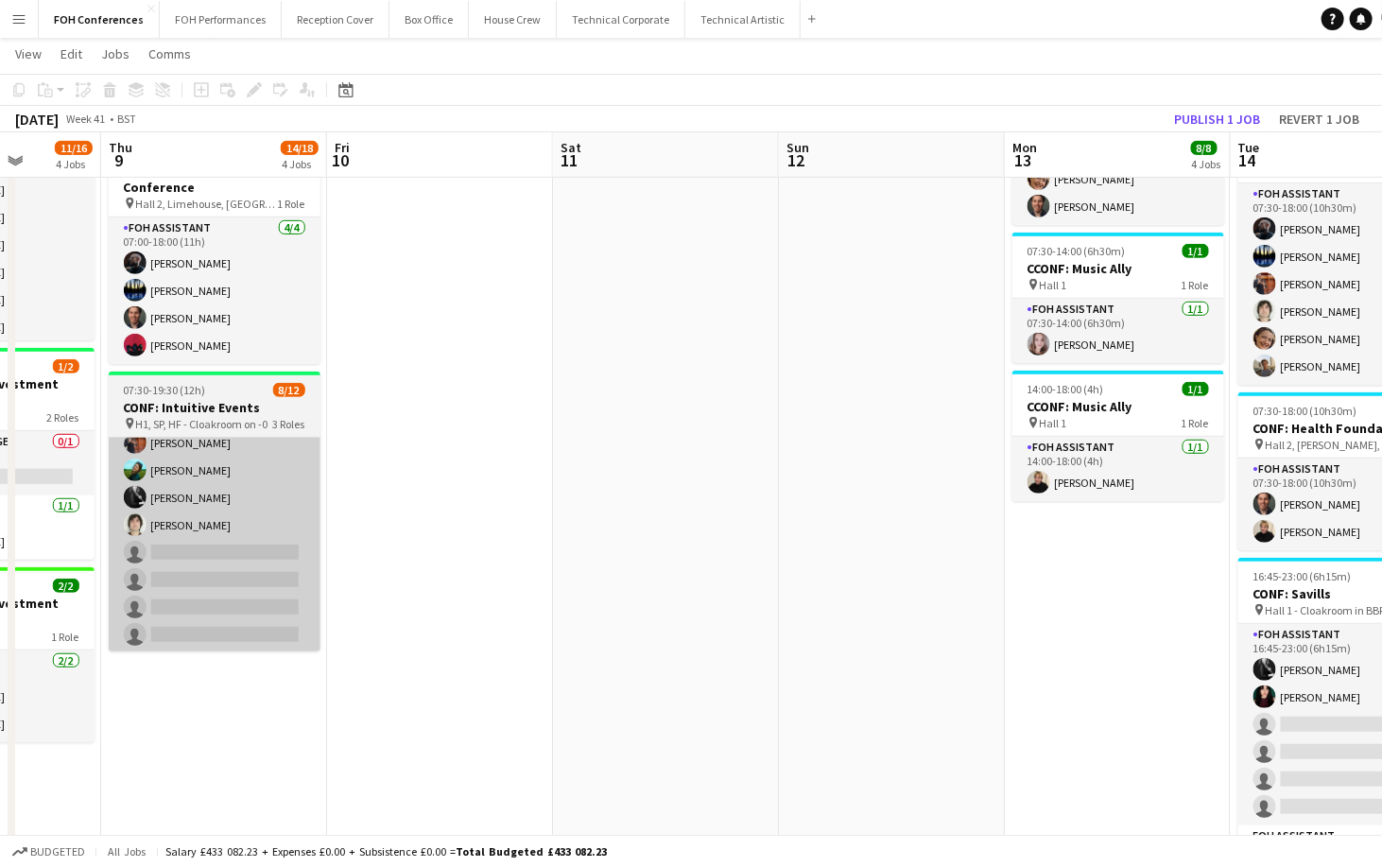
scroll to position [225, 0]
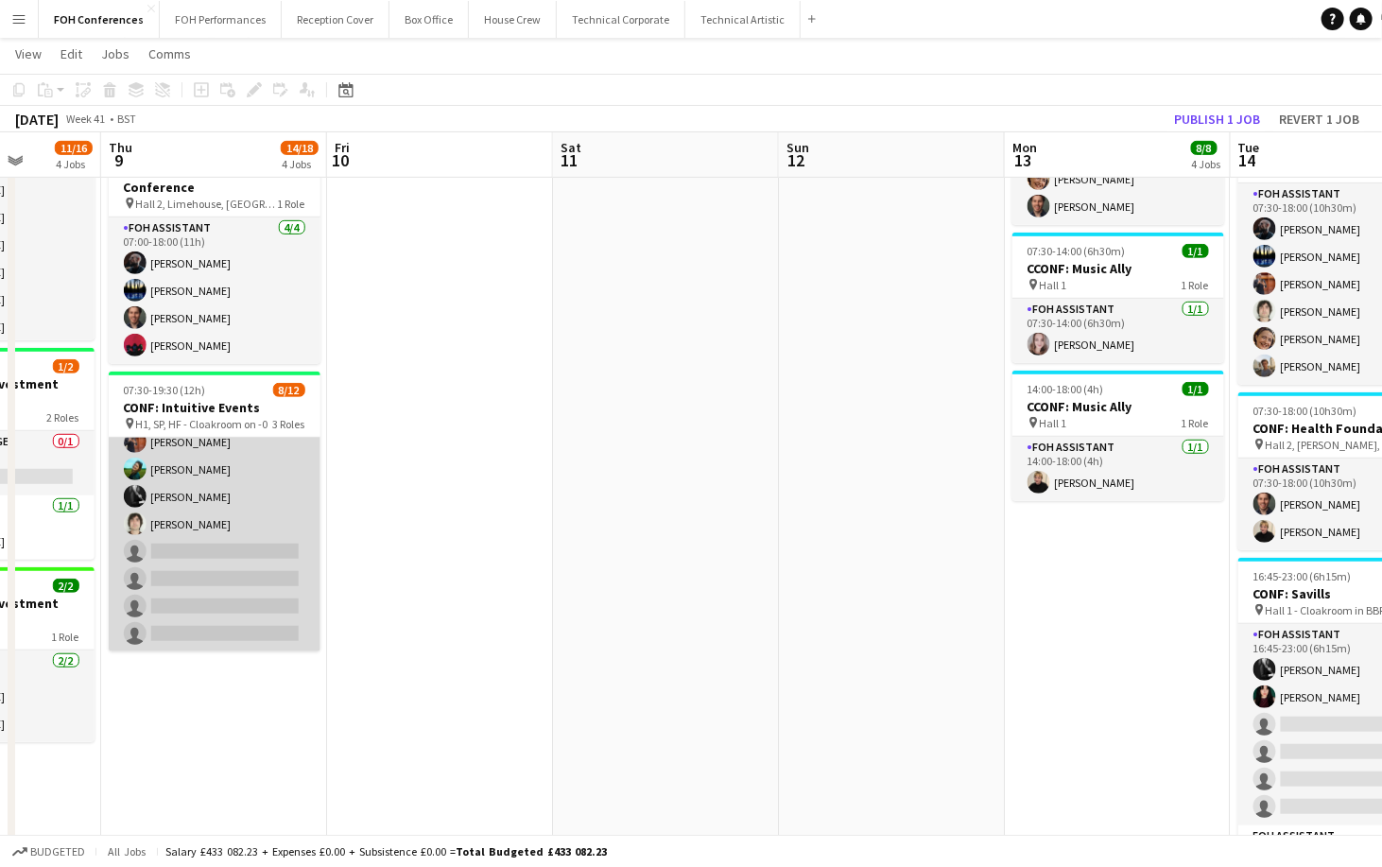
click at [176, 528] on app-card-role "FOH Assistant 4A 5/9 07:30-19:30 (12h) William Warren Leroy Bonsu Katrina Sprey…" at bounding box center [215, 511] width 212 height 284
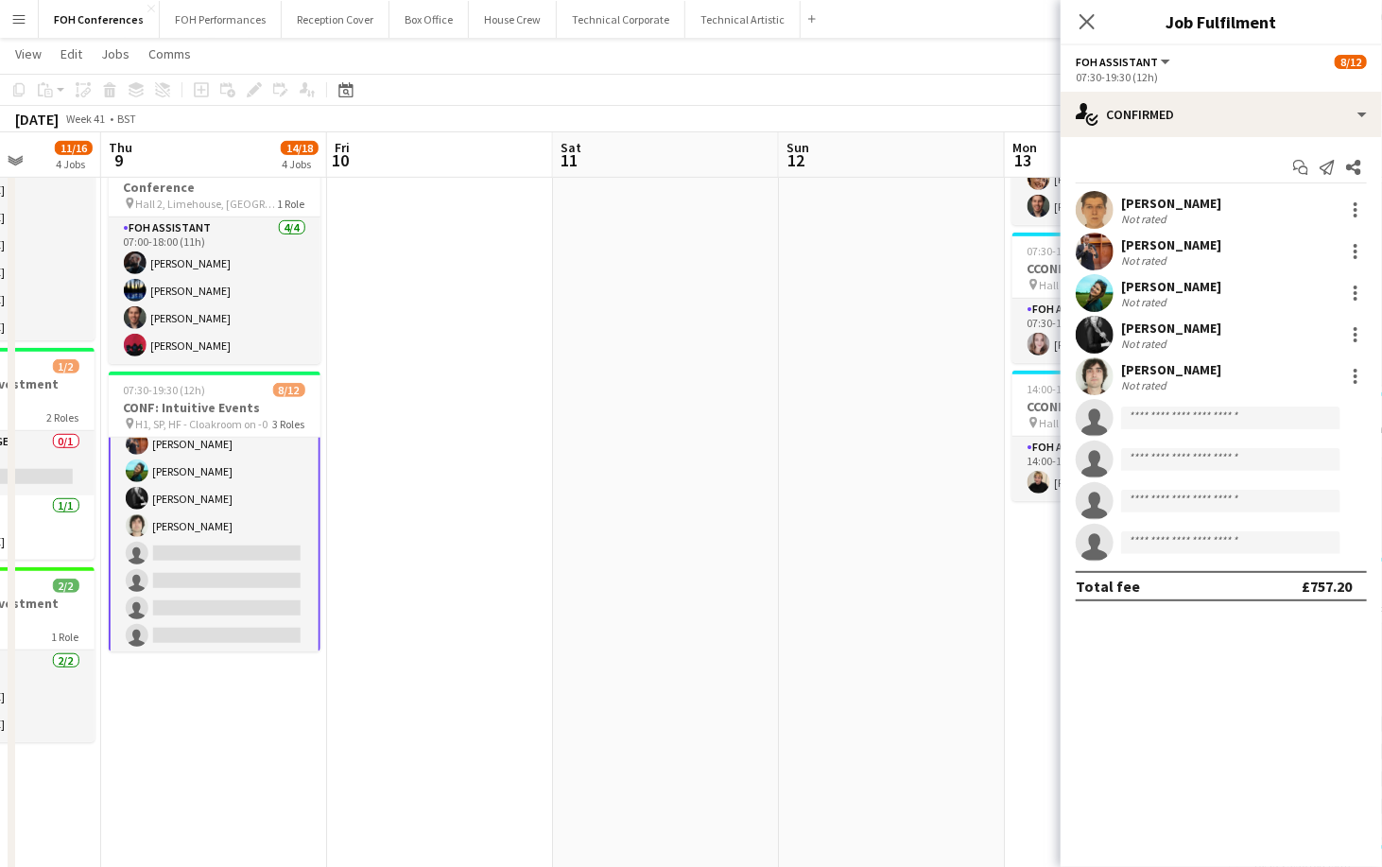
scroll to position [227, 0]
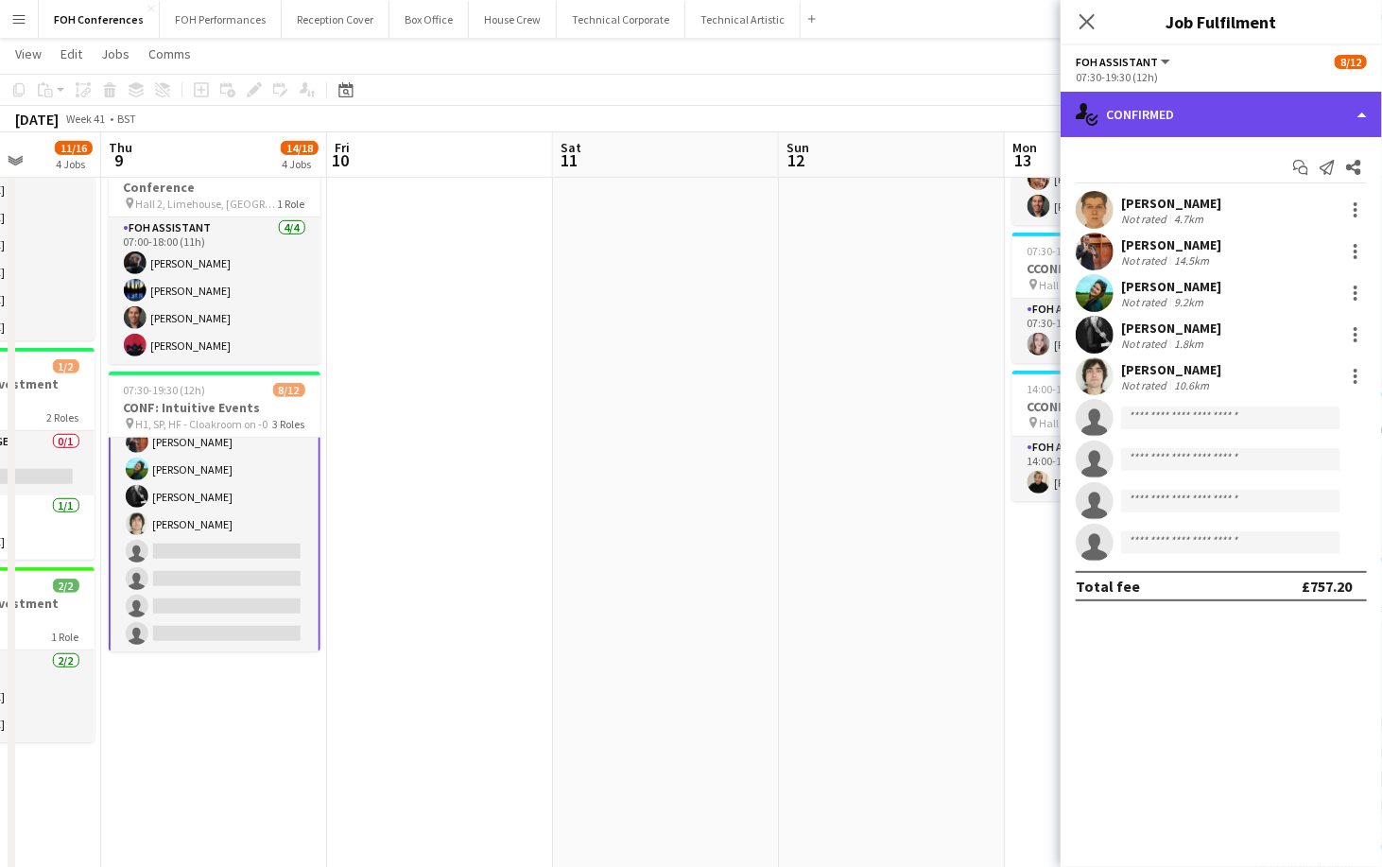
click at [1235, 99] on div "single-neutral-actions-check-2 Confirmed" at bounding box center [1220, 114] width 321 height 45
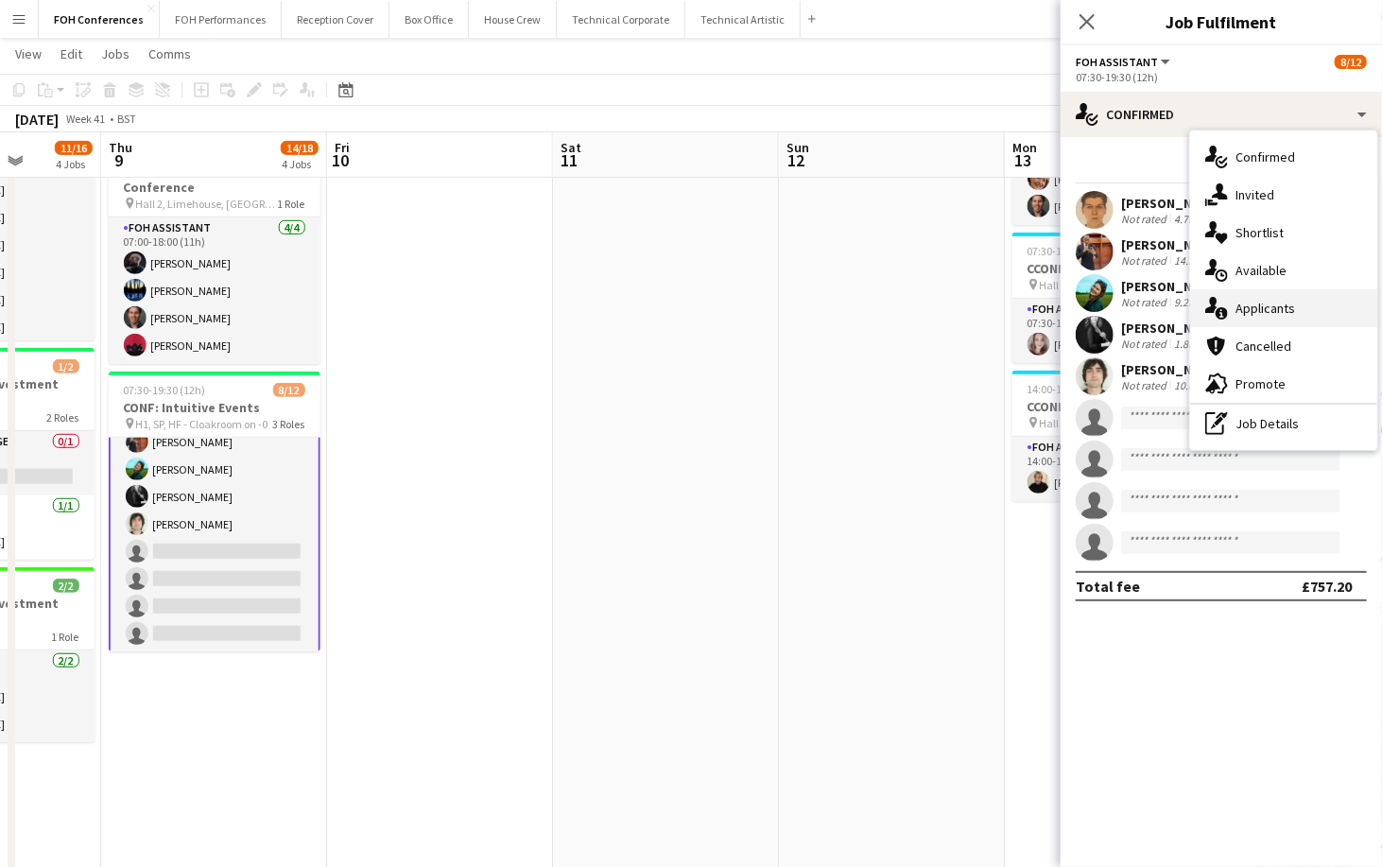
click at [1271, 309] on span "Applicants" at bounding box center [1265, 308] width 60 height 17
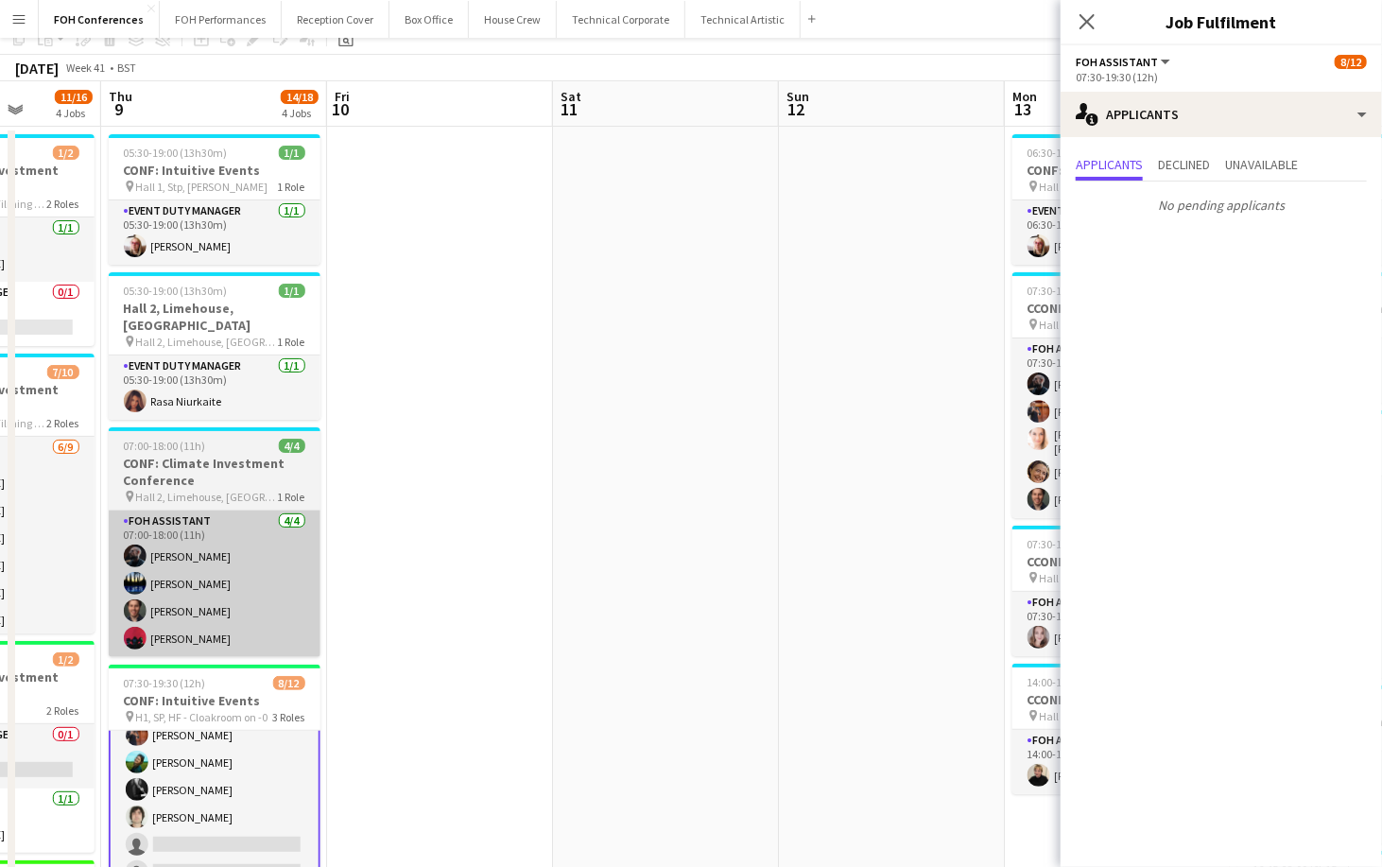
scroll to position [0, 0]
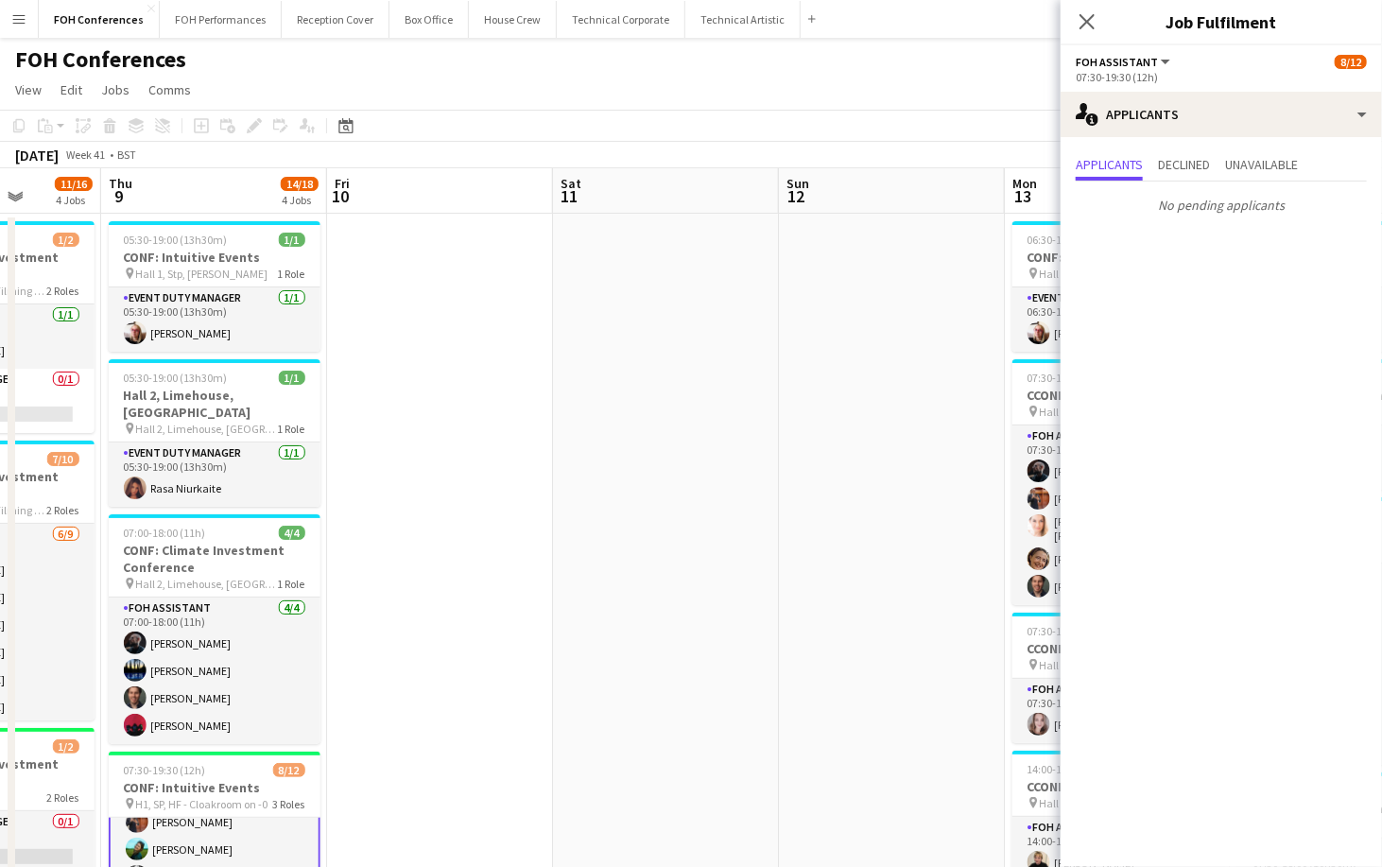
drag, startPoint x: 494, startPoint y: 98, endPoint x: 476, endPoint y: 95, distance: 18.2
click at [492, 98] on app-page-menu "View Day view expanded Day view collapsed Month view Date picker Jump to today …" at bounding box center [691, 92] width 1382 height 36
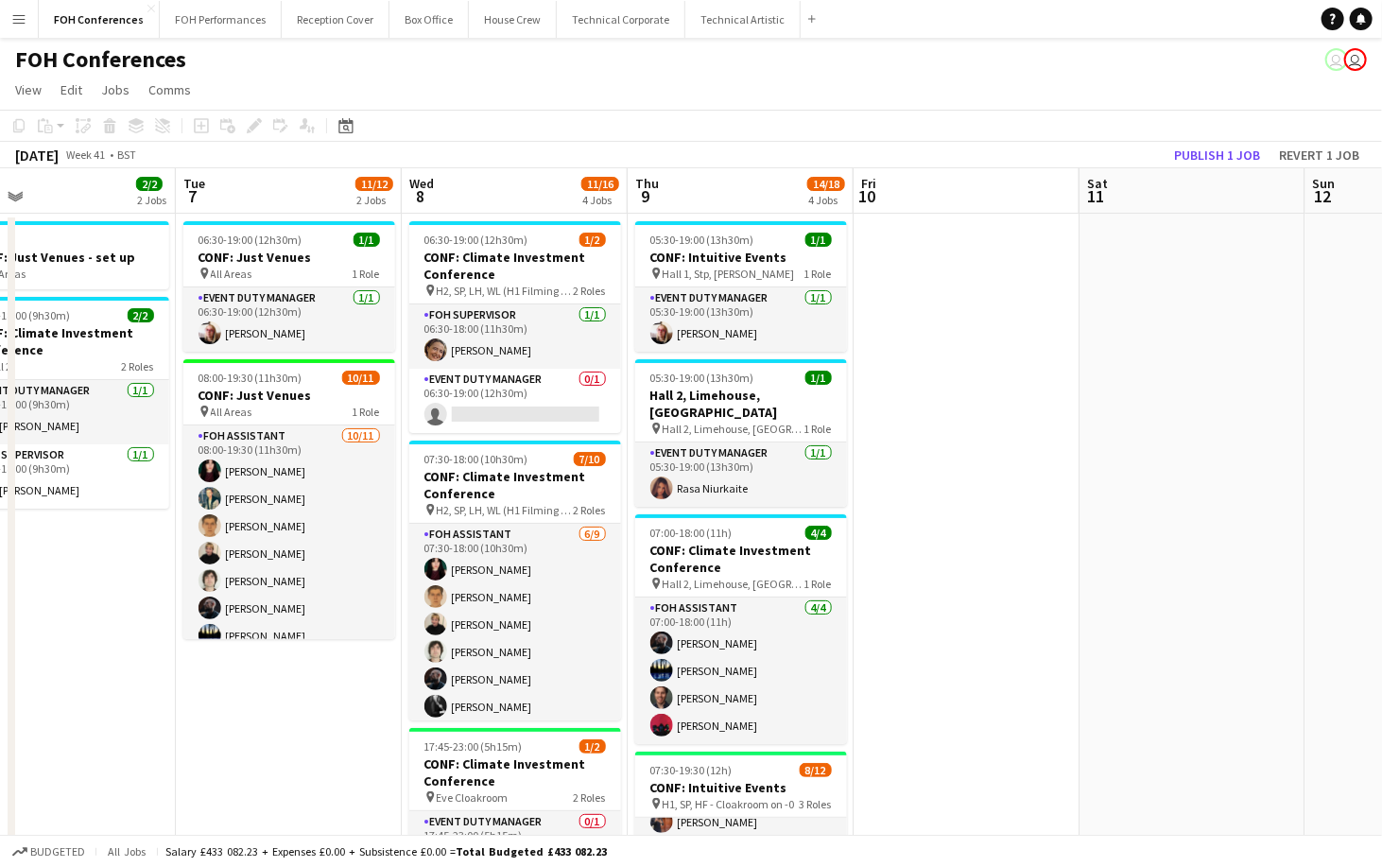
scroll to position [0, 473]
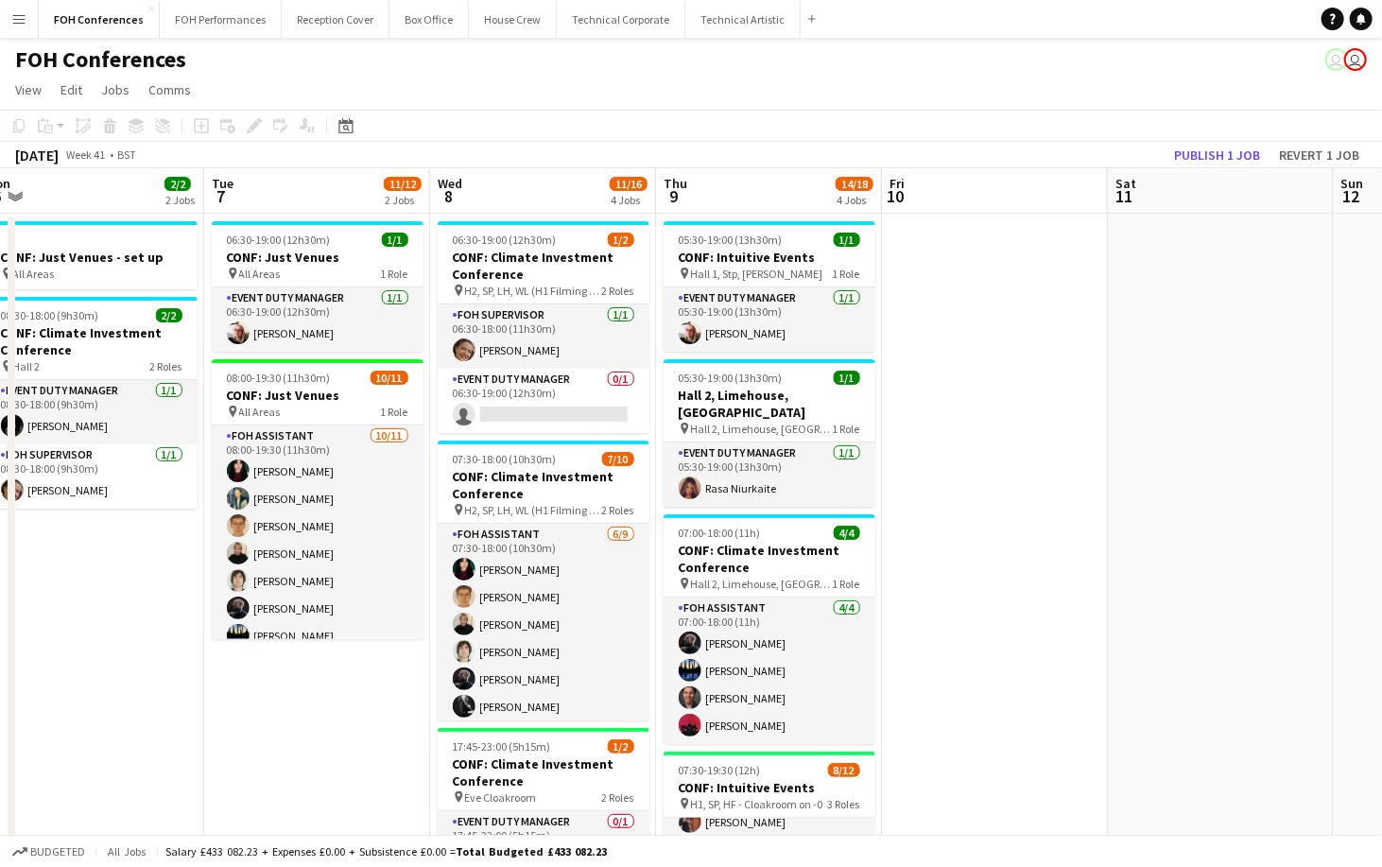
drag, startPoint x: 201, startPoint y: 193, endPoint x: 756, endPoint y: 241, distance: 556.8
click at [756, 241] on app-calendar-viewport "Sat 4 Sun 5 Mon 6 2/2 2 Jobs Tue 7 11/12 2 Jobs Wed 8 11/16 4 Jobs Thu 9 14/18 …" at bounding box center [691, 815] width 1382 height 1294
click at [514, 421] on app-card-role "Event Duty Manager 0/1 06:30-19:00 (12h30m) single-neutral-actions" at bounding box center [544, 401] width 212 height 64
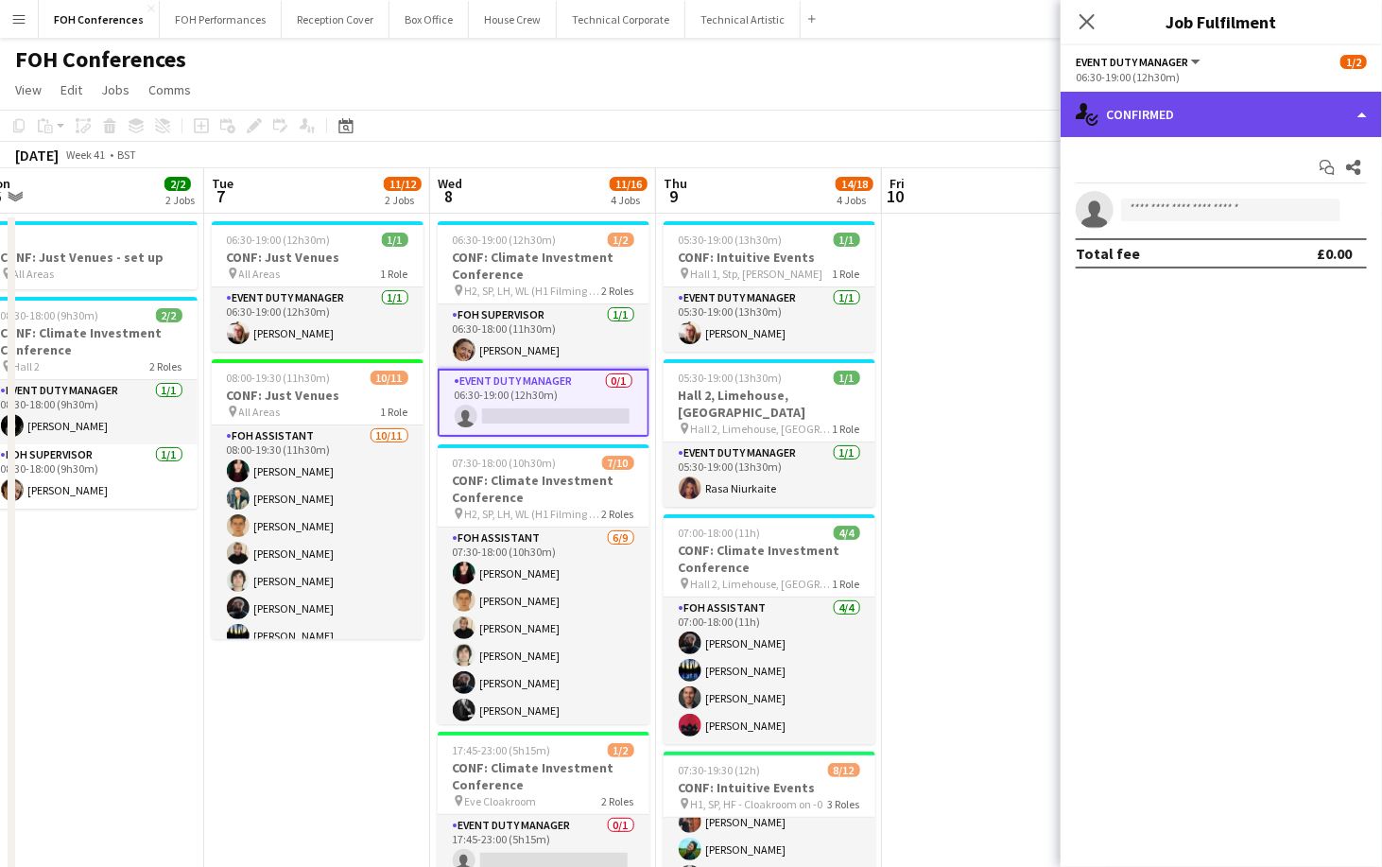
click at [1215, 113] on div "single-neutral-actions-check-2 Confirmed" at bounding box center [1220, 114] width 321 height 45
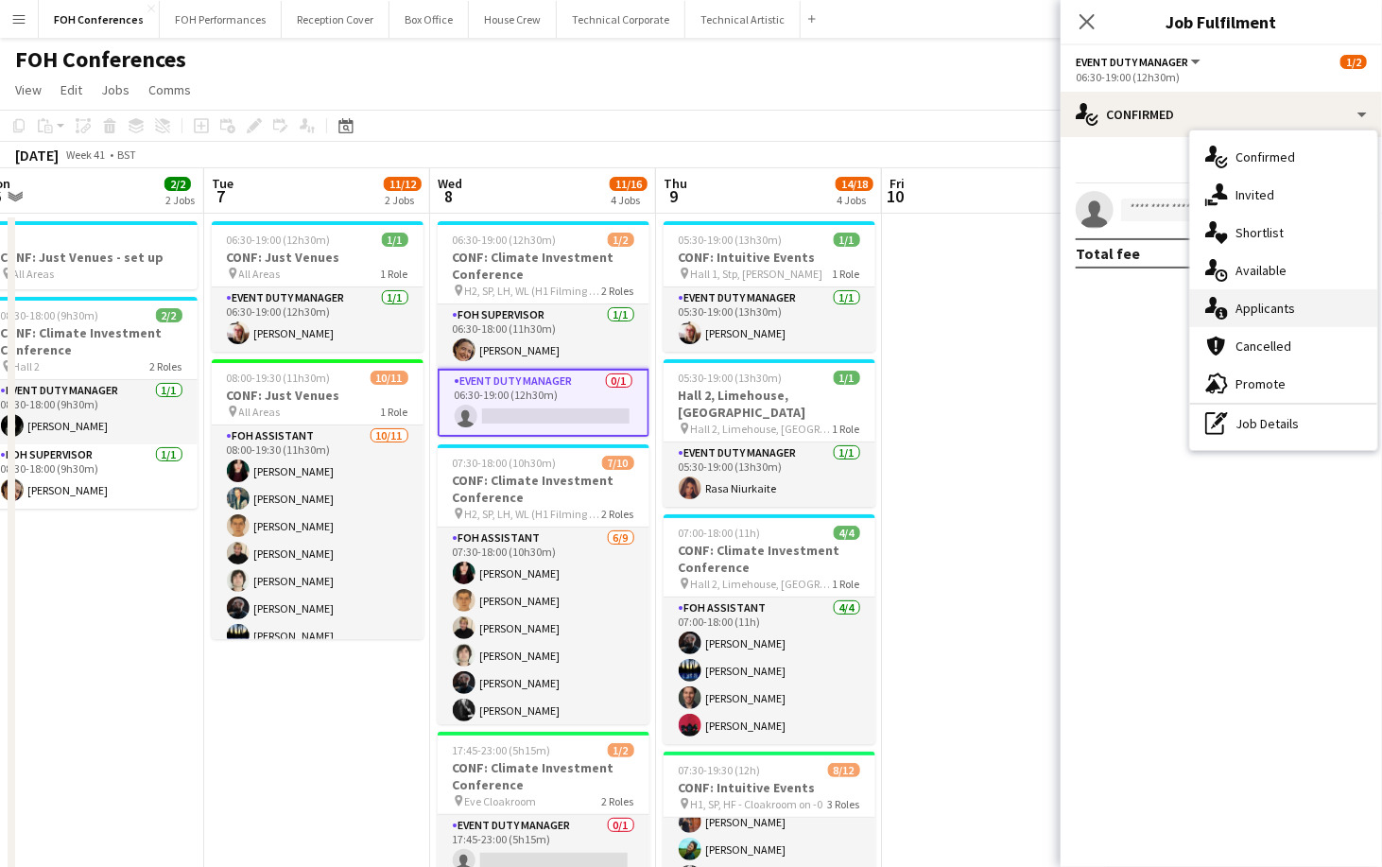
click at [1259, 306] on span "Applicants" at bounding box center [1265, 308] width 60 height 17
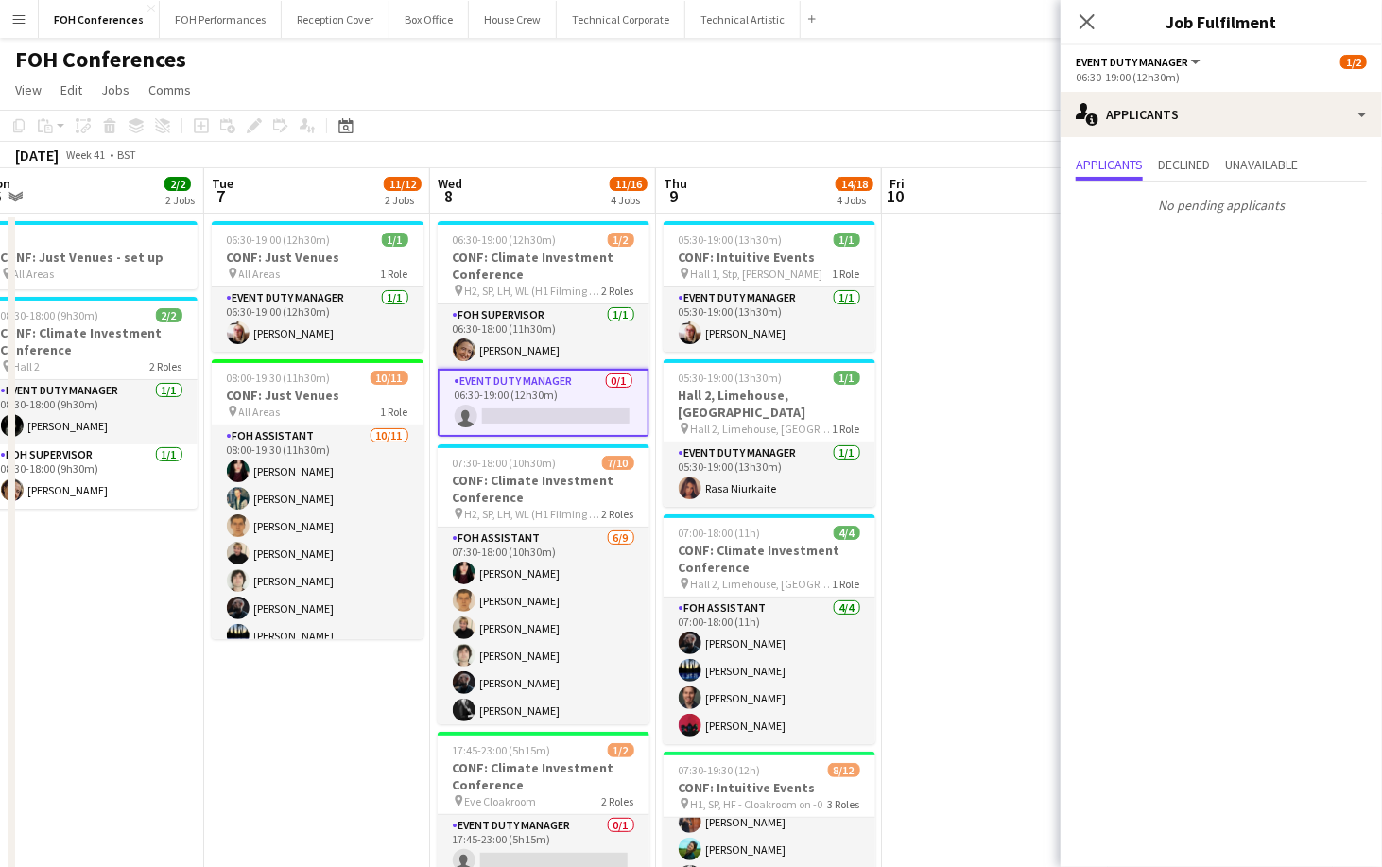
click at [806, 58] on div "FOH Conferences user user" at bounding box center [691, 56] width 1382 height 36
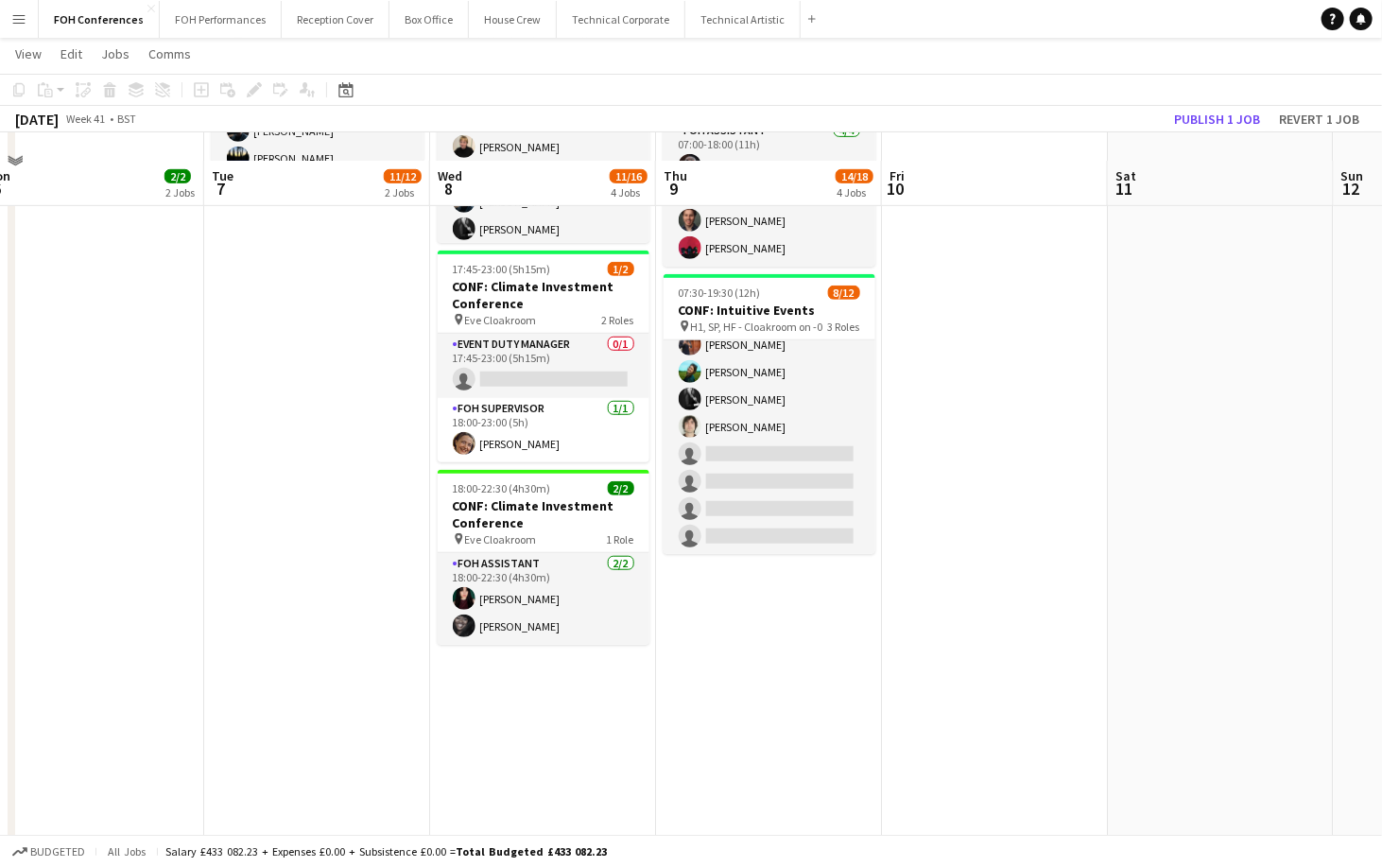
scroll to position [0, 0]
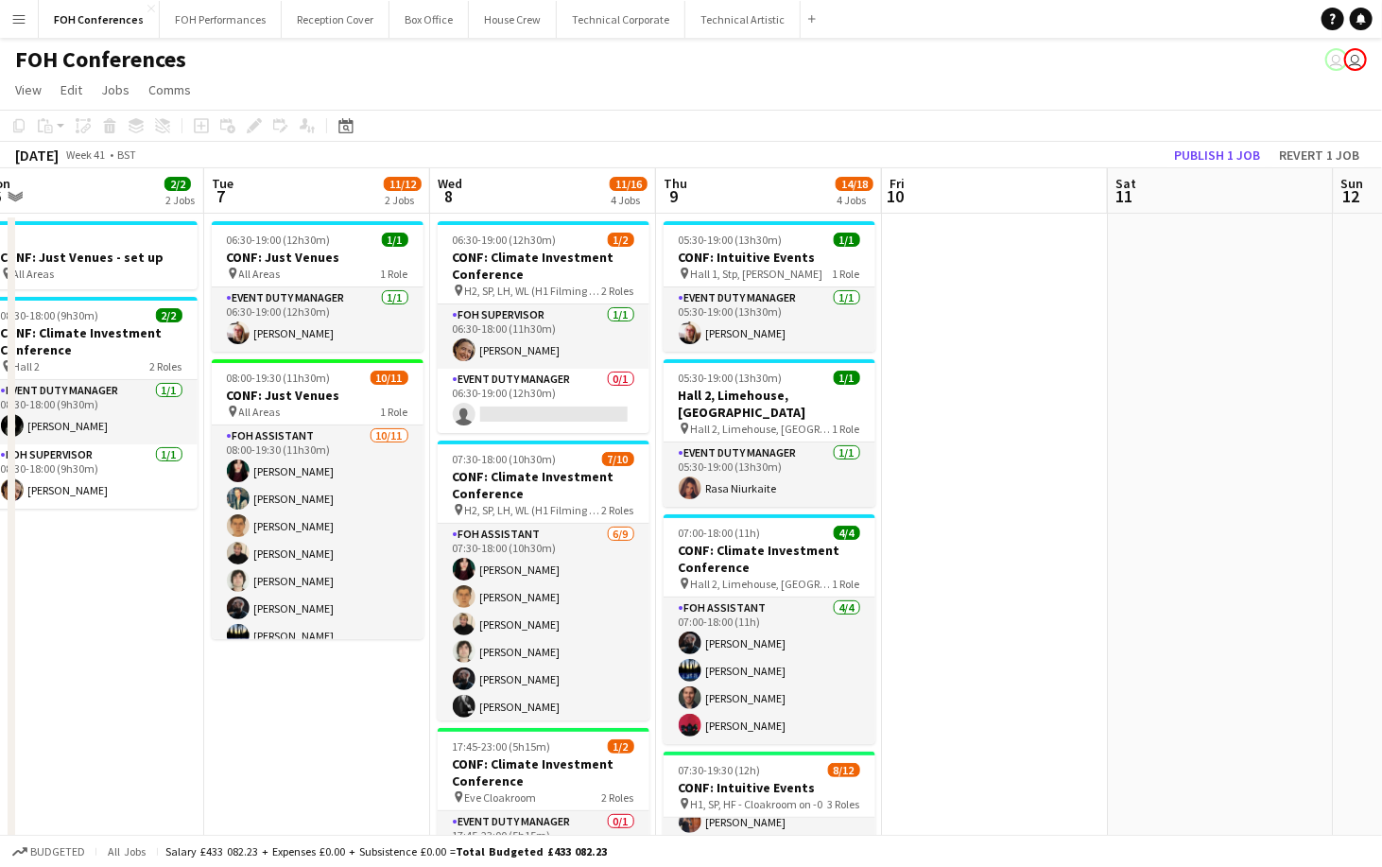
click at [663, 91] on app-page-menu "View Day view expanded Day view collapsed Month view Date picker Jump to today …" at bounding box center [691, 92] width 1382 height 36
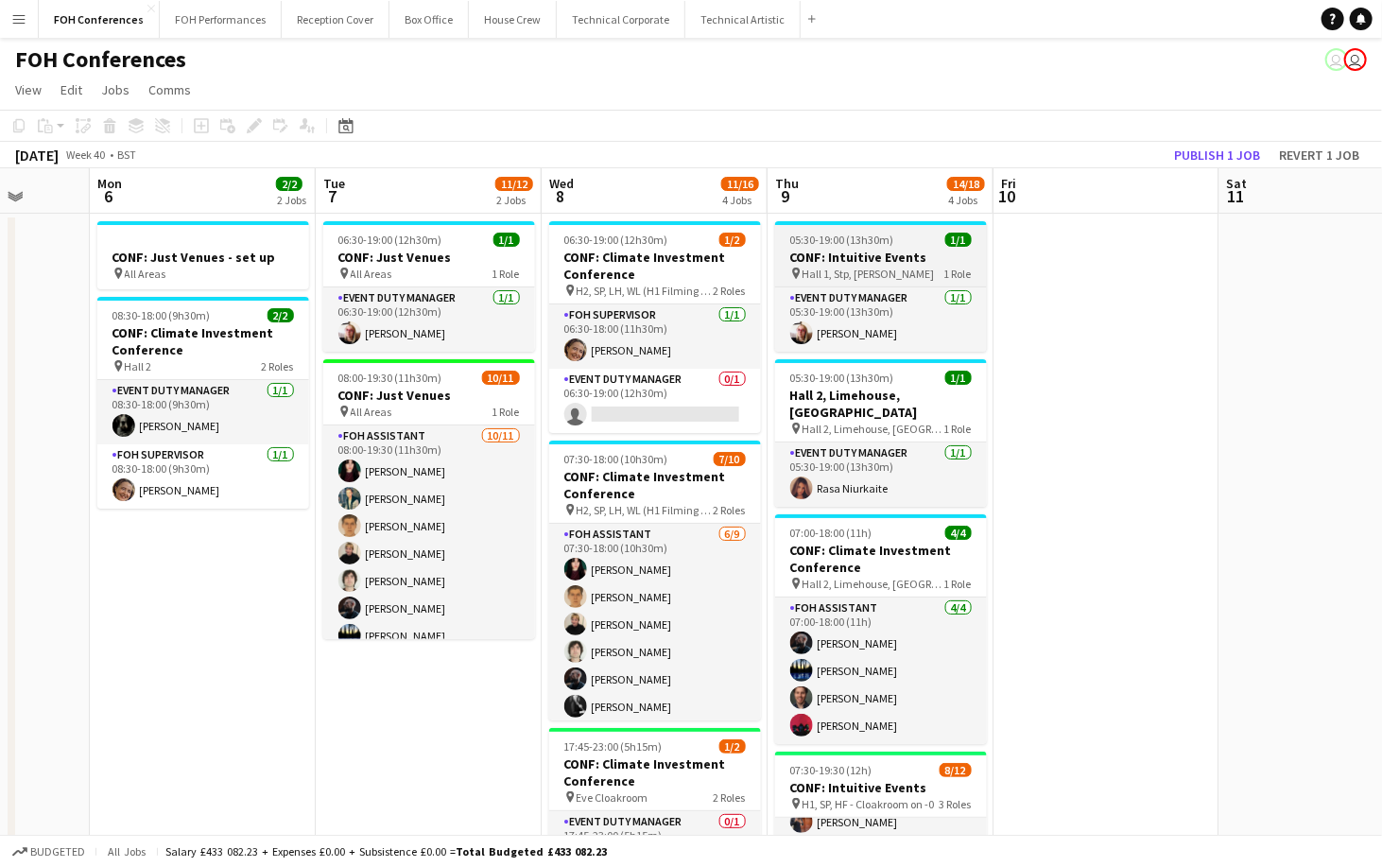
drag, startPoint x: 773, startPoint y: 193, endPoint x: 924, endPoint y: 232, distance: 156.1
click at [920, 223] on app-calendar-viewport "Fri 3 9/13 3 Jobs Sat 4 Sun 5 Mon 6 2/2 2 Jobs Tue 7 11/12 2 Jobs Wed 8 11/16 4…" at bounding box center [691, 815] width 1382 height 1294
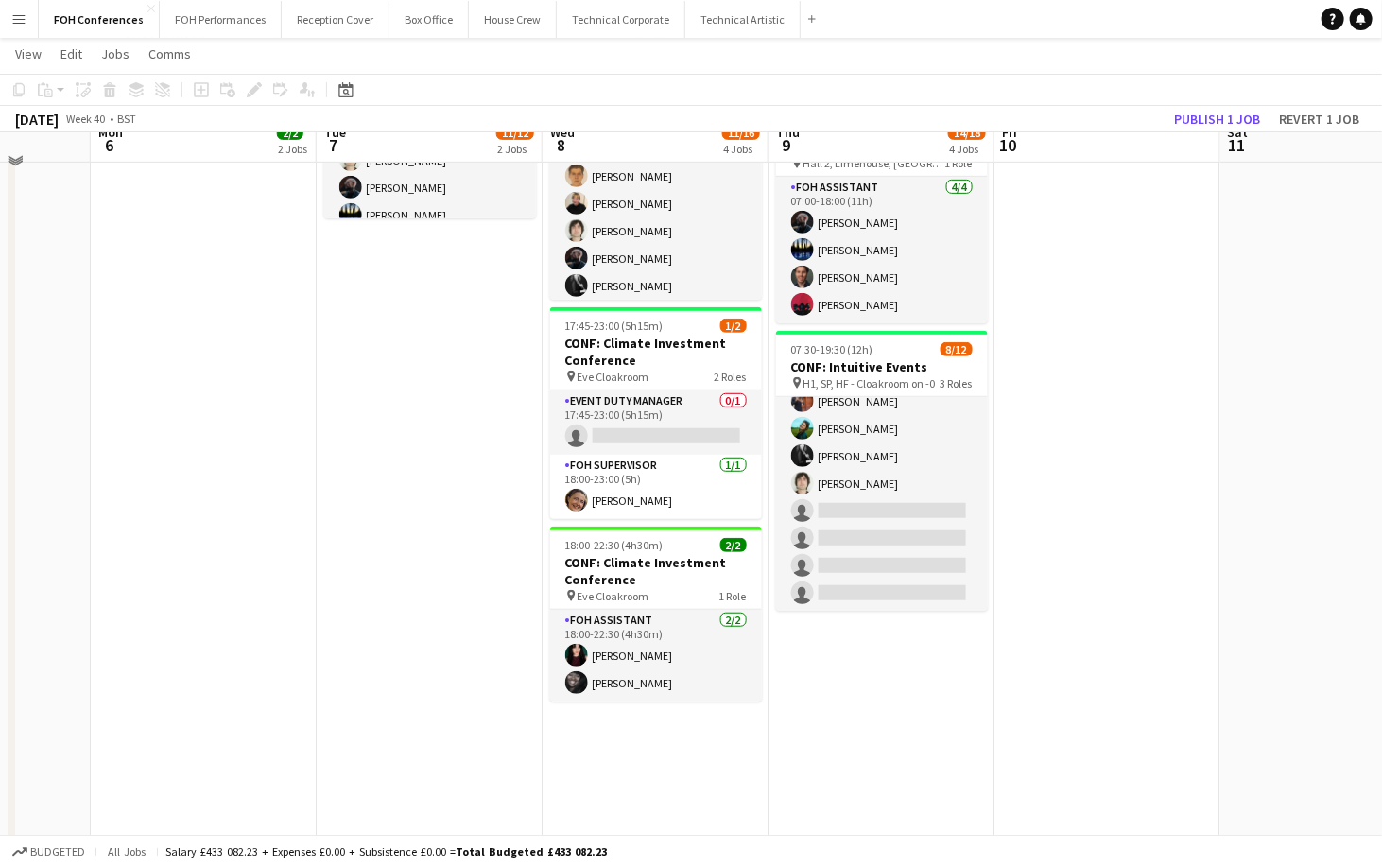
scroll to position [378, 0]
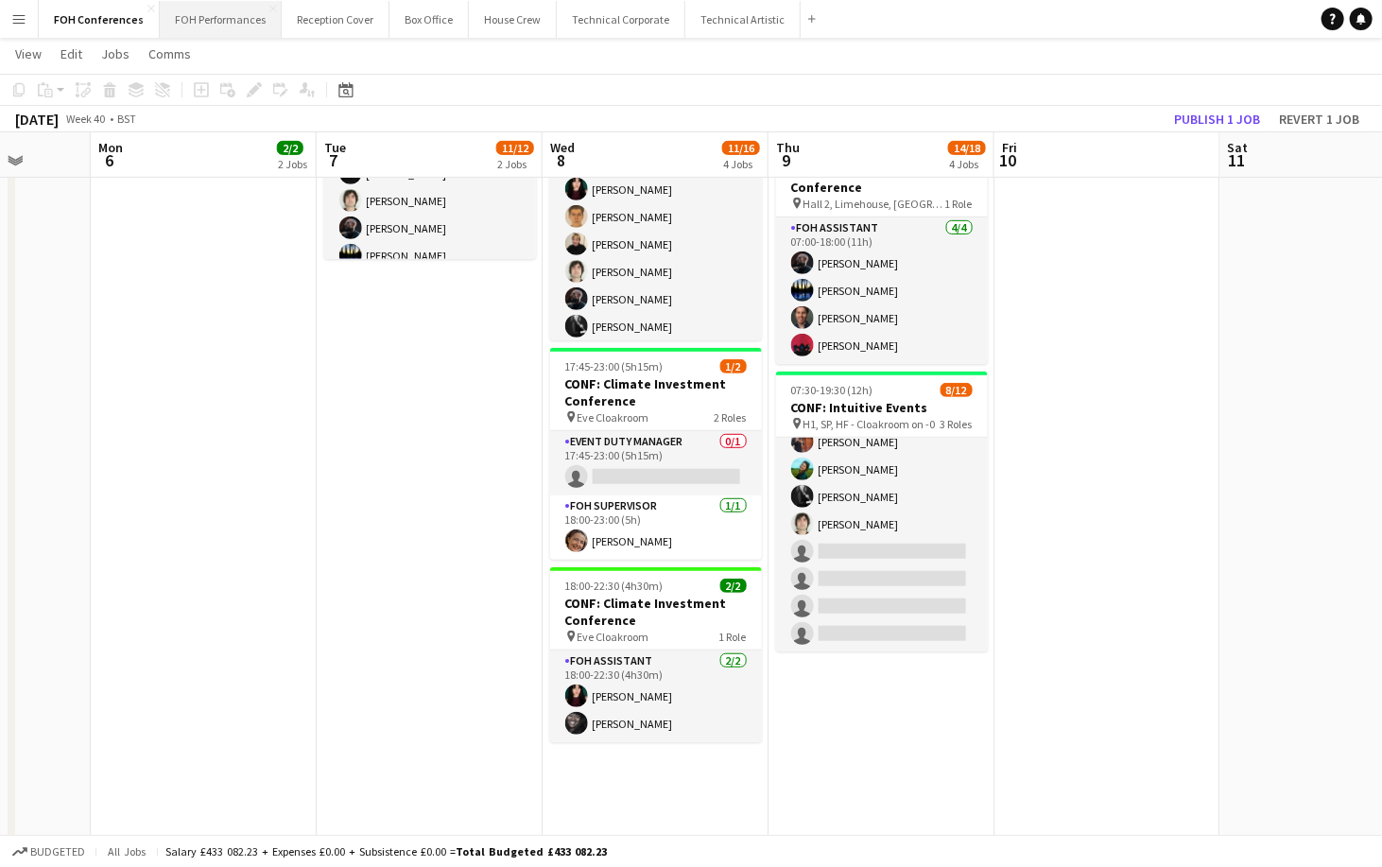
click at [217, 31] on button "FOH Performances Close" at bounding box center [221, 19] width 122 height 37
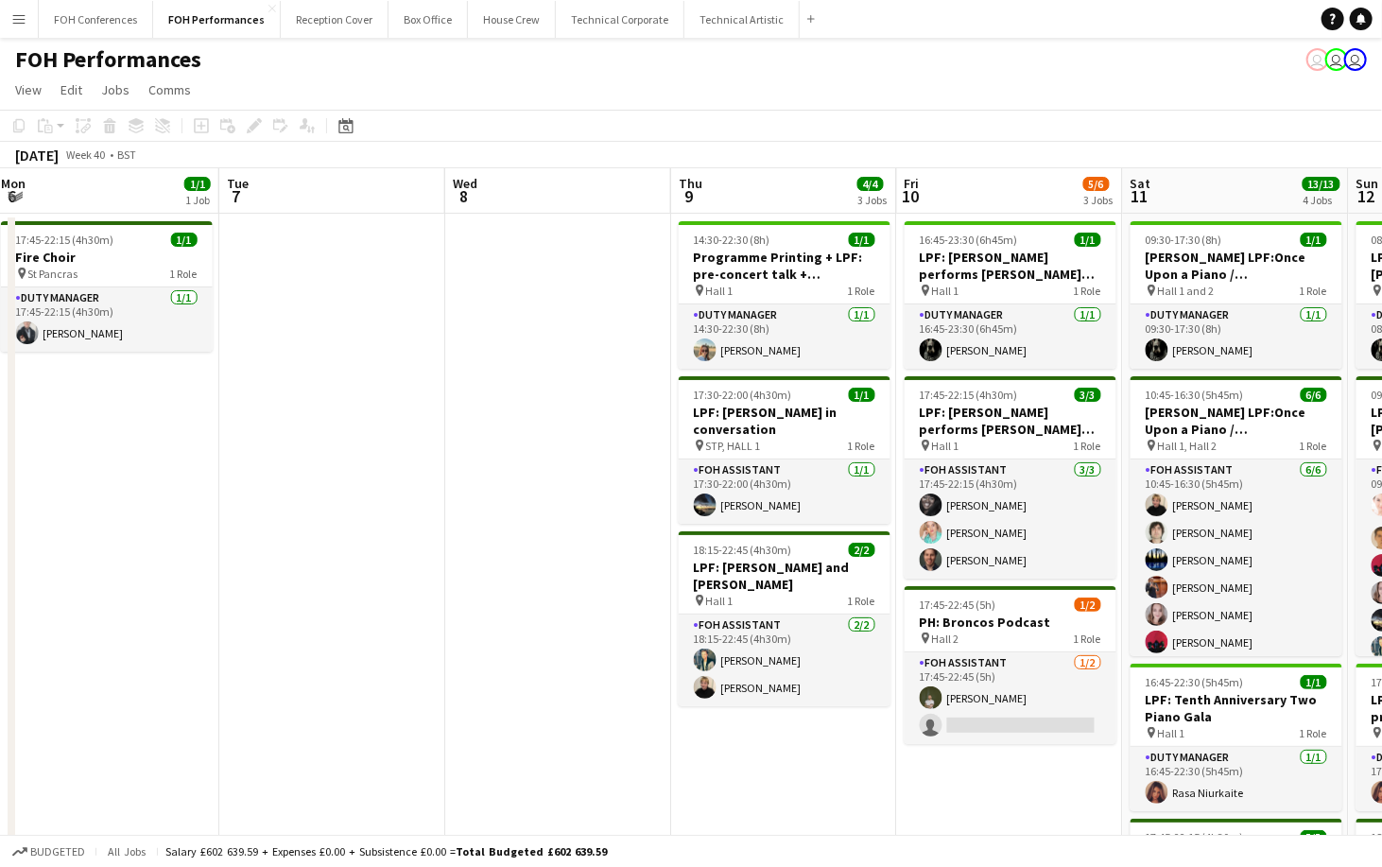
scroll to position [0, 771]
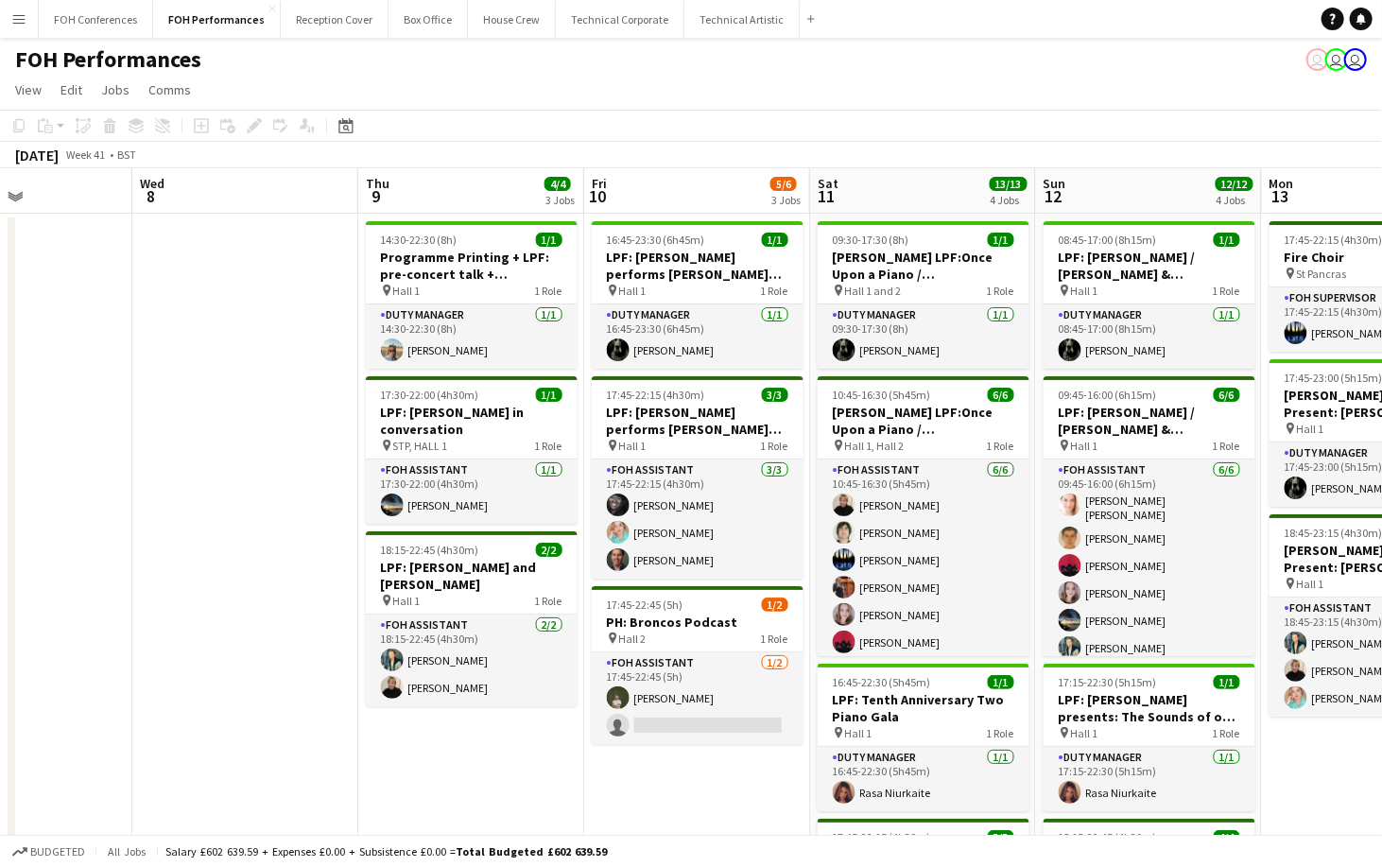
drag, startPoint x: 1259, startPoint y: 185, endPoint x: -46, endPoint y: 179, distance: 1305.2
click at [0, 179] on html "Menu Boards Boards Boards All jobs Status Workforce Workforce My Workforce Recr…" at bounding box center [691, 575] width 1382 height 1150
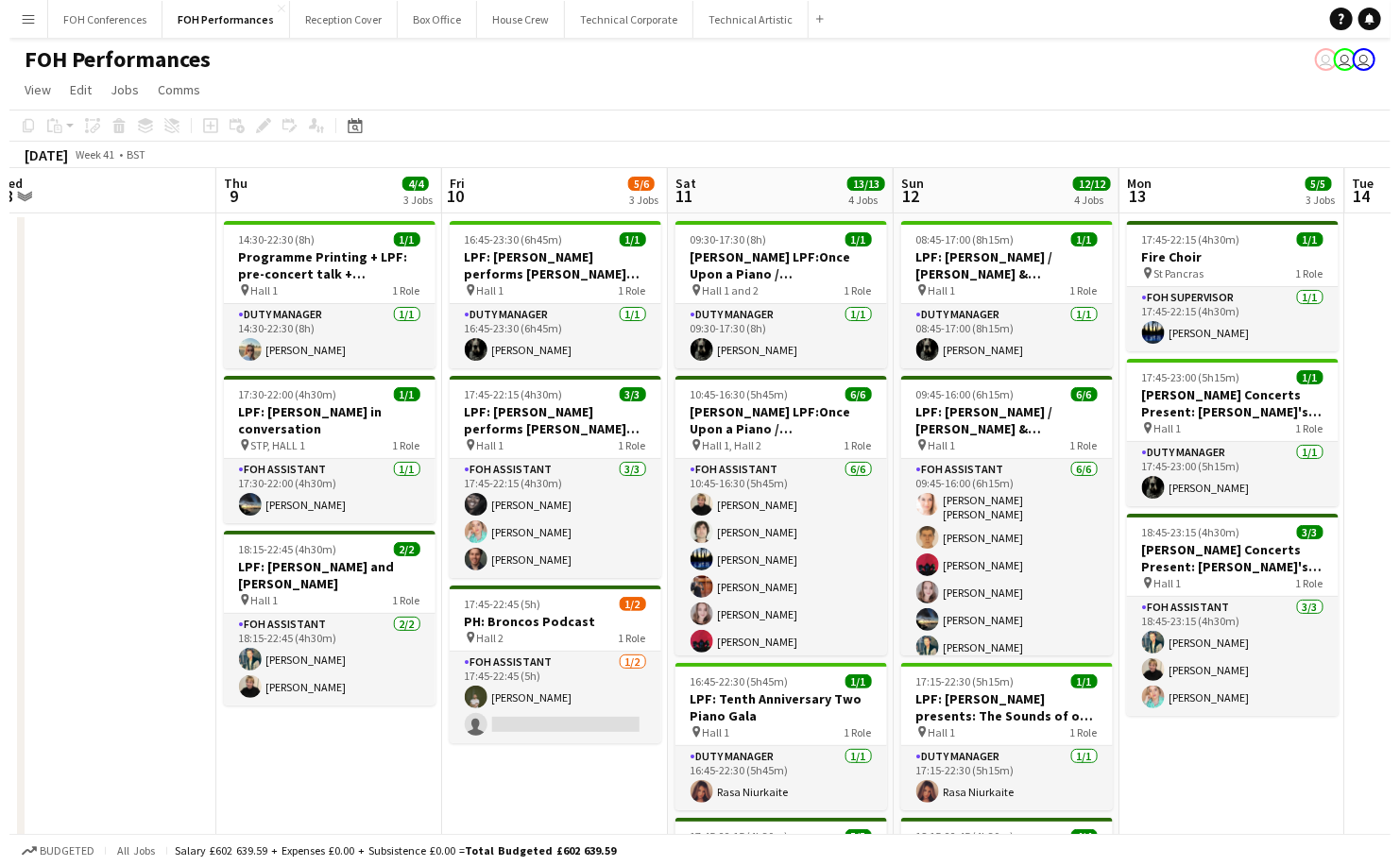
scroll to position [0, 469]
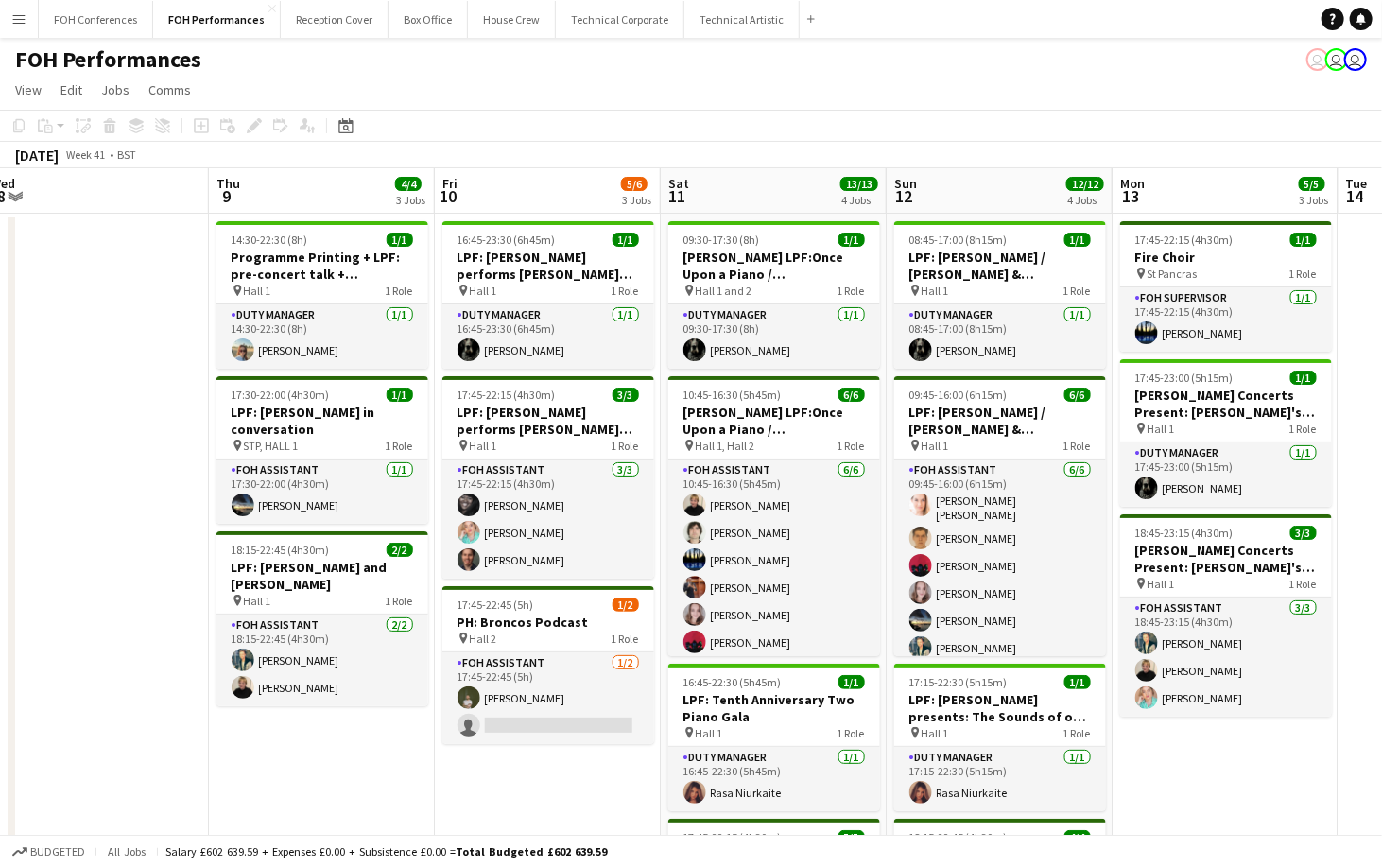
drag, startPoint x: 1122, startPoint y: 206, endPoint x: 972, endPoint y: 216, distance: 149.7
click at [972, 216] on app-calendar-viewport "Mon 6 1/1 1 Job Tue 7 Wed 8 Thu 9 4/4 3 Jobs Fri 10 5/6 3 Jobs Sat 11 13/13 4 J…" at bounding box center [691, 643] width 1382 height 950
click at [687, 25] on button "Technical Artistic Close" at bounding box center [741, 19] width 115 height 37
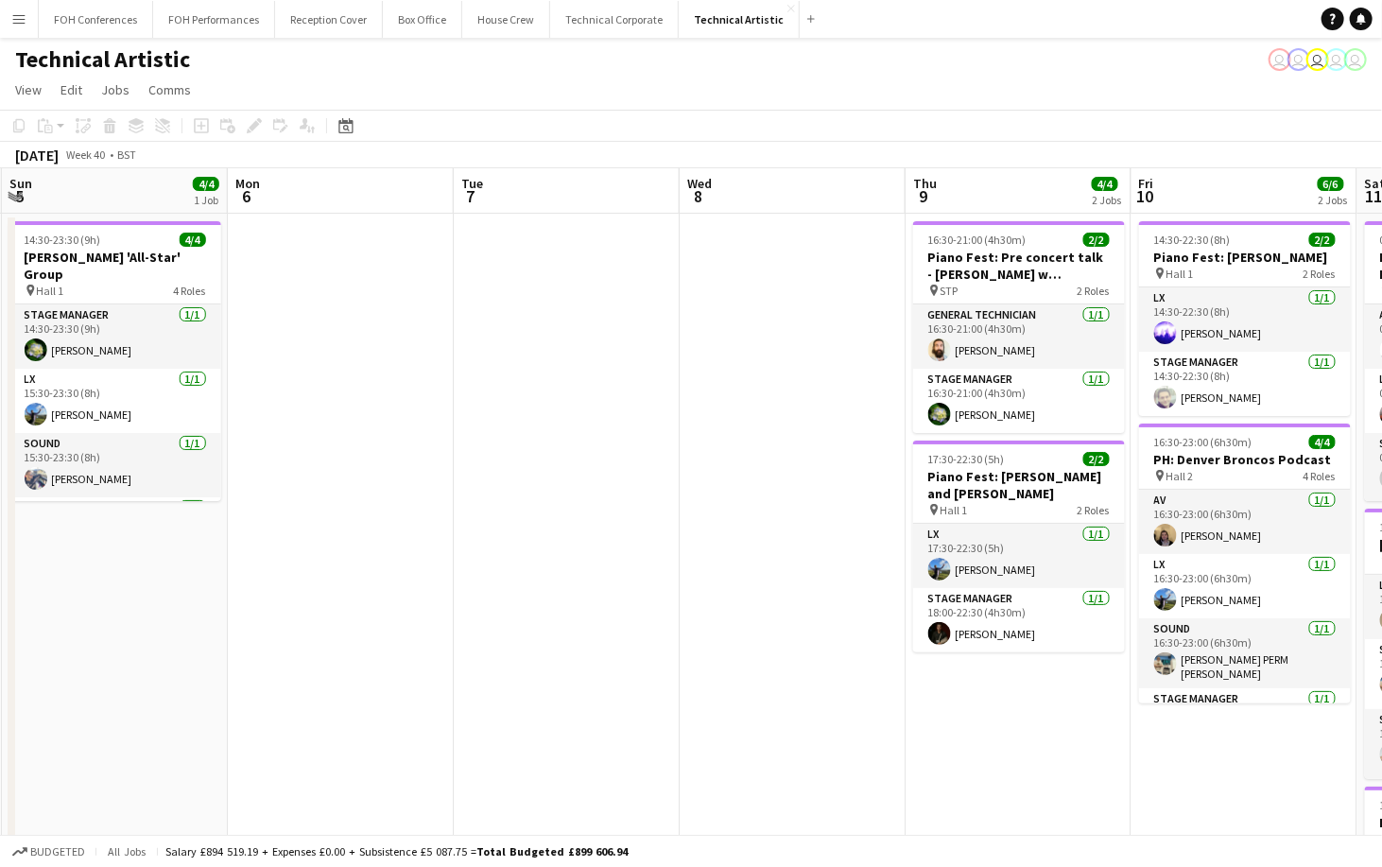
scroll to position [0, 832]
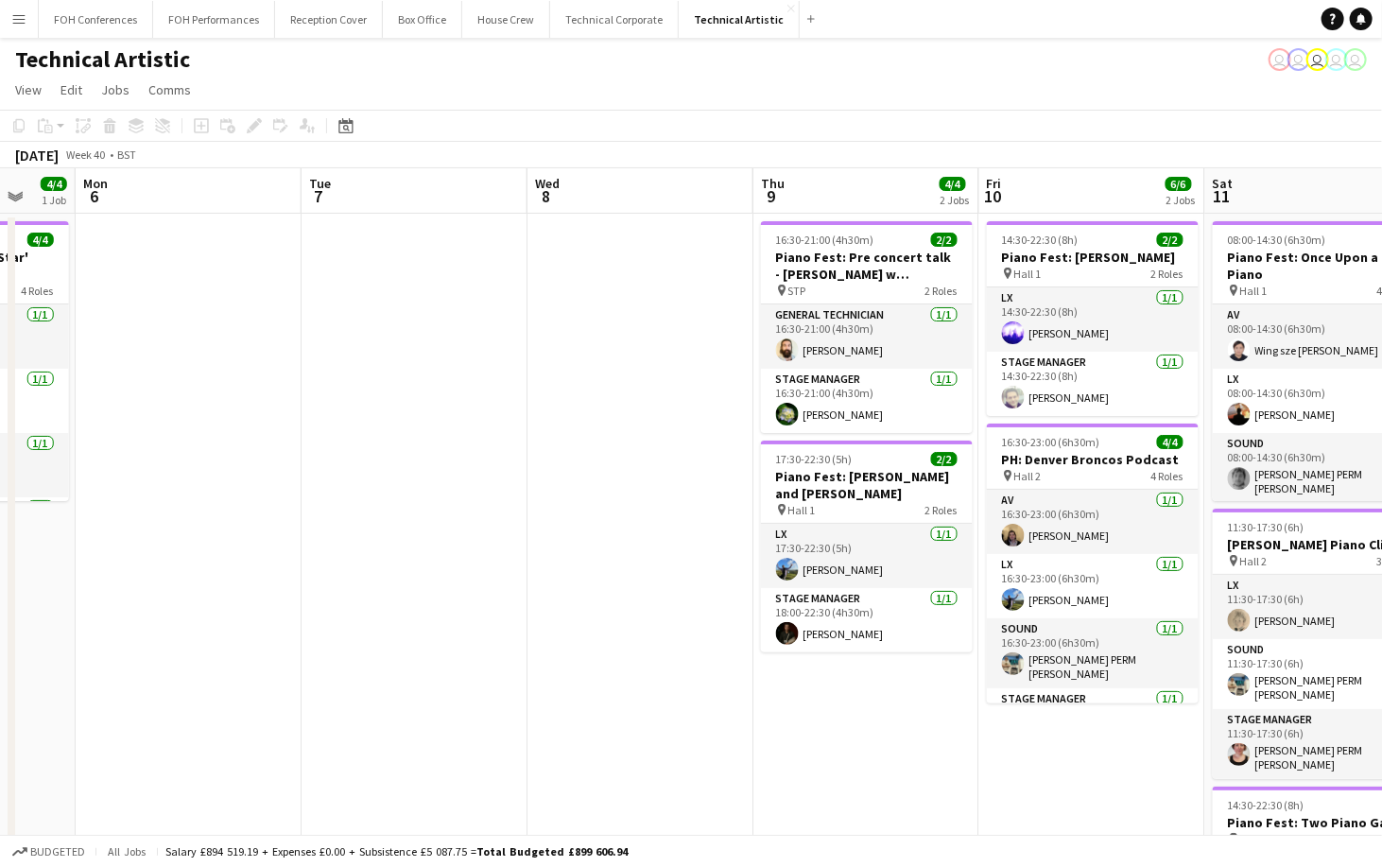
drag, startPoint x: 942, startPoint y: 201, endPoint x: 111, endPoint y: 278, distance: 835.2
click at [111, 278] on app-calendar-viewport "Thu 2 Fri 3 5/5 2 Jobs Sat 4 4/4 1 Job Sun 5 4/4 1 Job Mon 6 Tue 7 Wed 8 Thu 9 …" at bounding box center [691, 606] width 1382 height 876
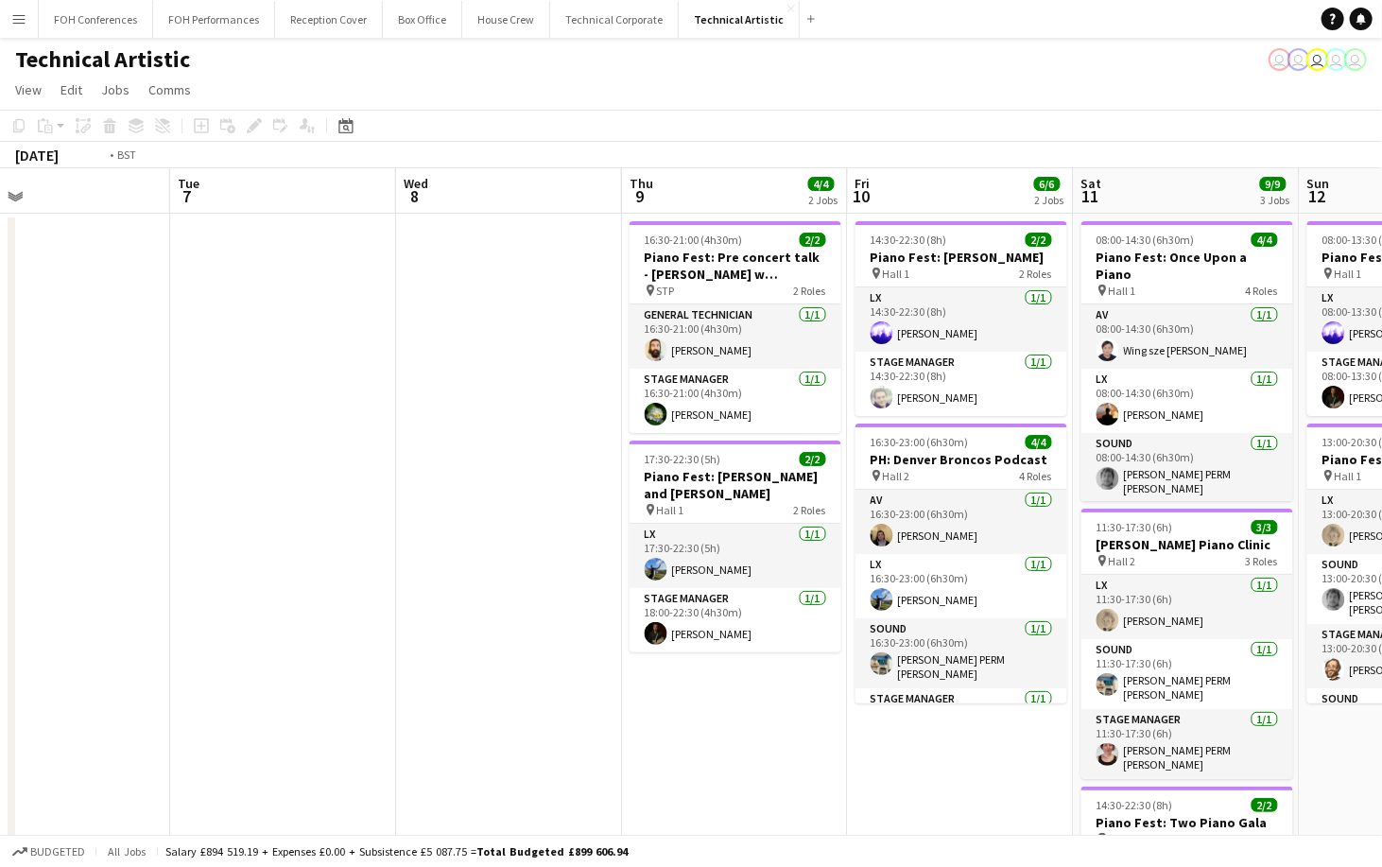
scroll to position [0, 941]
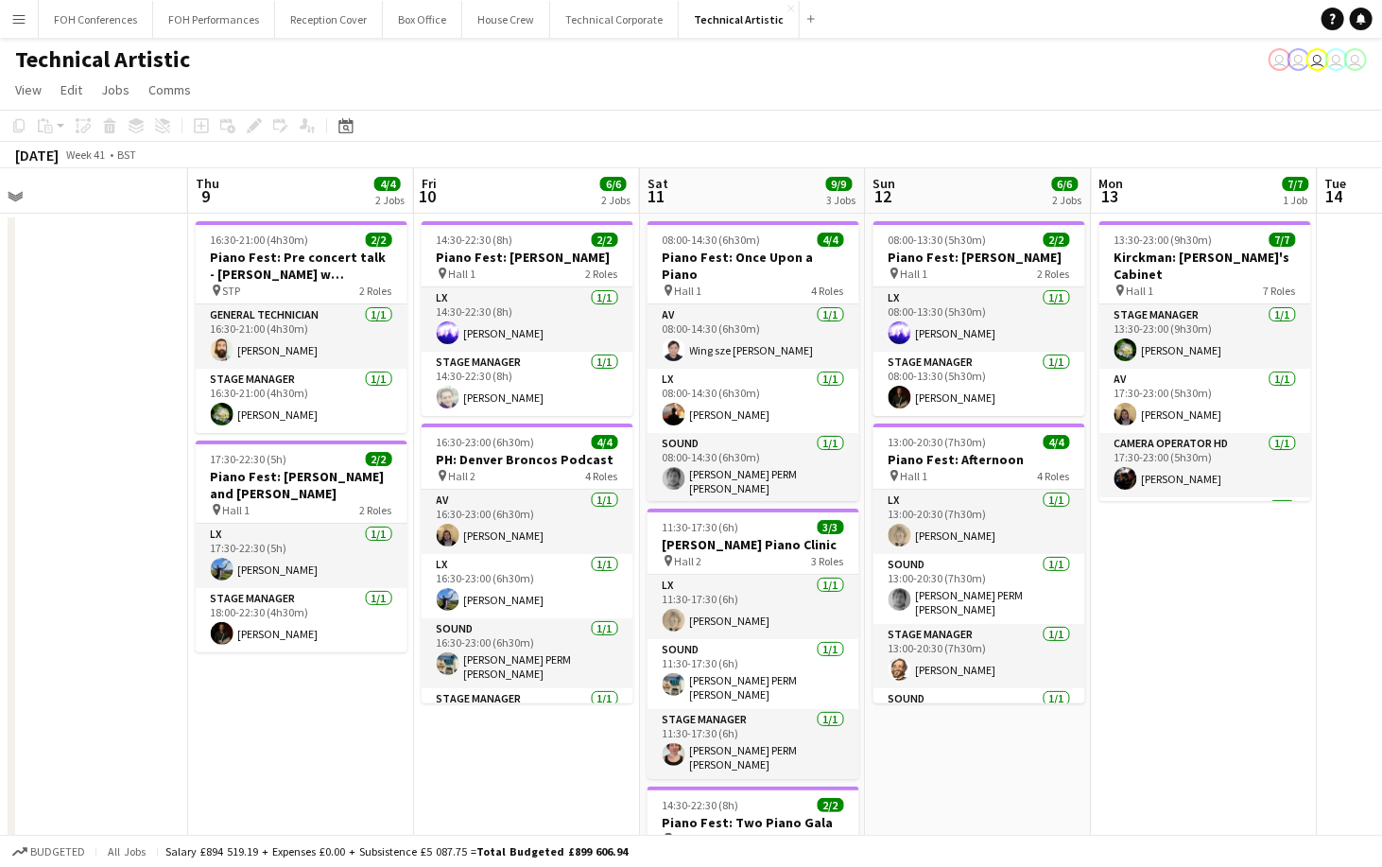
drag, startPoint x: 821, startPoint y: 196, endPoint x: 260, endPoint y: 264, distance: 565.5
click at [260, 264] on app-calendar-viewport "Sat 4 4/4 1 Job Sun 5 4/4 1 Job Mon 6 Tue 7 Wed 8 Thu 9 4/4 2 Jobs Fri 10 6/6 2…" at bounding box center [691, 606] width 1382 height 876
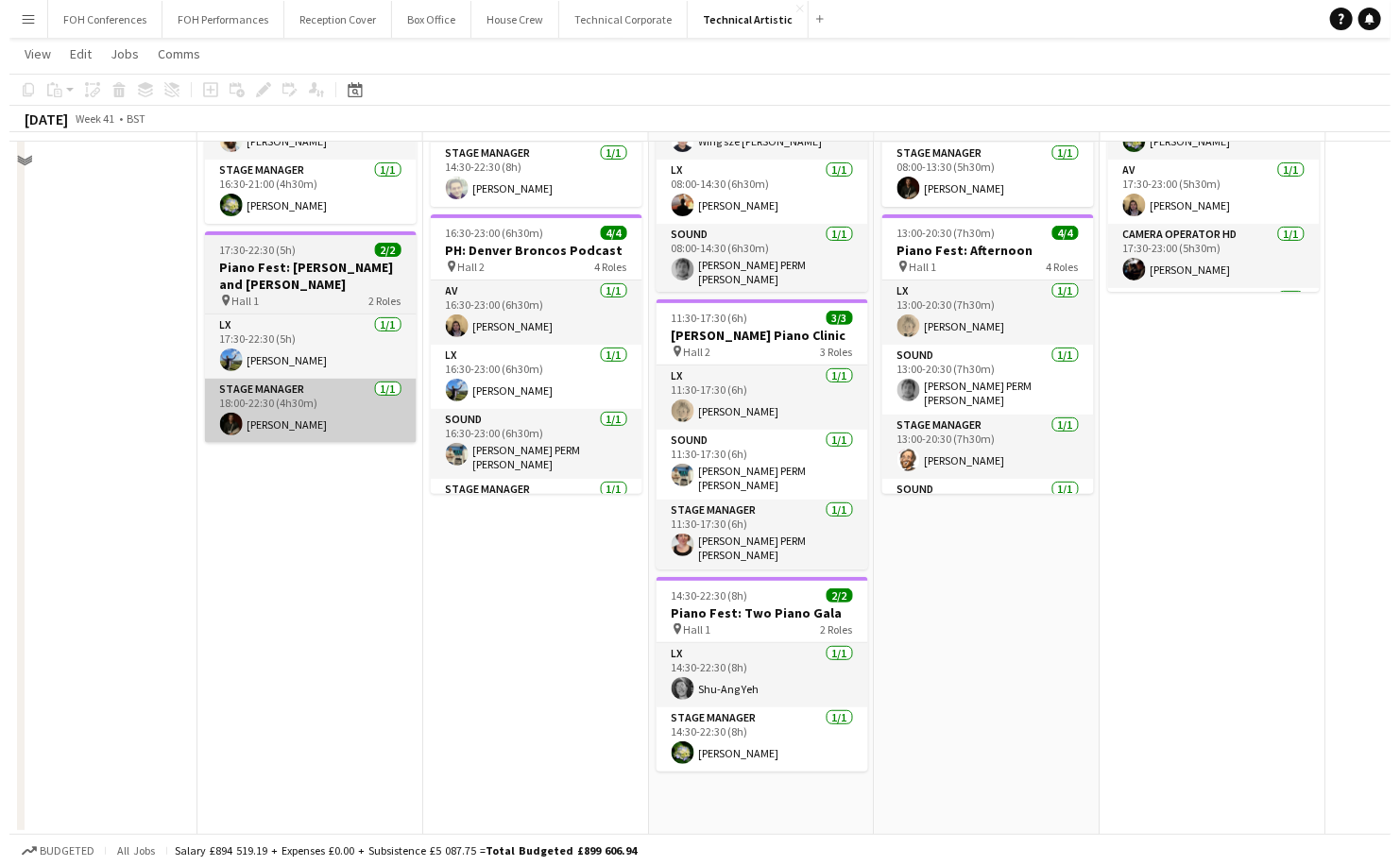
scroll to position [0, 0]
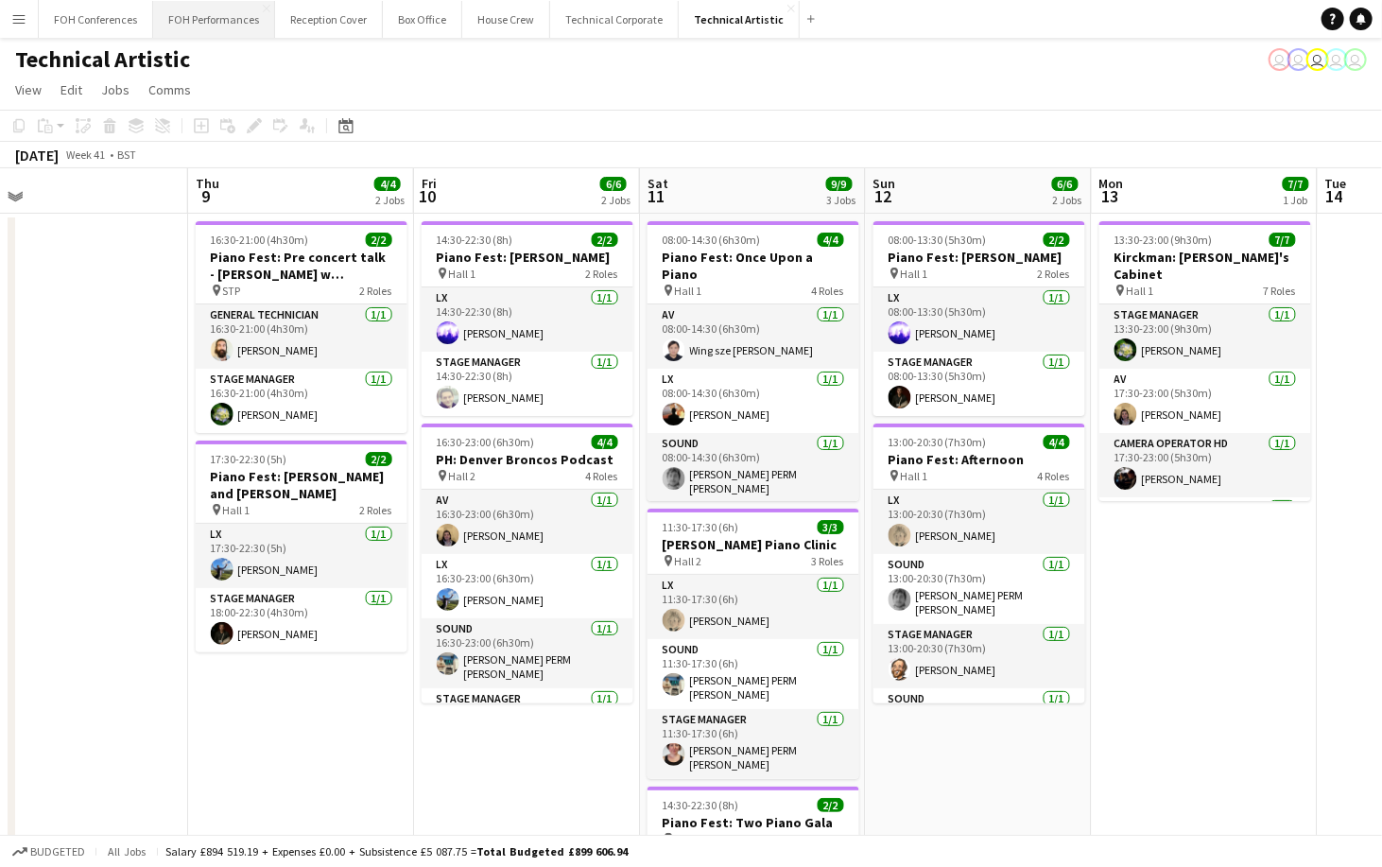
click at [207, 15] on button "FOH Performances Close" at bounding box center [214, 19] width 122 height 37
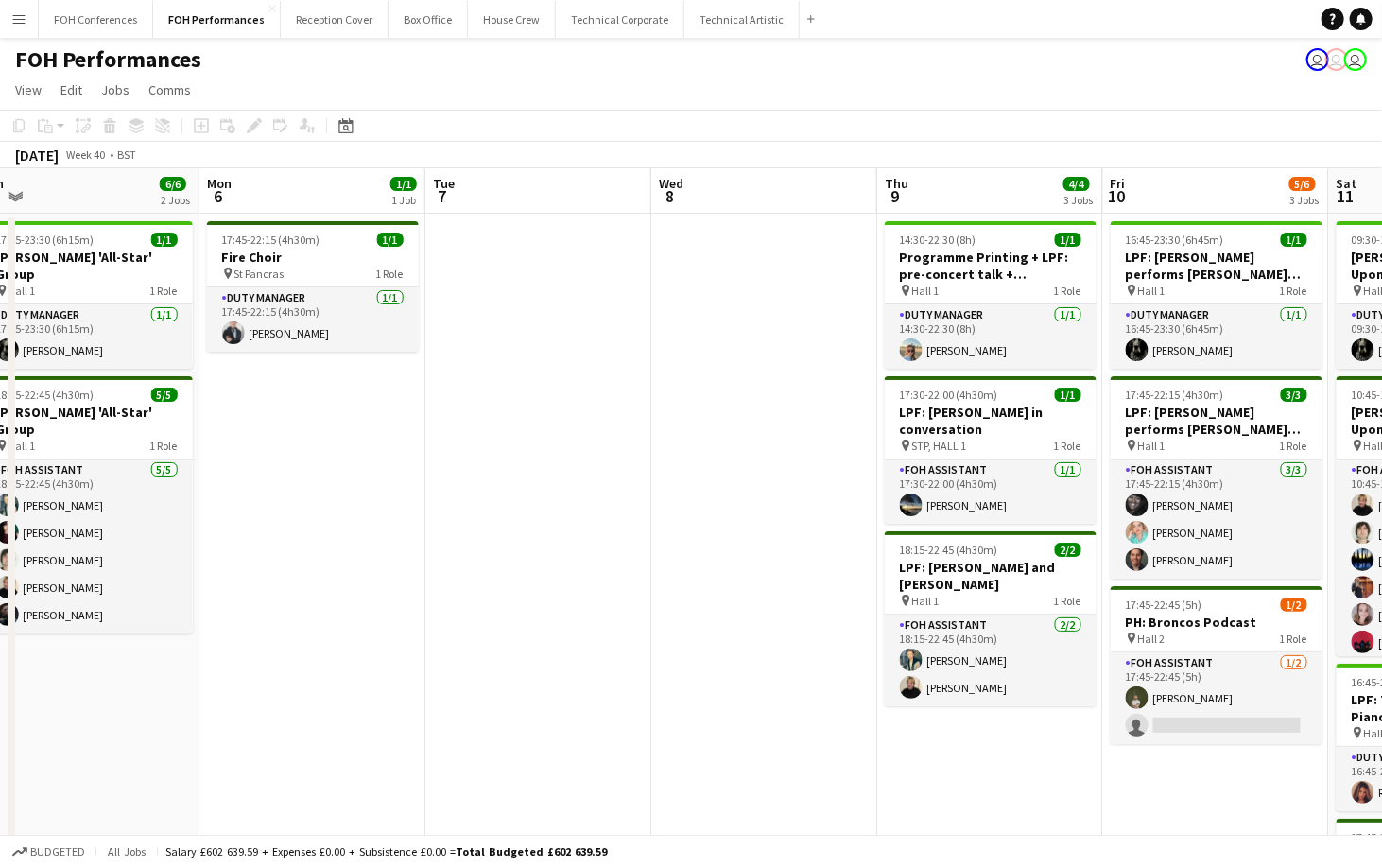
scroll to position [0, 799]
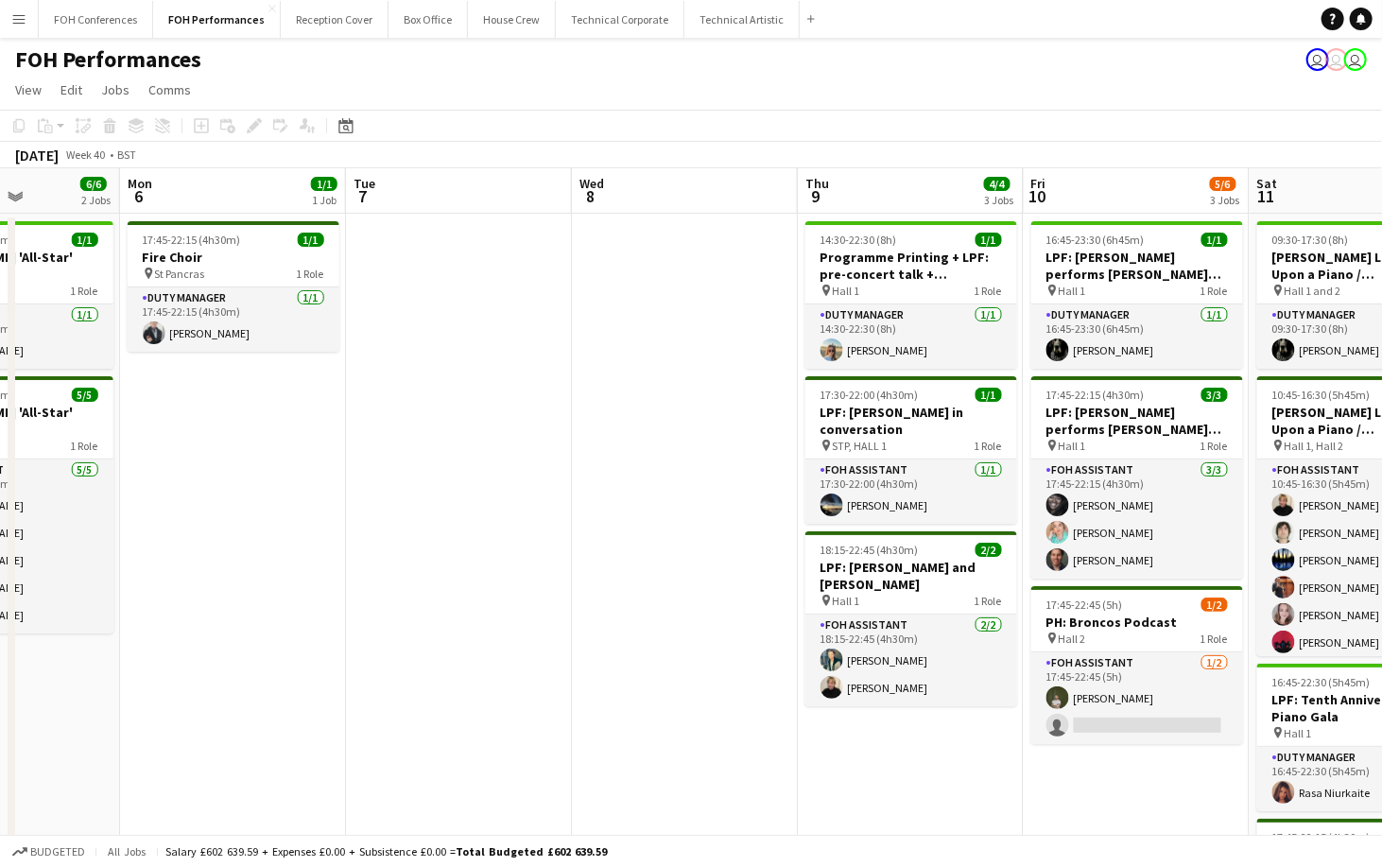
drag, startPoint x: 1245, startPoint y: 186, endPoint x: 444, endPoint y: 227, distance: 801.5
click at [445, 227] on app-calendar-viewport "Thu 2 1/1 1 Job Fri 3 4/4 2 Jobs Sat 4 6/6 3 Jobs Sun 5 6/6 2 Jobs Mon 6 1/1 1 …" at bounding box center [691, 643] width 1382 height 950
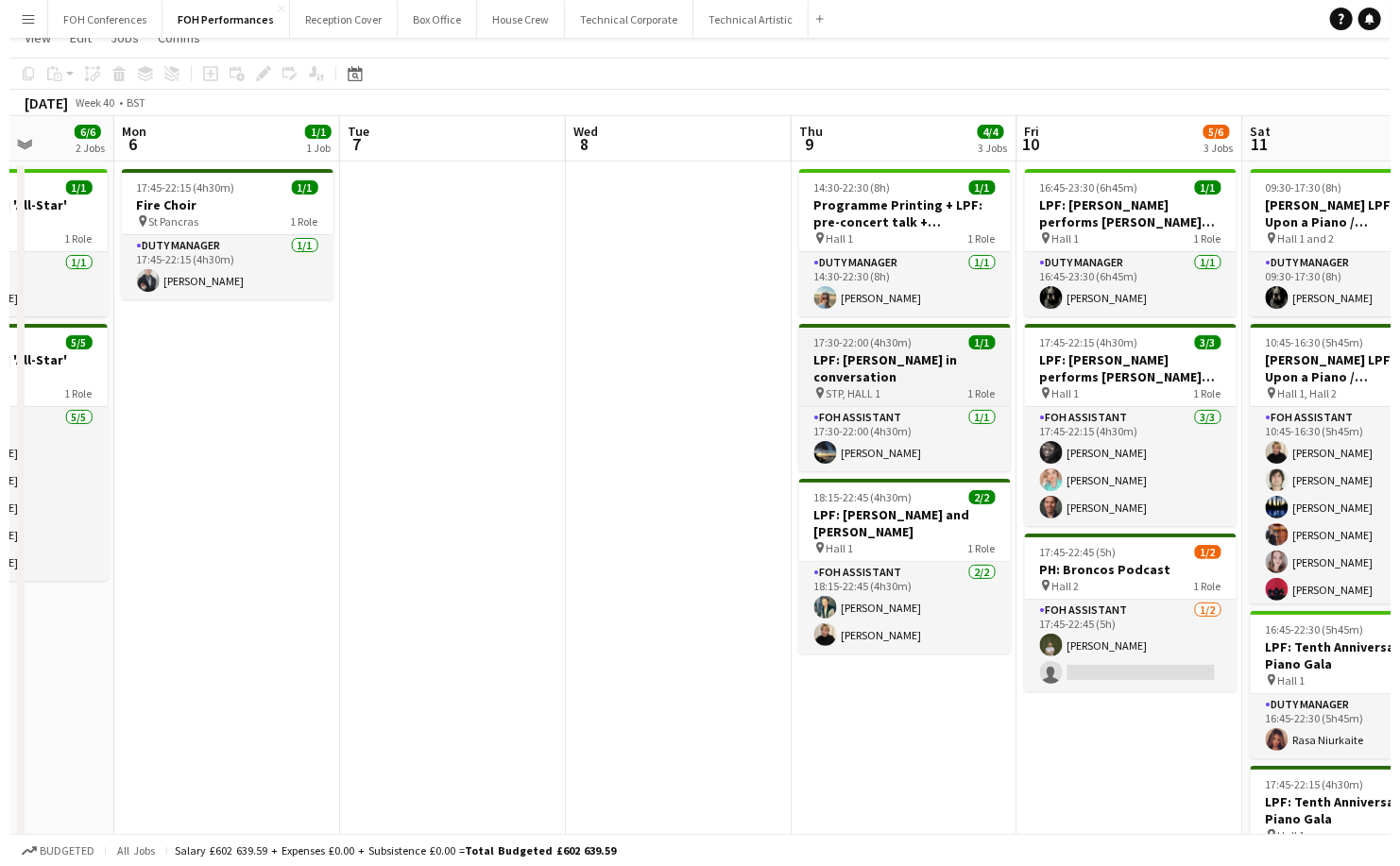
scroll to position [0, 0]
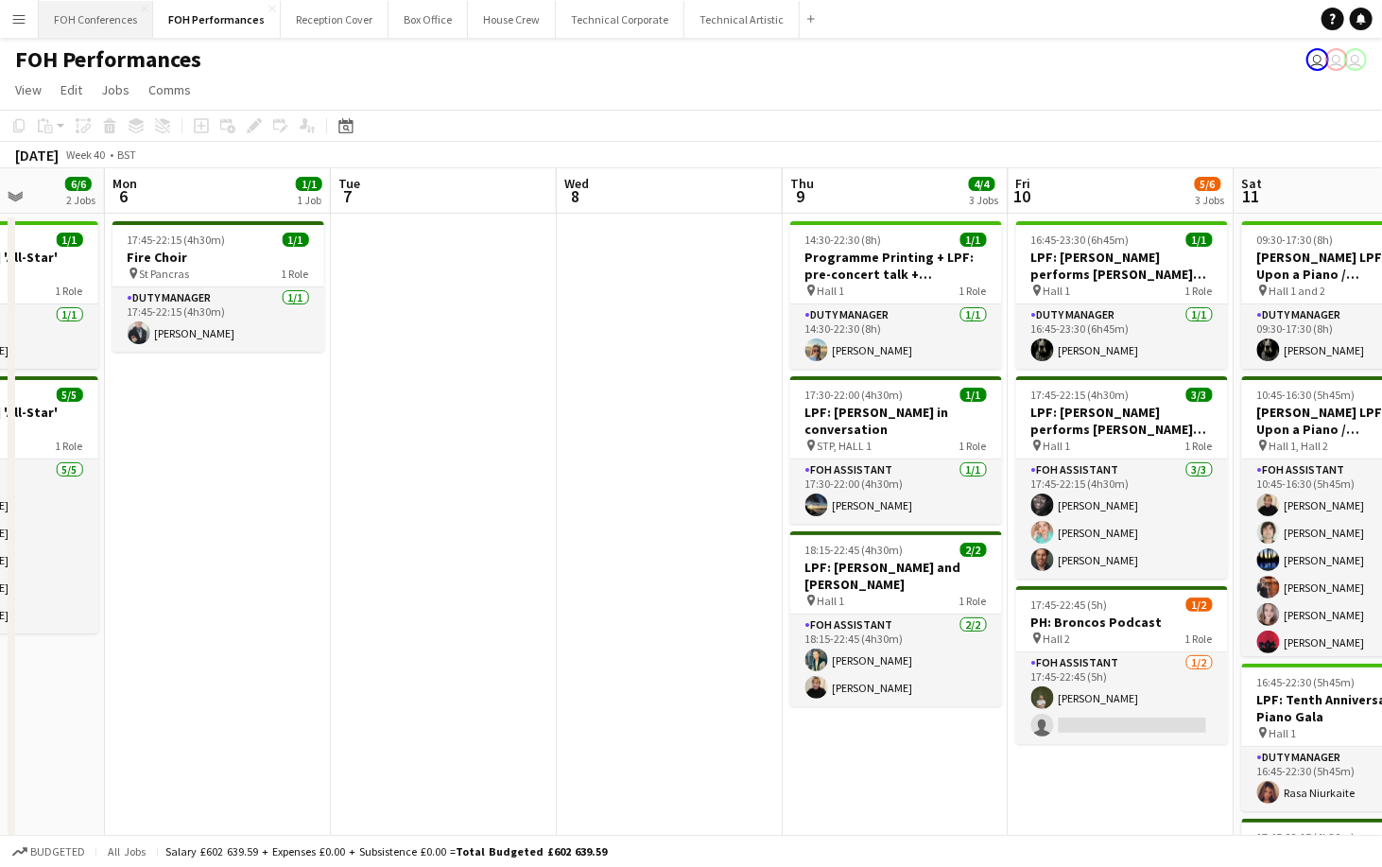
click at [98, 31] on button "FOH Conferences Close" at bounding box center [96, 19] width 114 height 37
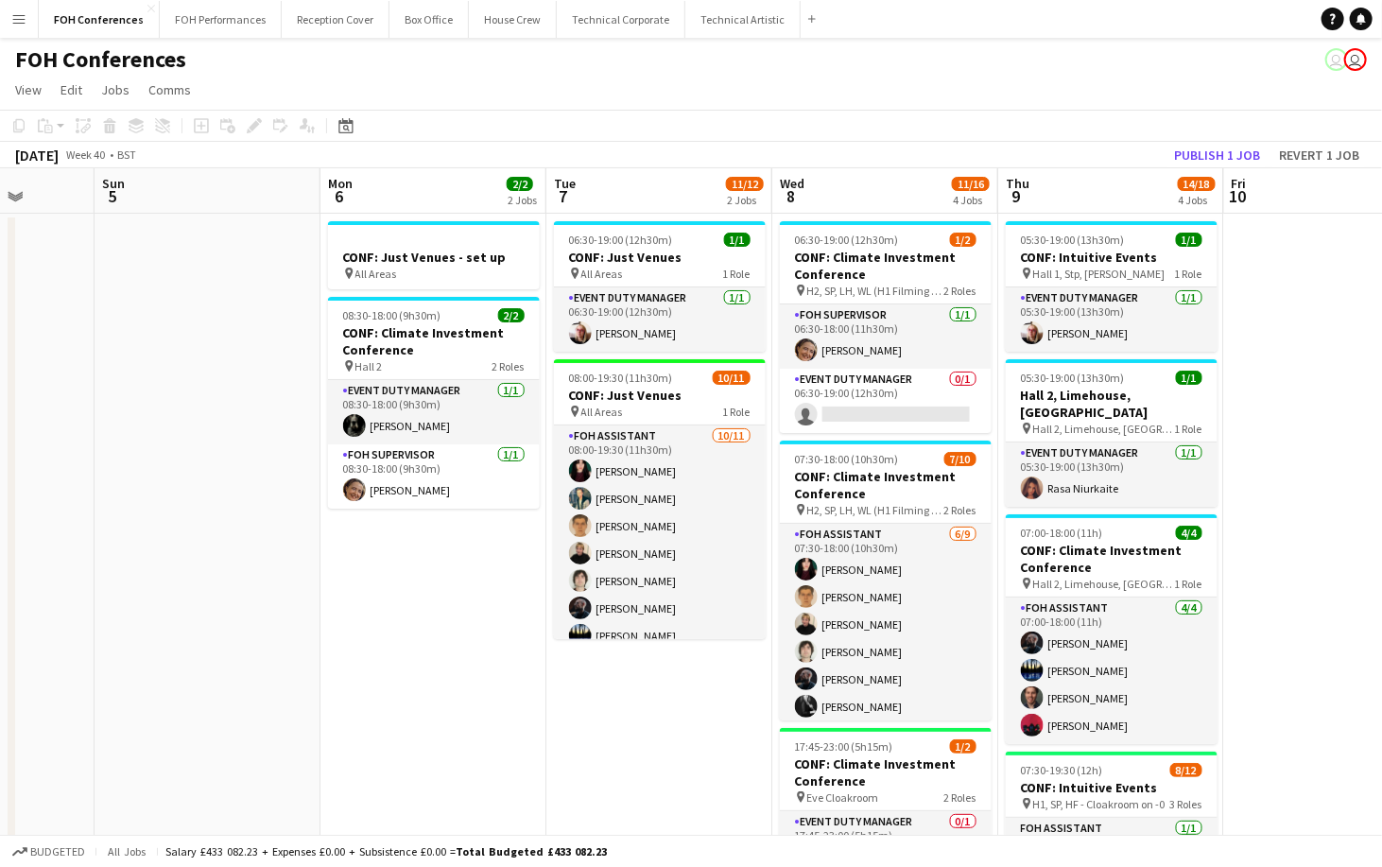
scroll to position [0, 601]
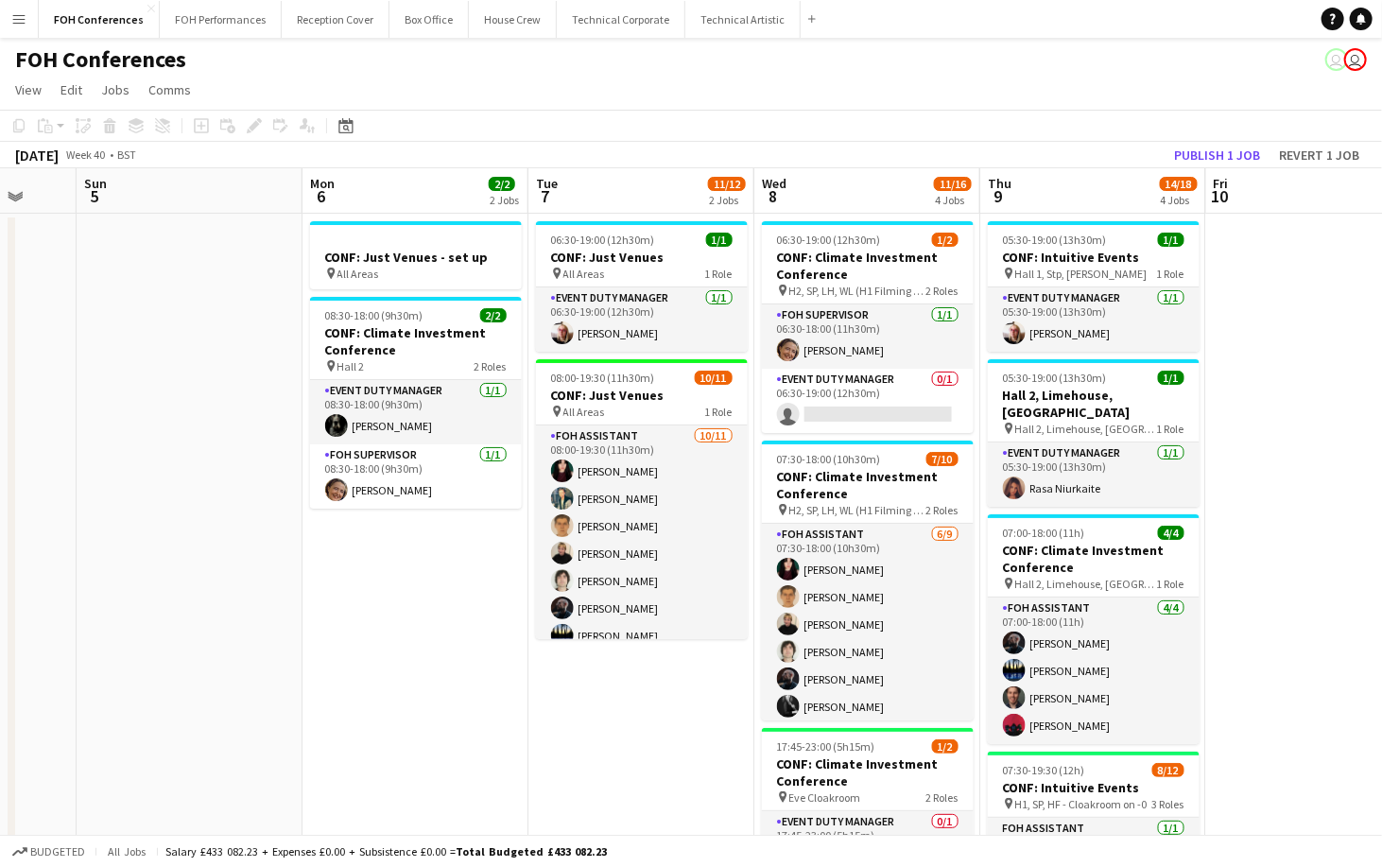
drag, startPoint x: 1213, startPoint y: 202, endPoint x: 611, endPoint y: 240, distance: 603.2
click at [611, 240] on app-calendar-viewport "Thu 2 14/15 2 Jobs Fri 3 9/13 3 Jobs Sat 4 Sun 5 Mon 6 2/2 2 Jobs Tue 7 11/12 2…" at bounding box center [691, 666] width 1382 height 996
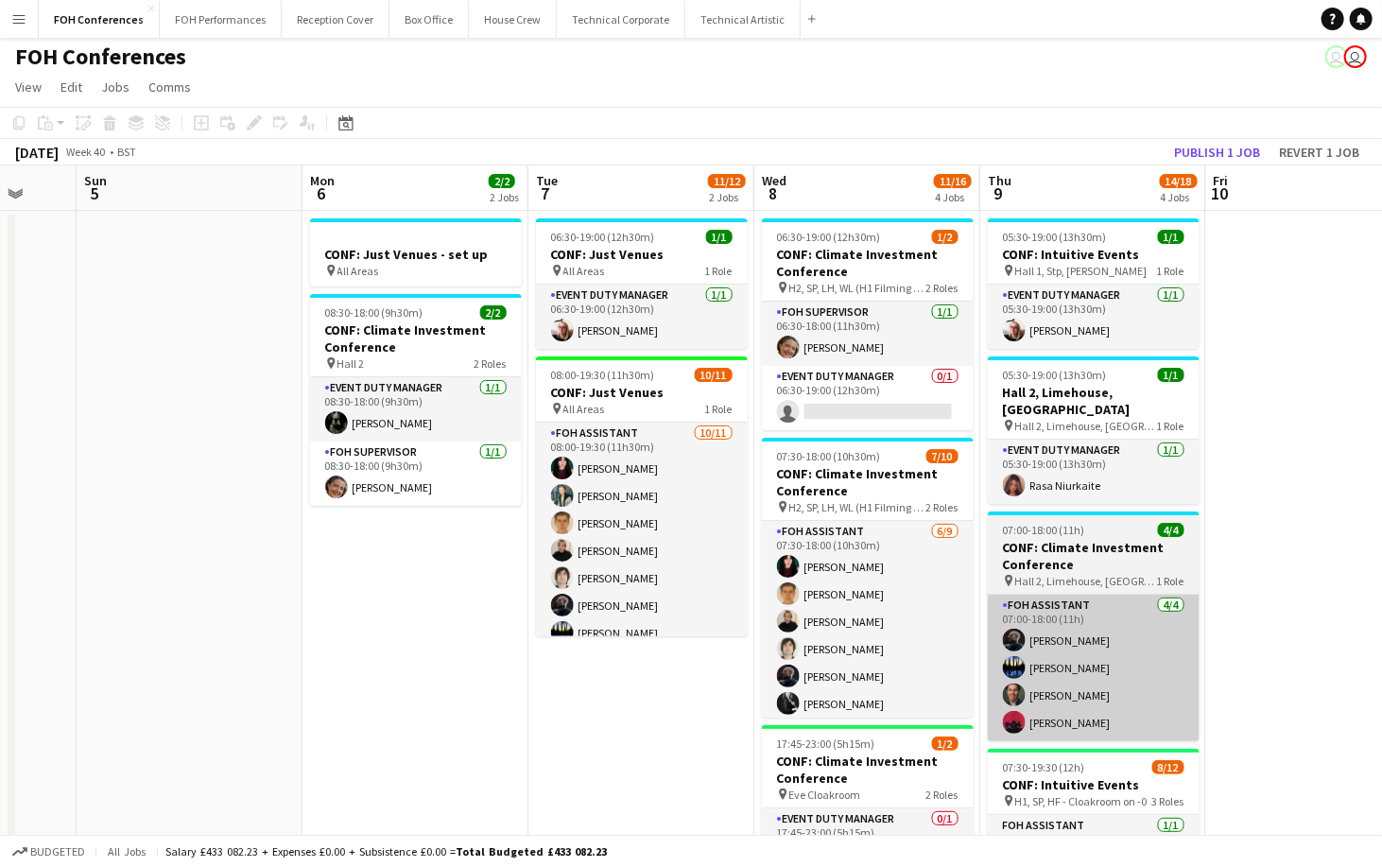
scroll to position [0, 0]
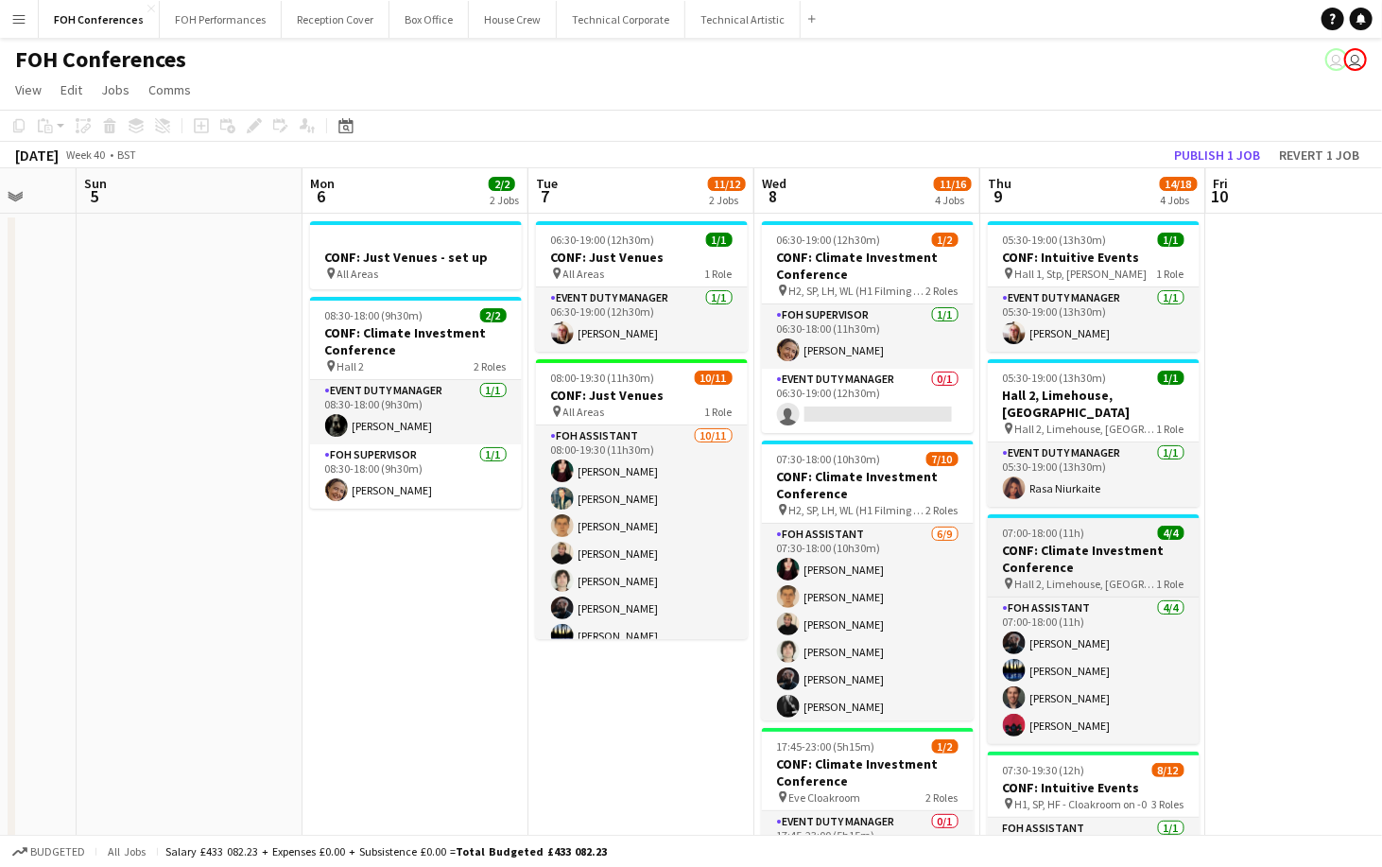
click at [1081, 542] on h3 "CONF: Climate Investment Conference" at bounding box center [1094, 559] width 212 height 34
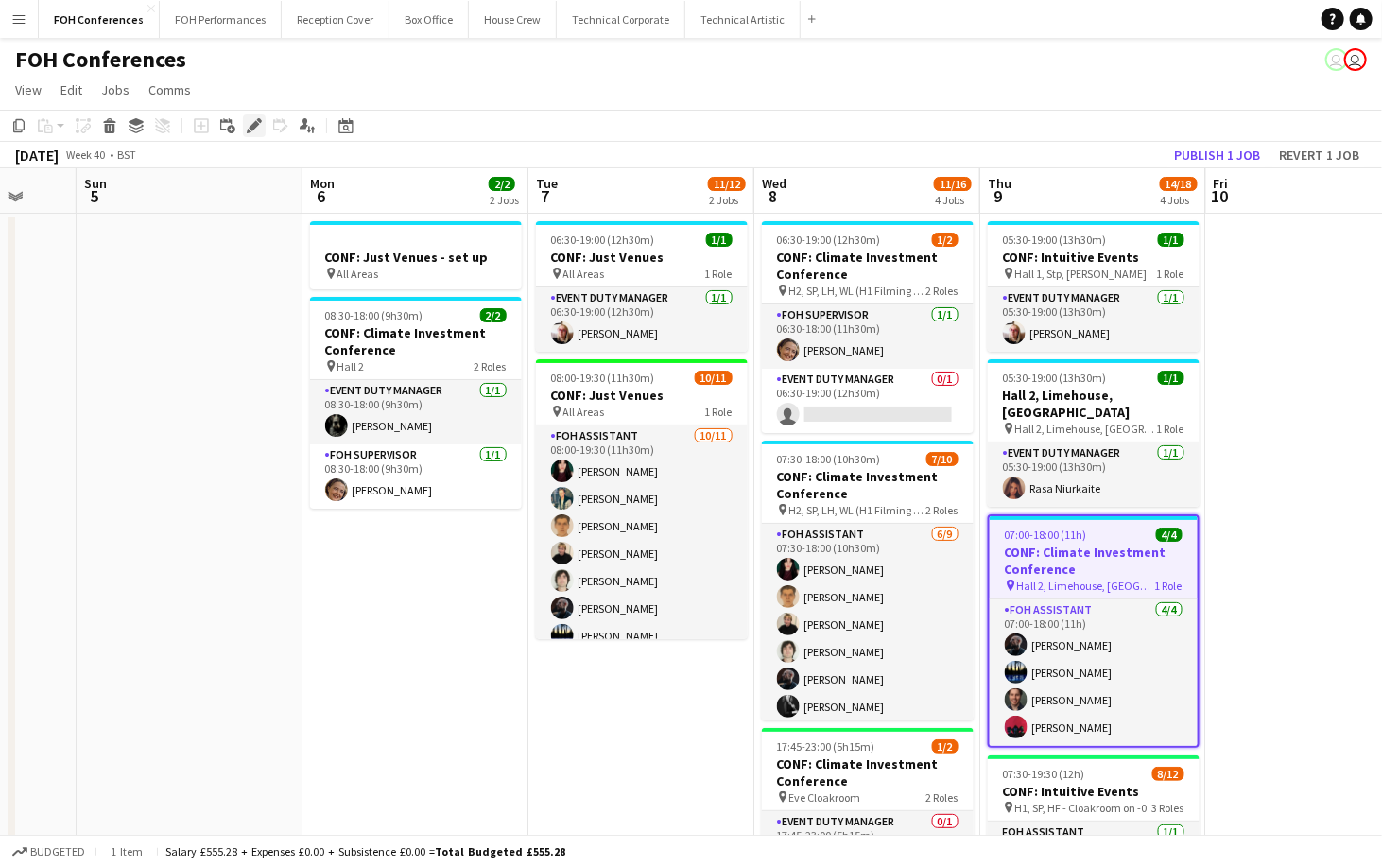
click at [260, 119] on icon "Edit" at bounding box center [254, 125] width 15 height 15
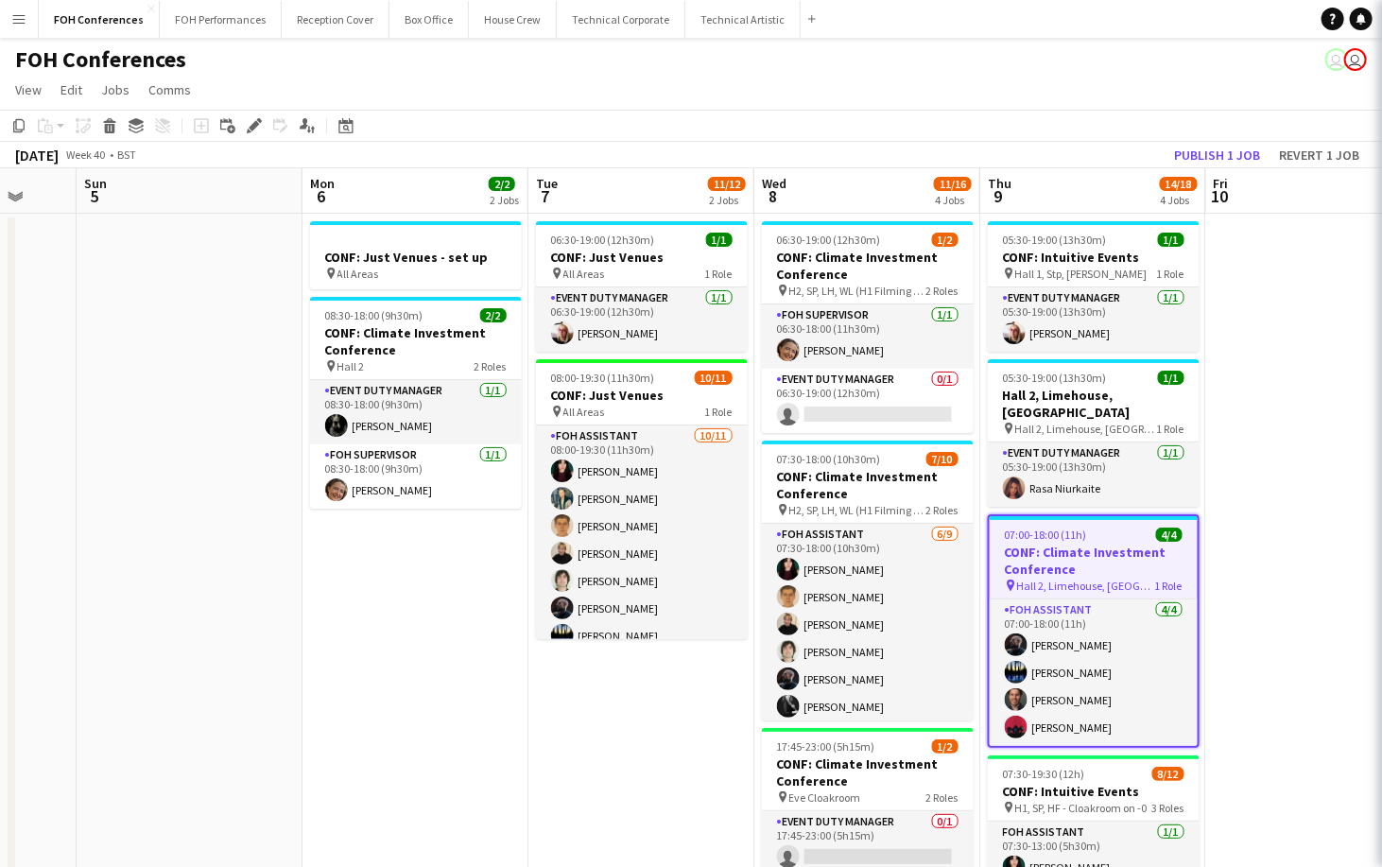
type input "**********"
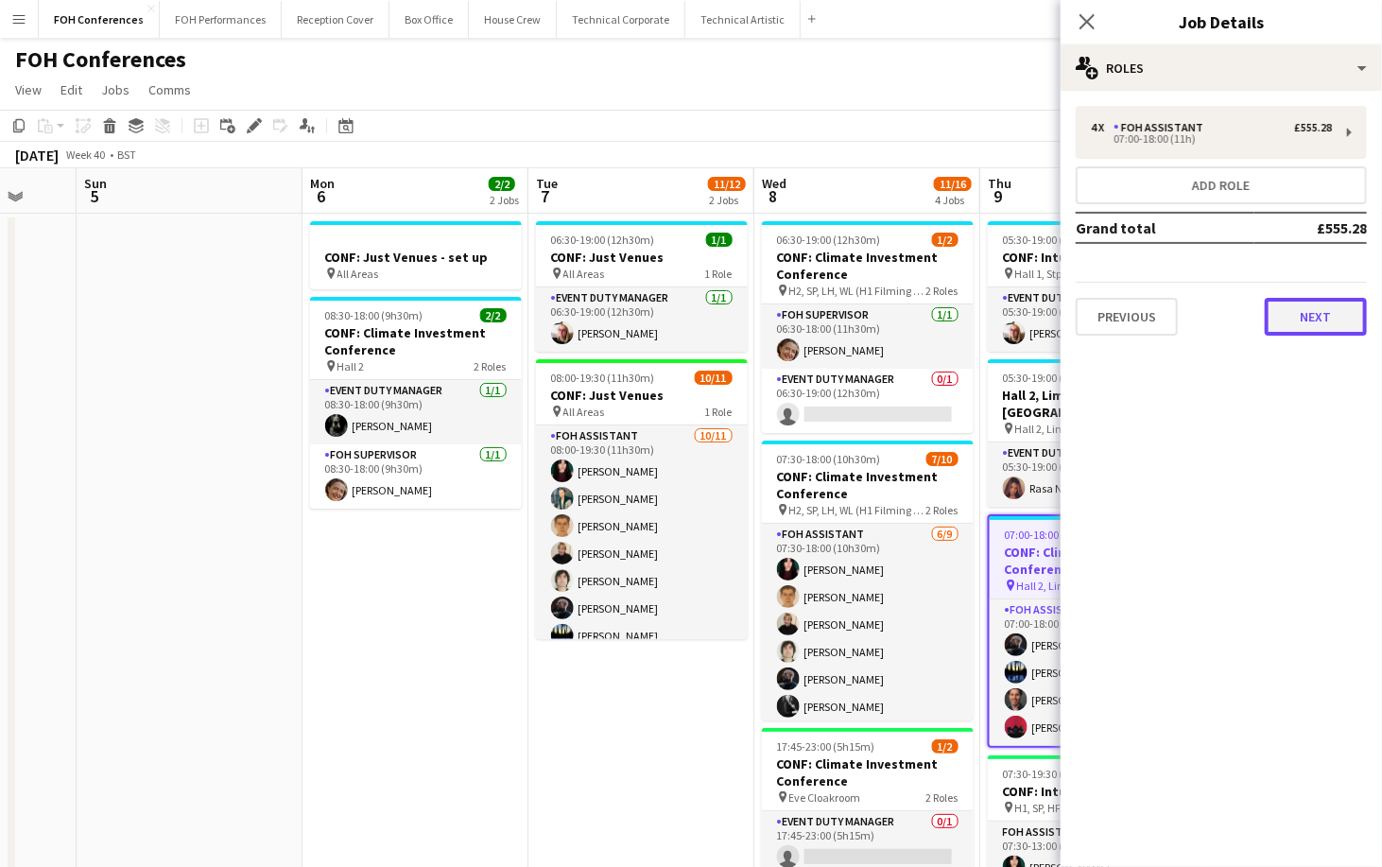
click at [1301, 299] on button "Next" at bounding box center [1315, 317] width 102 height 38
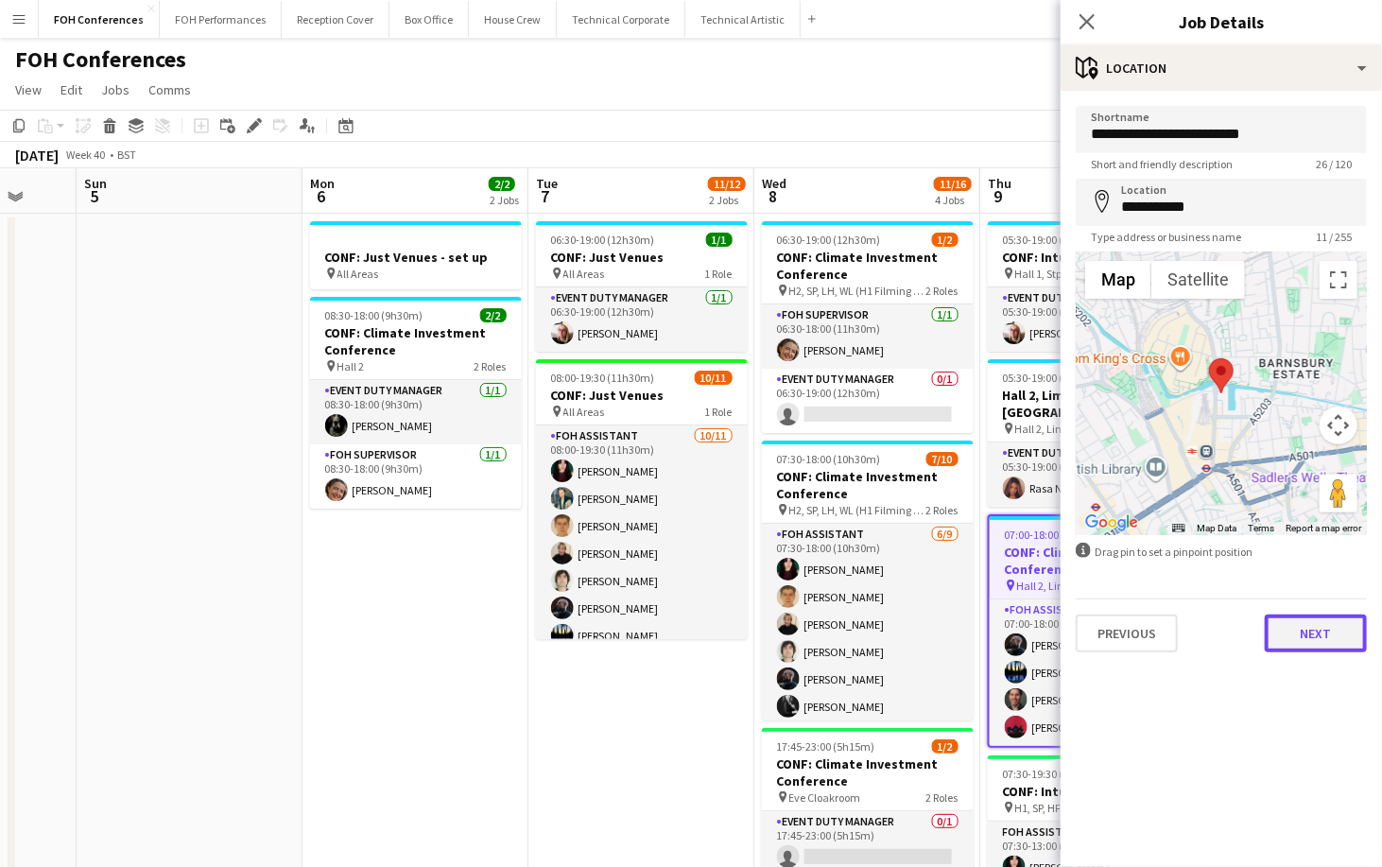
click at [1314, 626] on button "Next" at bounding box center [1315, 633] width 102 height 38
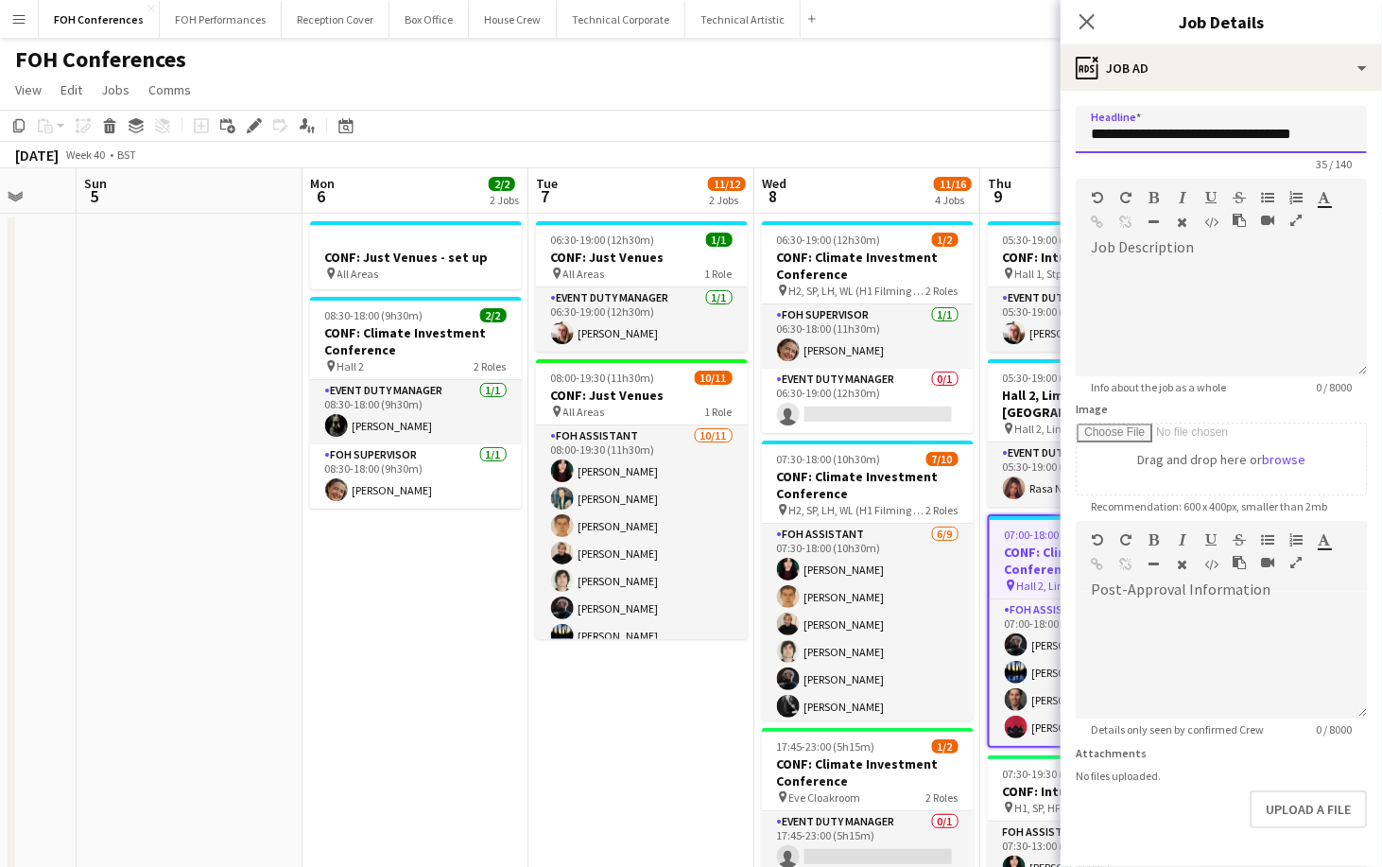
drag, startPoint x: 1078, startPoint y: 133, endPoint x: 1588, endPoint y: 198, distance: 513.4
click at [1381, 198] on html "Menu Boards Boards Boards All jobs Status Workforce Workforce My Workforce Recr…" at bounding box center [691, 598] width 1382 height 1196
click at [960, 102] on app-page-menu "View Day view expanded Day view collapsed Month view Date picker Jump to today …" at bounding box center [691, 92] width 1382 height 36
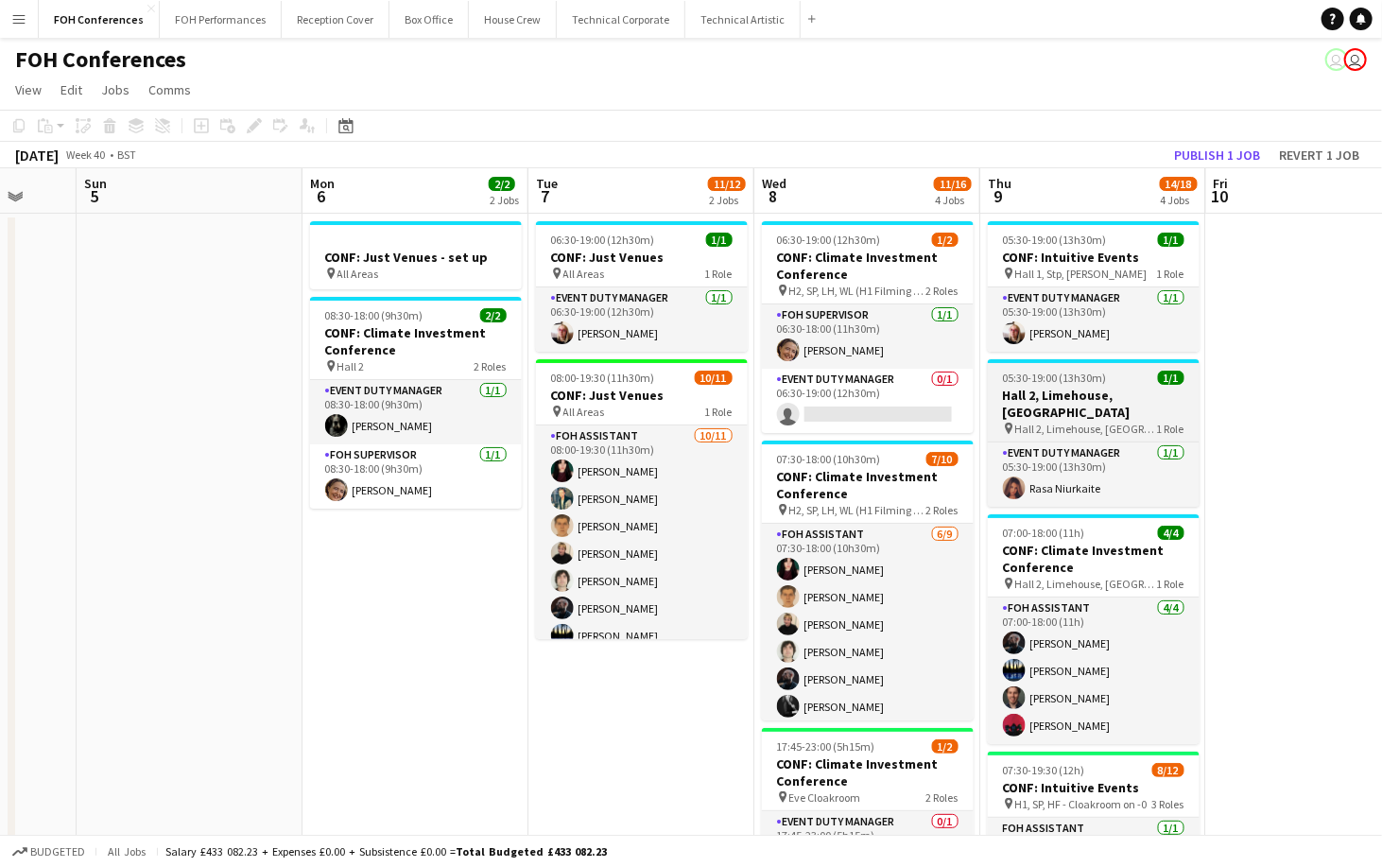
click at [1076, 387] on h3 "Hall 2, Limehouse, [GEOGRAPHIC_DATA]" at bounding box center [1094, 404] width 212 height 34
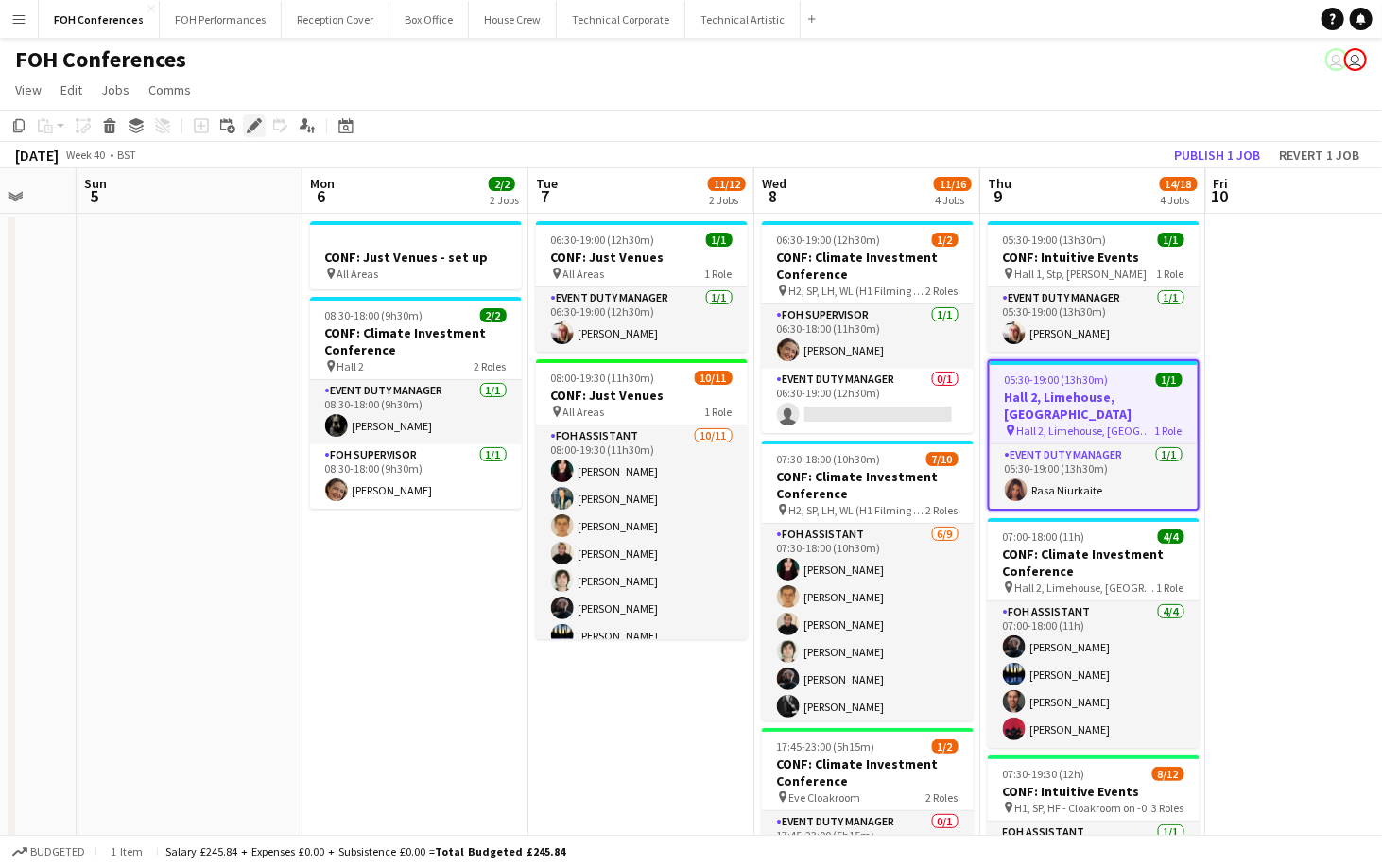
click at [251, 129] on icon "Edit" at bounding box center [254, 125] width 15 height 15
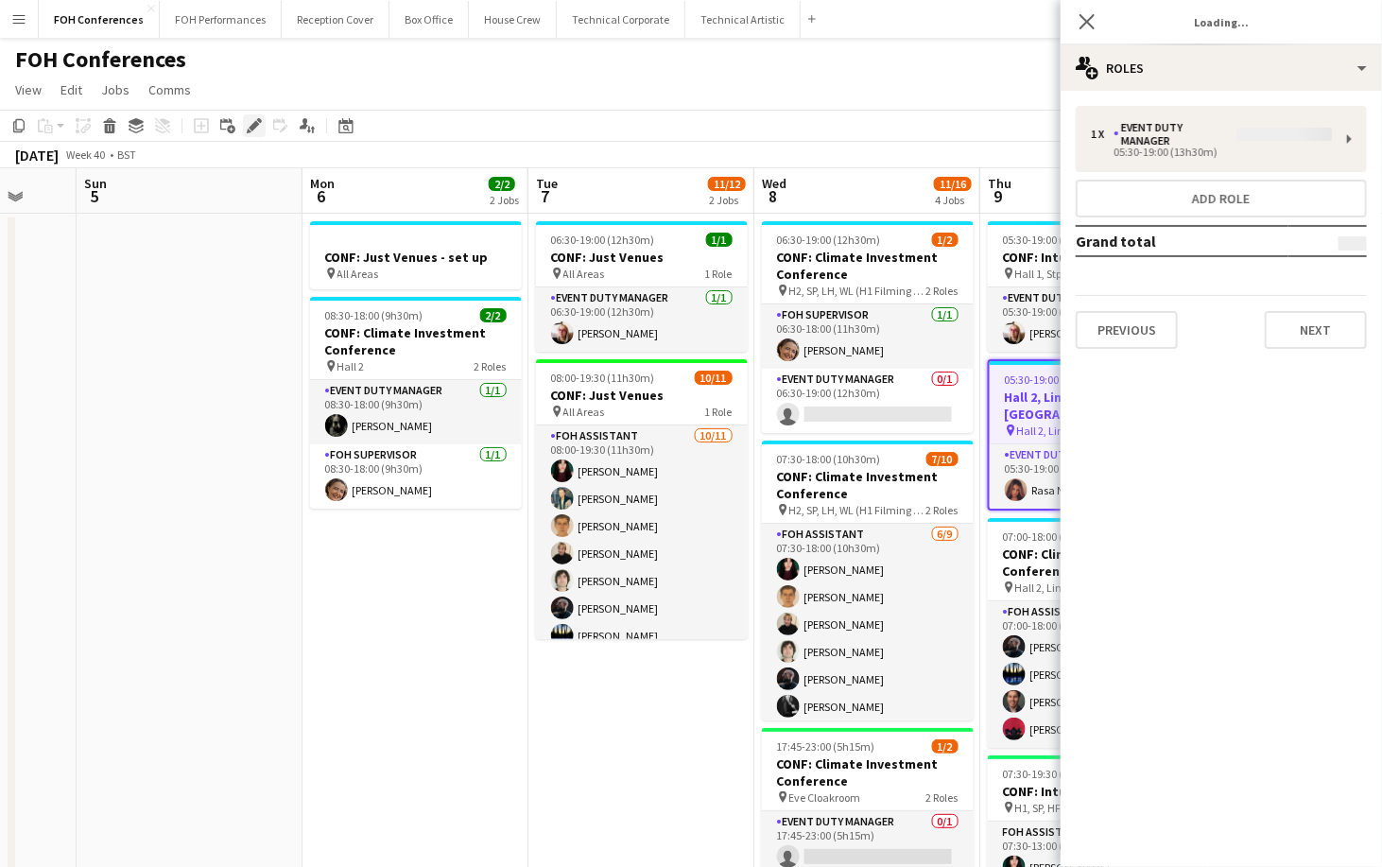
type input "**********"
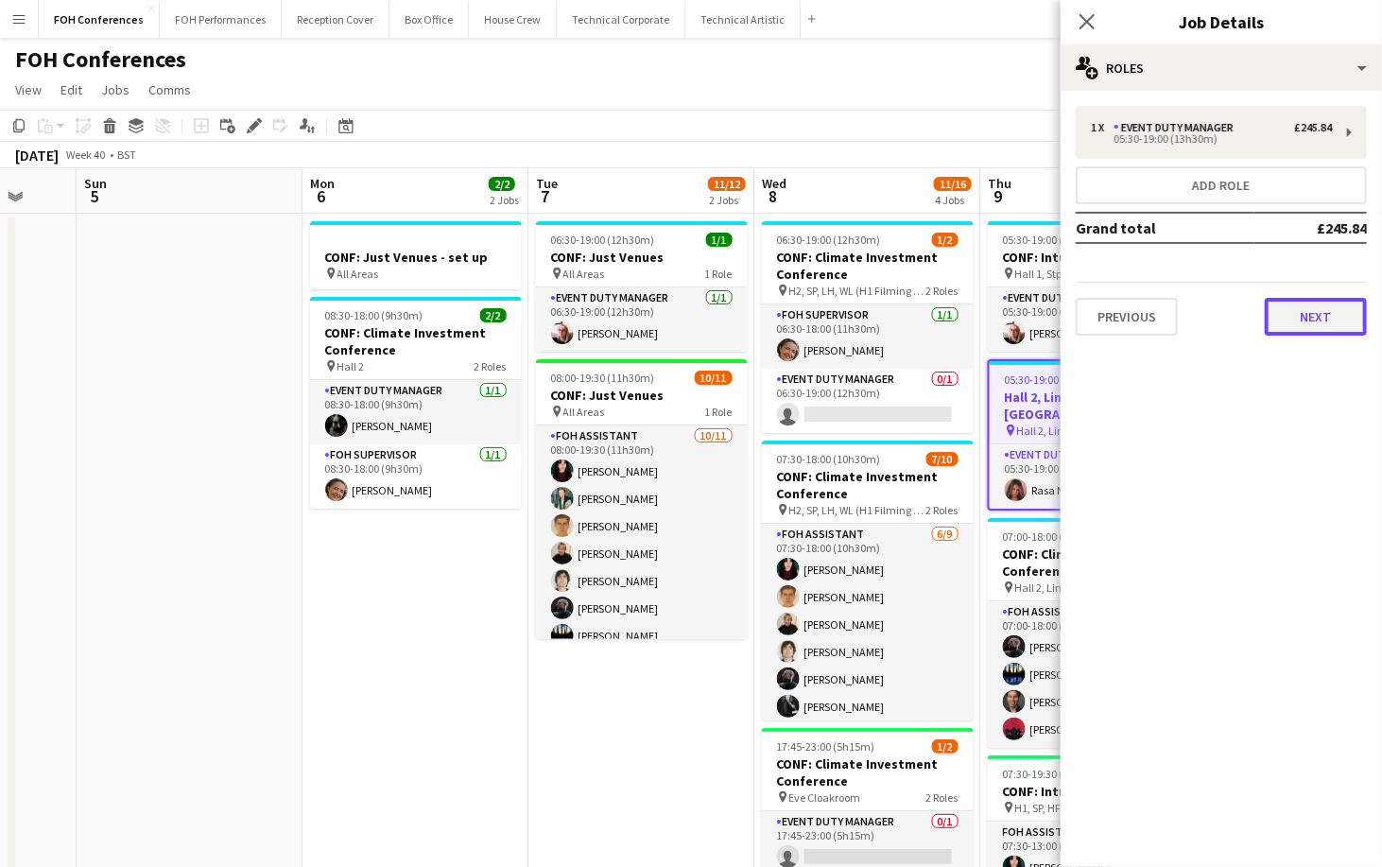
click at [1304, 318] on button "Next" at bounding box center [1315, 317] width 102 height 38
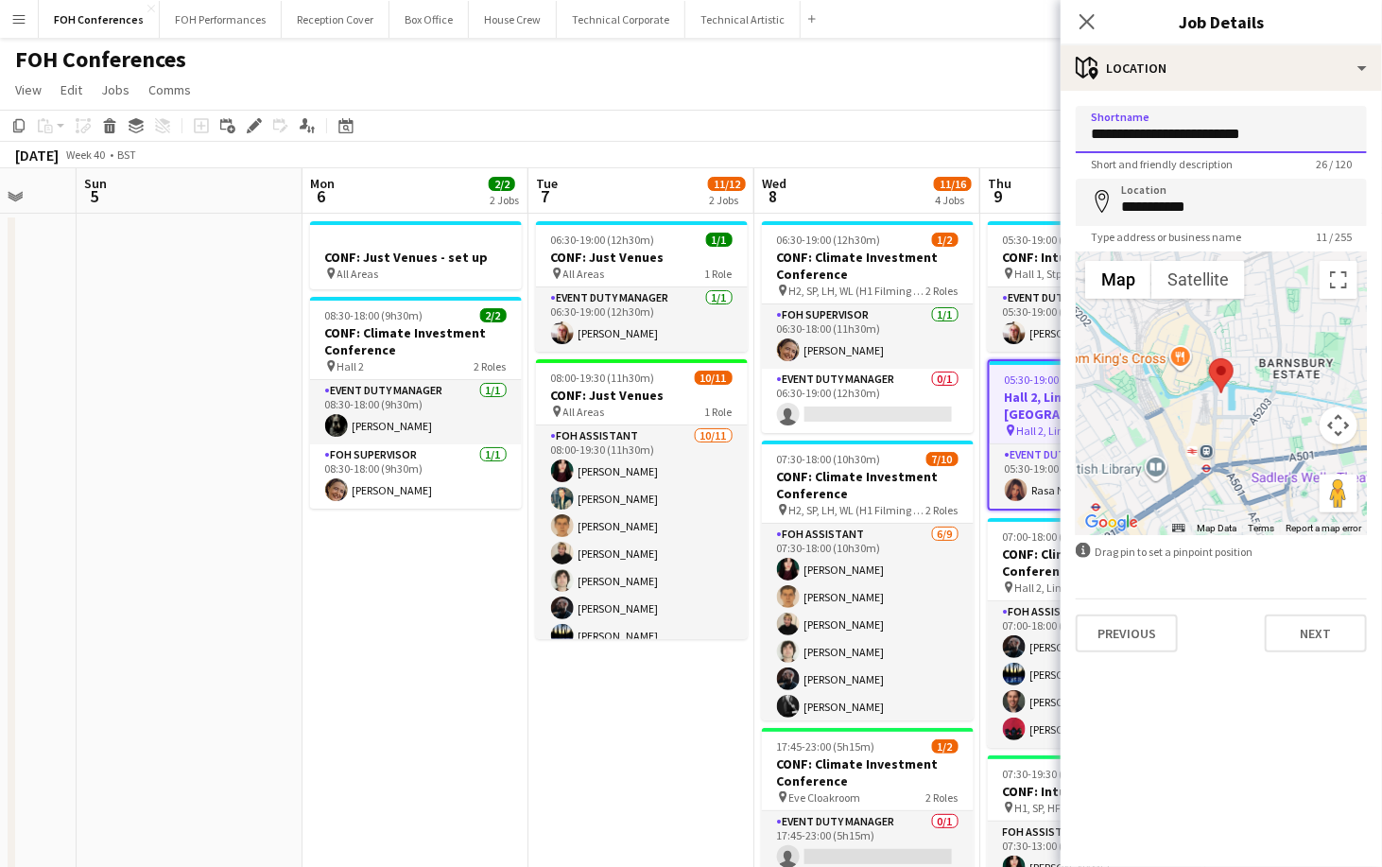
drag, startPoint x: 1302, startPoint y: 132, endPoint x: 1045, endPoint y: 128, distance: 257.1
click at [1045, 128] on body "Menu Boards Boards Boards All jobs Status Workforce Workforce My Workforce Recr…" at bounding box center [691, 598] width 1382 height 1196
paste input "*********"
type input "**********"
click at [1340, 639] on button "Next" at bounding box center [1315, 633] width 102 height 38
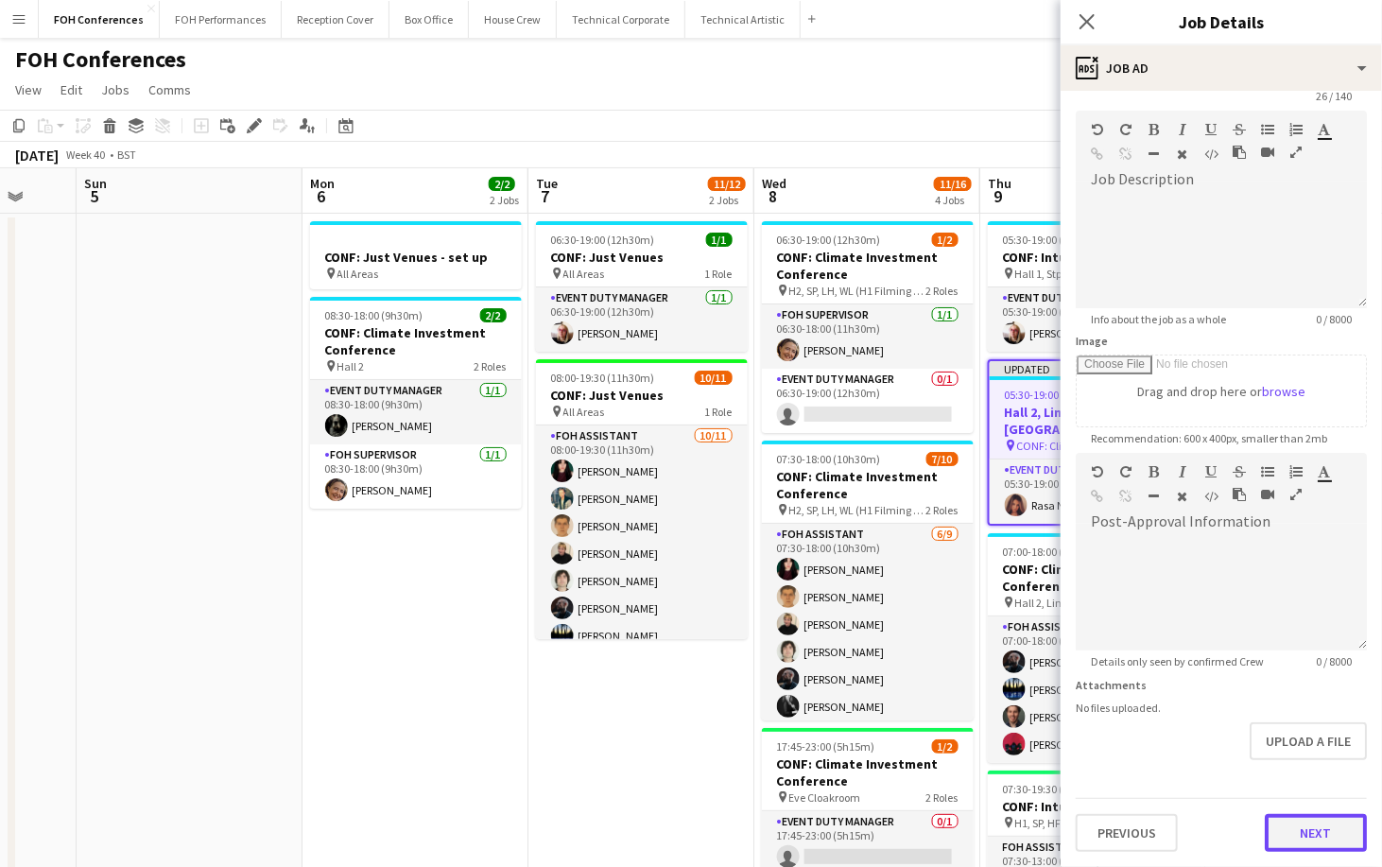
click at [1306, 762] on form "**********" at bounding box center [1220, 445] width 321 height 814
click at [1317, 841] on button "Next" at bounding box center [1315, 836] width 102 height 38
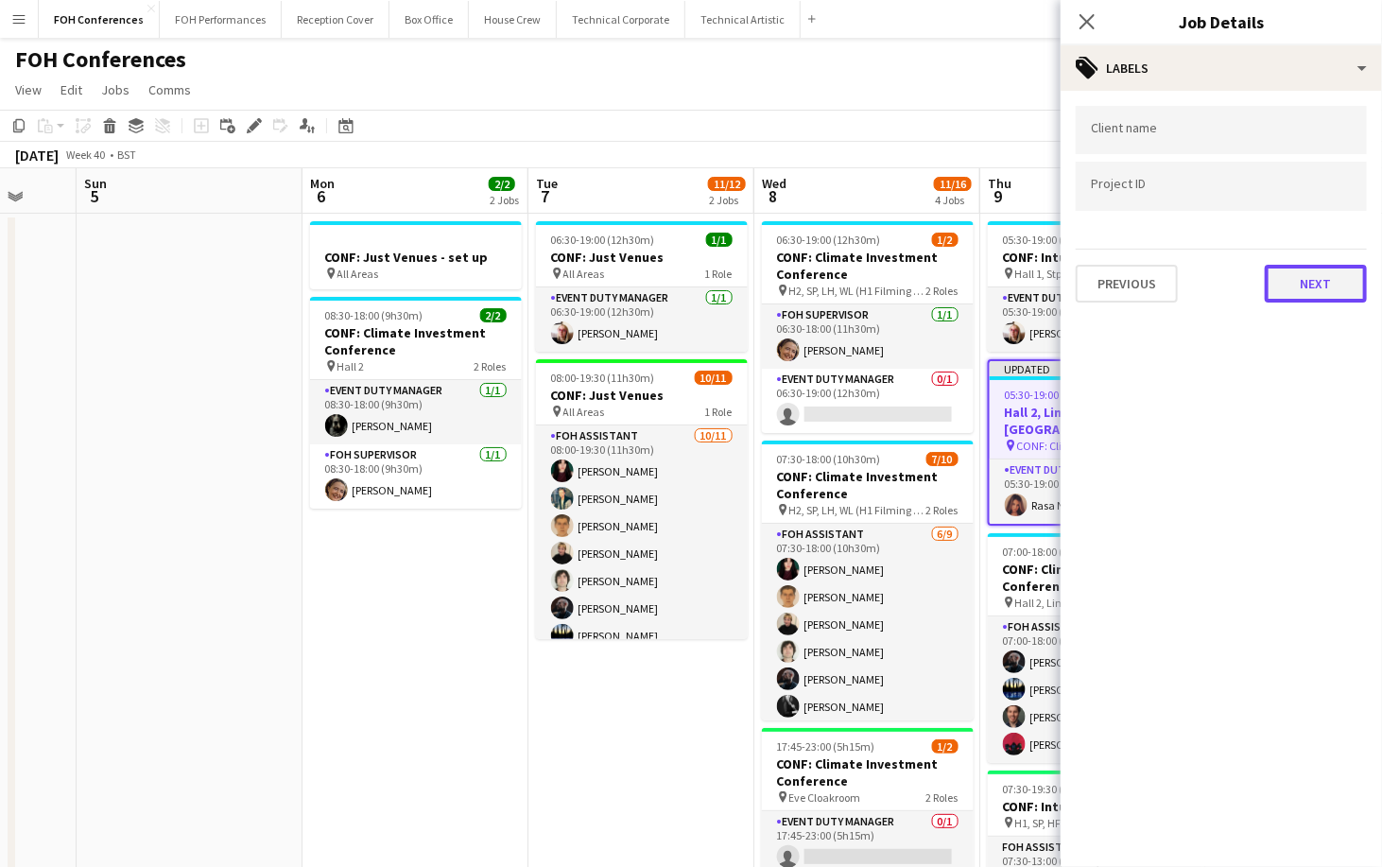
click at [1312, 283] on button "Next" at bounding box center [1315, 284] width 102 height 38
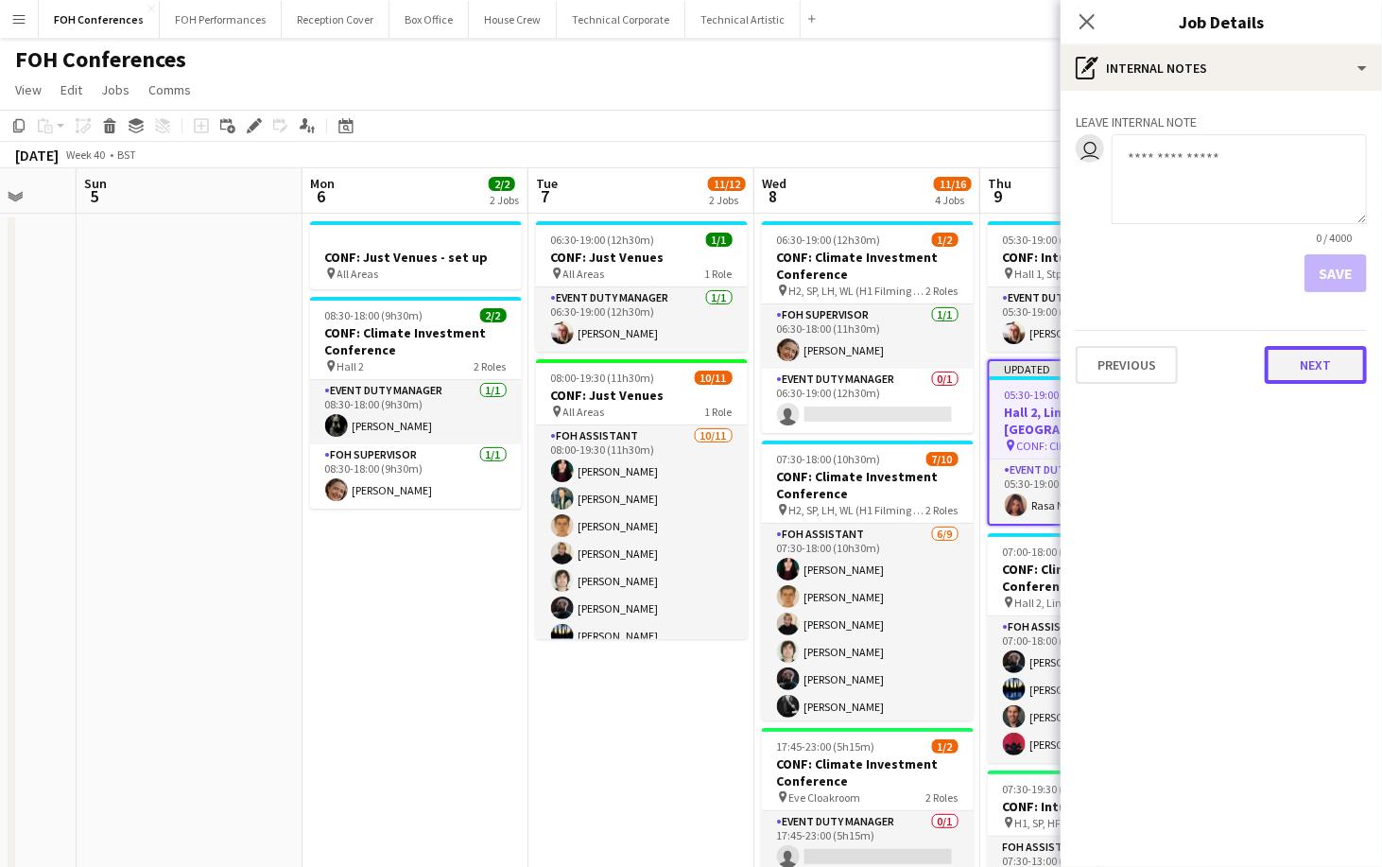
click at [1294, 357] on button "Next" at bounding box center [1315, 365] width 102 height 38
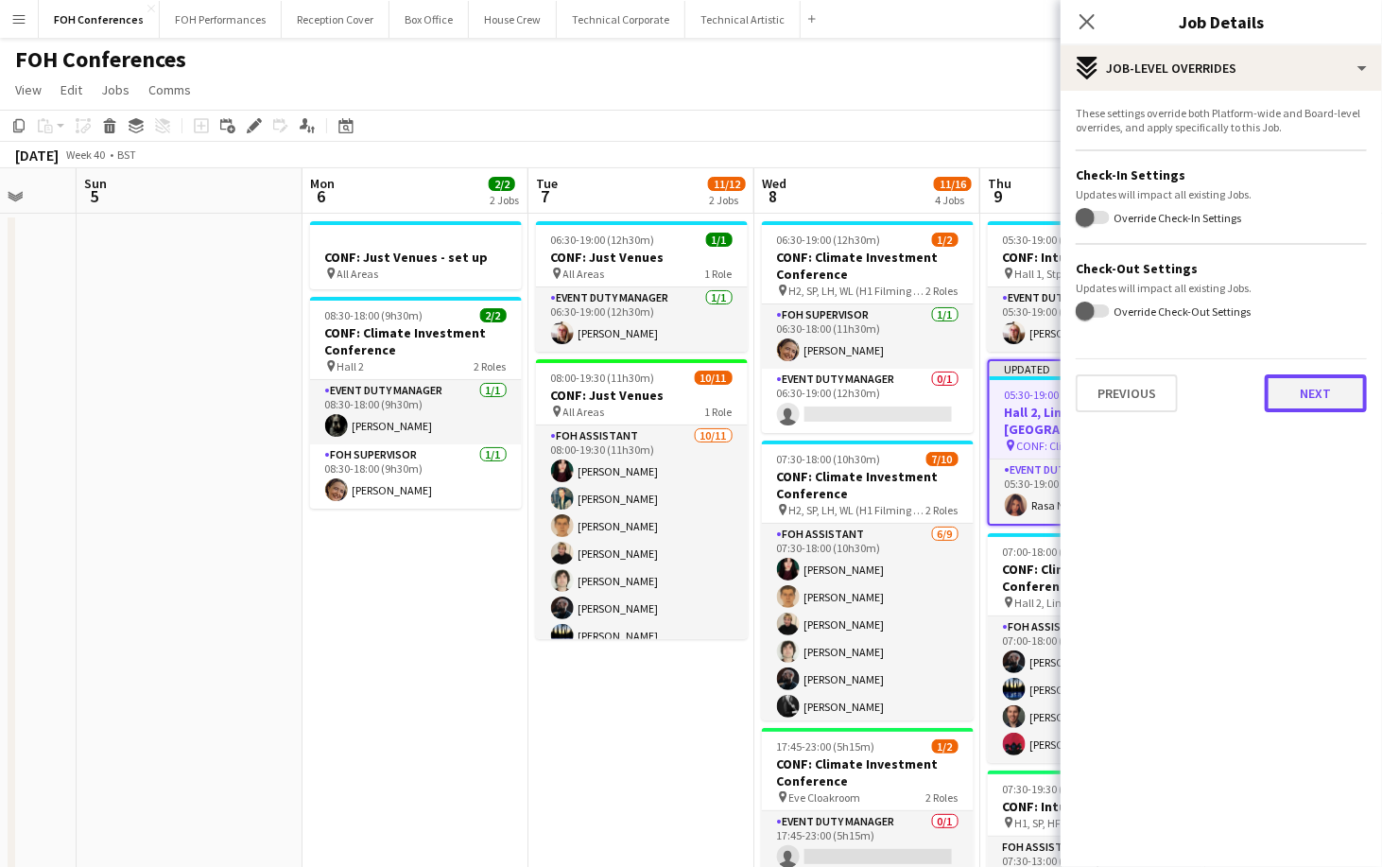
click at [1293, 382] on button "Next" at bounding box center [1315, 393] width 102 height 38
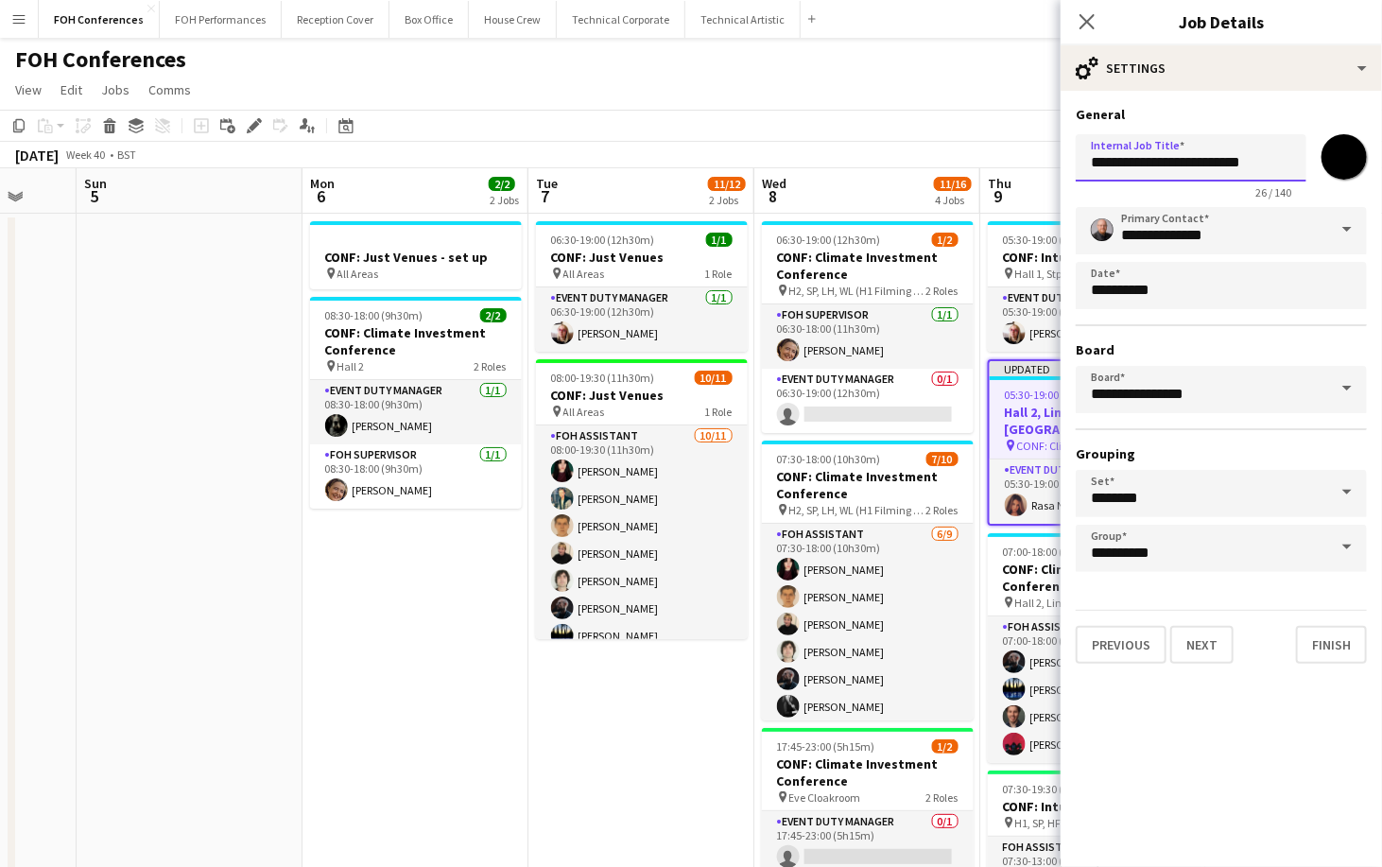
drag, startPoint x: 1289, startPoint y: 158, endPoint x: 972, endPoint y: 160, distance: 316.6
click at [972, 160] on body "Menu Boards Boards Boards All jobs Status Workforce Workforce My Workforce Recr…" at bounding box center [691, 598] width 1382 height 1196
paste input "*********"
type input "**********"
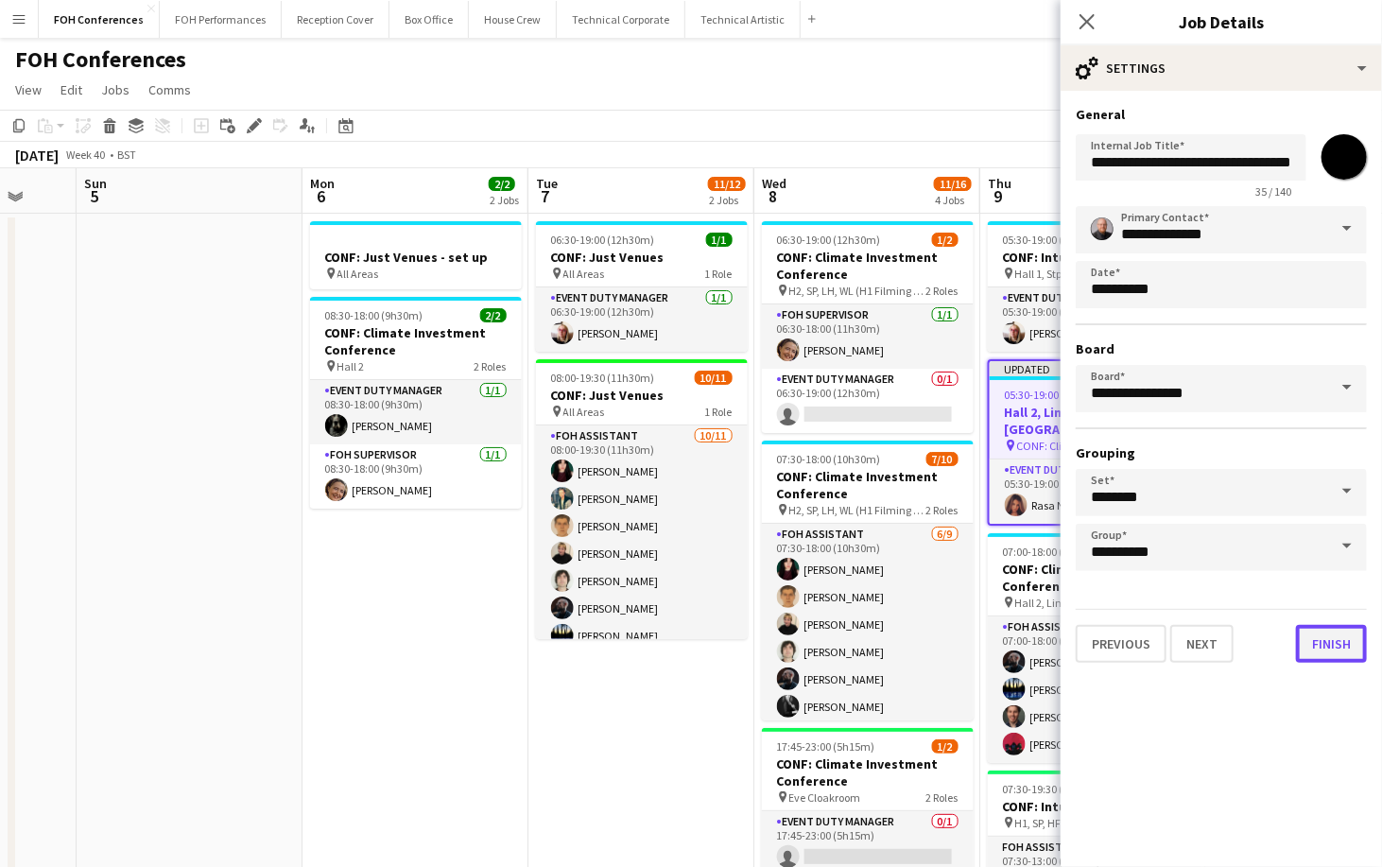
scroll to position [0, 0]
drag, startPoint x: 1339, startPoint y: 632, endPoint x: 1325, endPoint y: 635, distance: 14.5
click at [1331, 640] on button "Finish" at bounding box center [1331, 644] width 71 height 38
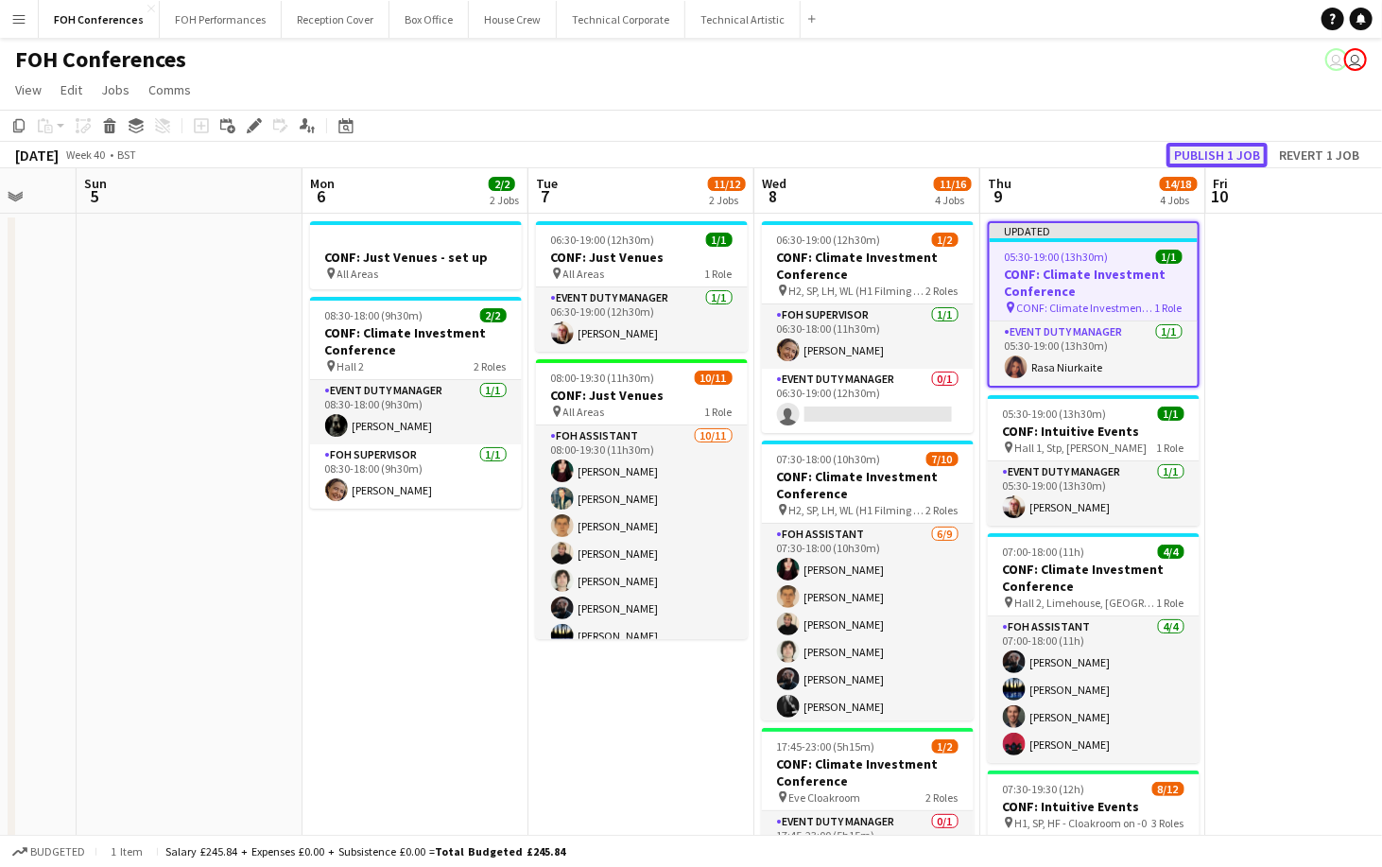
click at [1244, 149] on button "Publish 1 job" at bounding box center [1216, 155] width 101 height 25
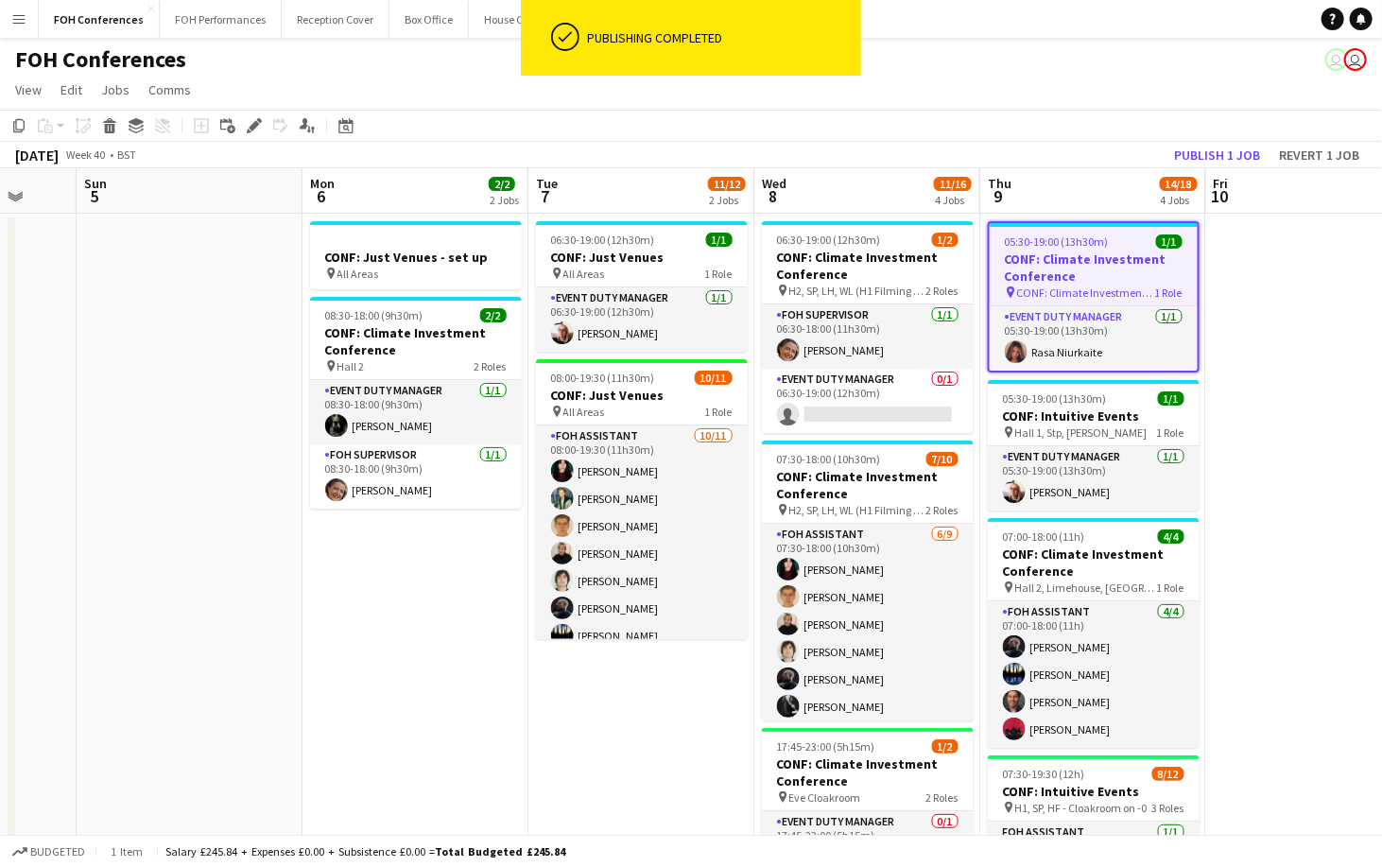
click at [1044, 83] on app-page-menu "View Day view expanded Day view collapsed Month view Date picker Jump to today …" at bounding box center [691, 92] width 1382 height 36
